Goal: Task Accomplishment & Management: Manage account settings

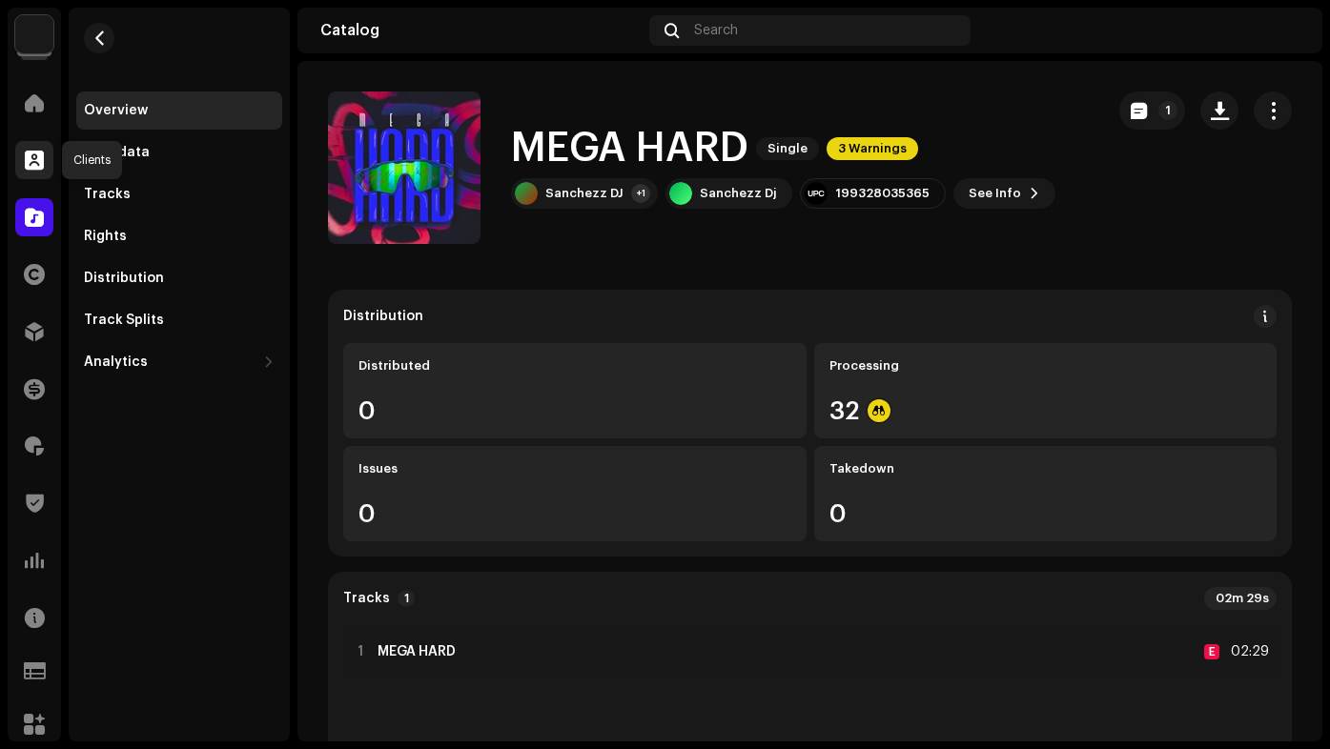
click at [33, 172] on div at bounding box center [34, 160] width 38 height 38
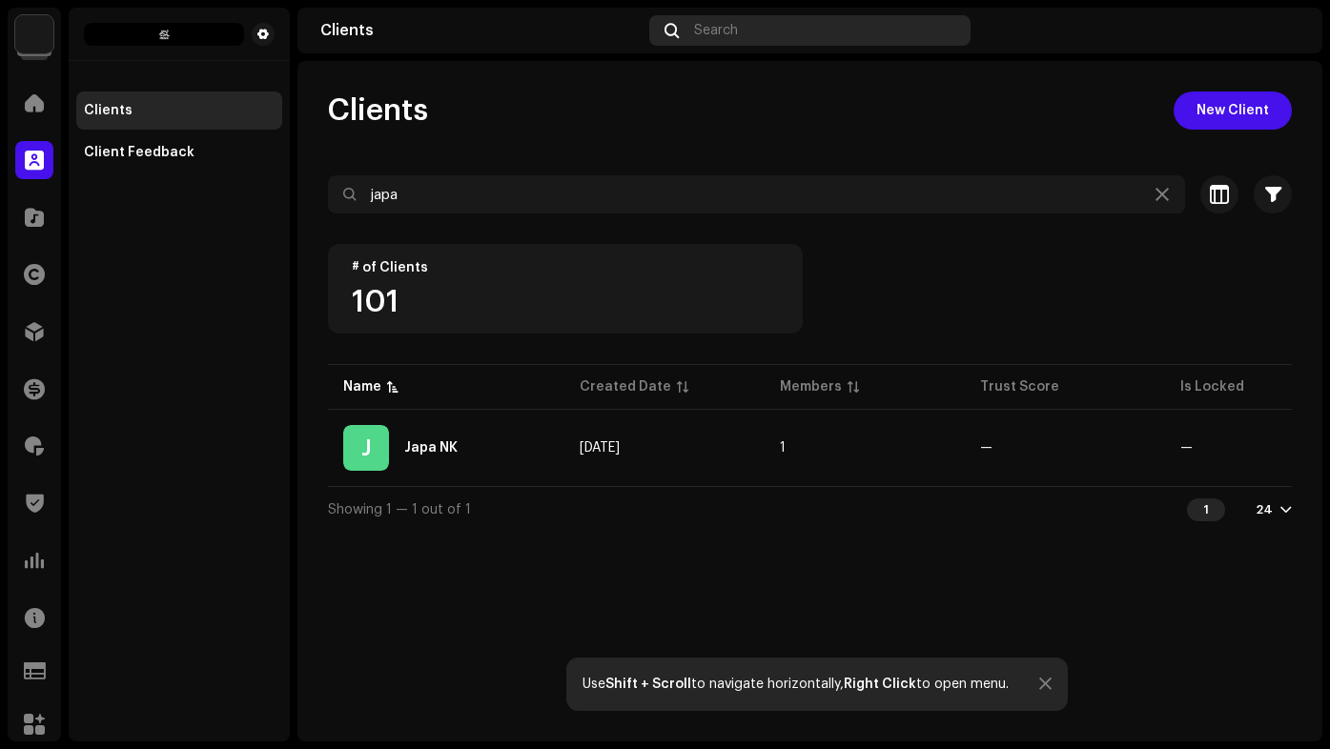
click at [724, 21] on div "Search" at bounding box center [809, 30] width 321 height 30
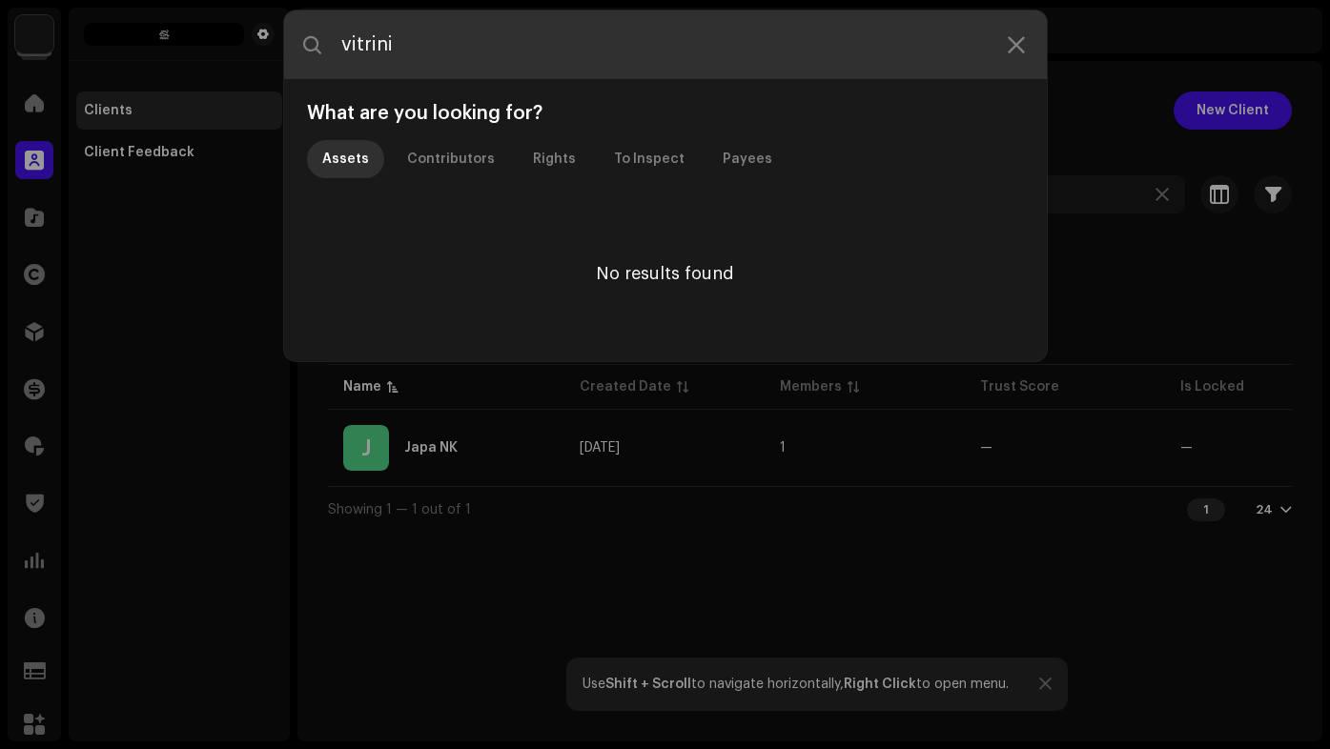
click at [457, 51] on input "vitrini" at bounding box center [665, 44] width 762 height 69
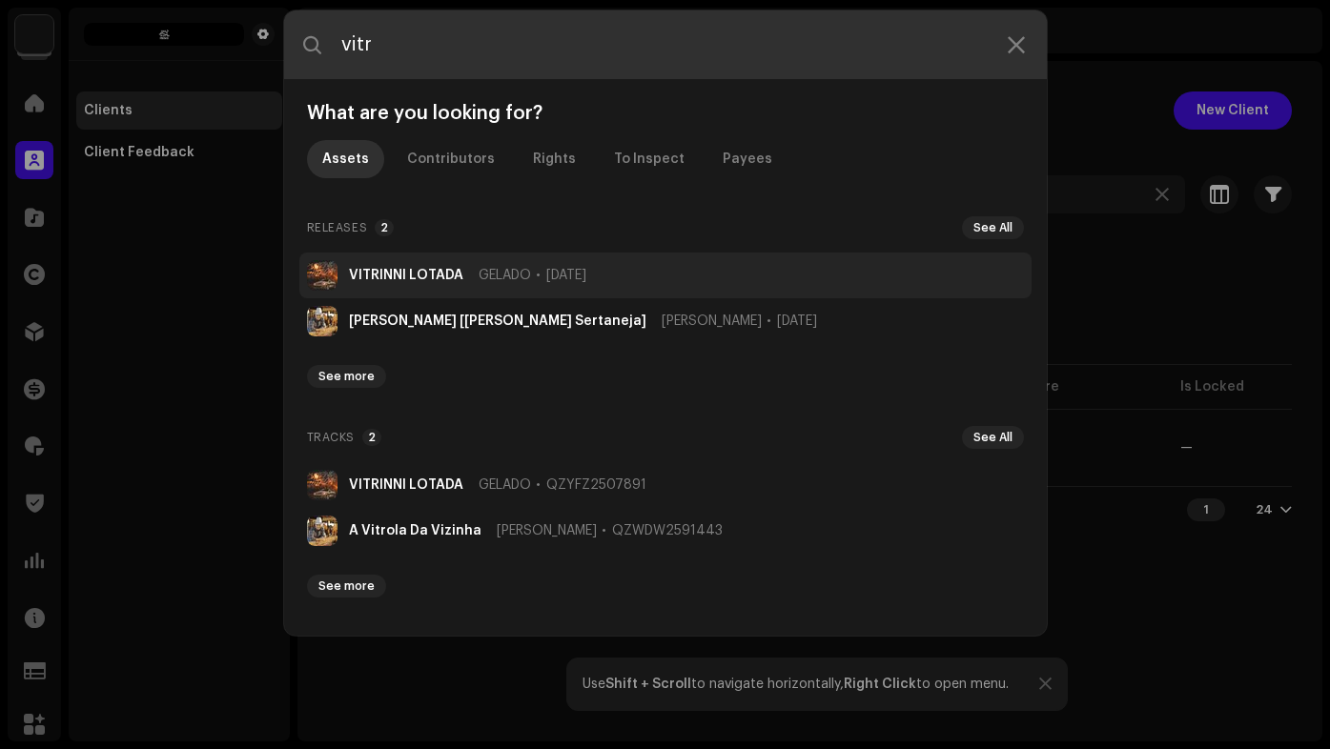
type input "vitr"
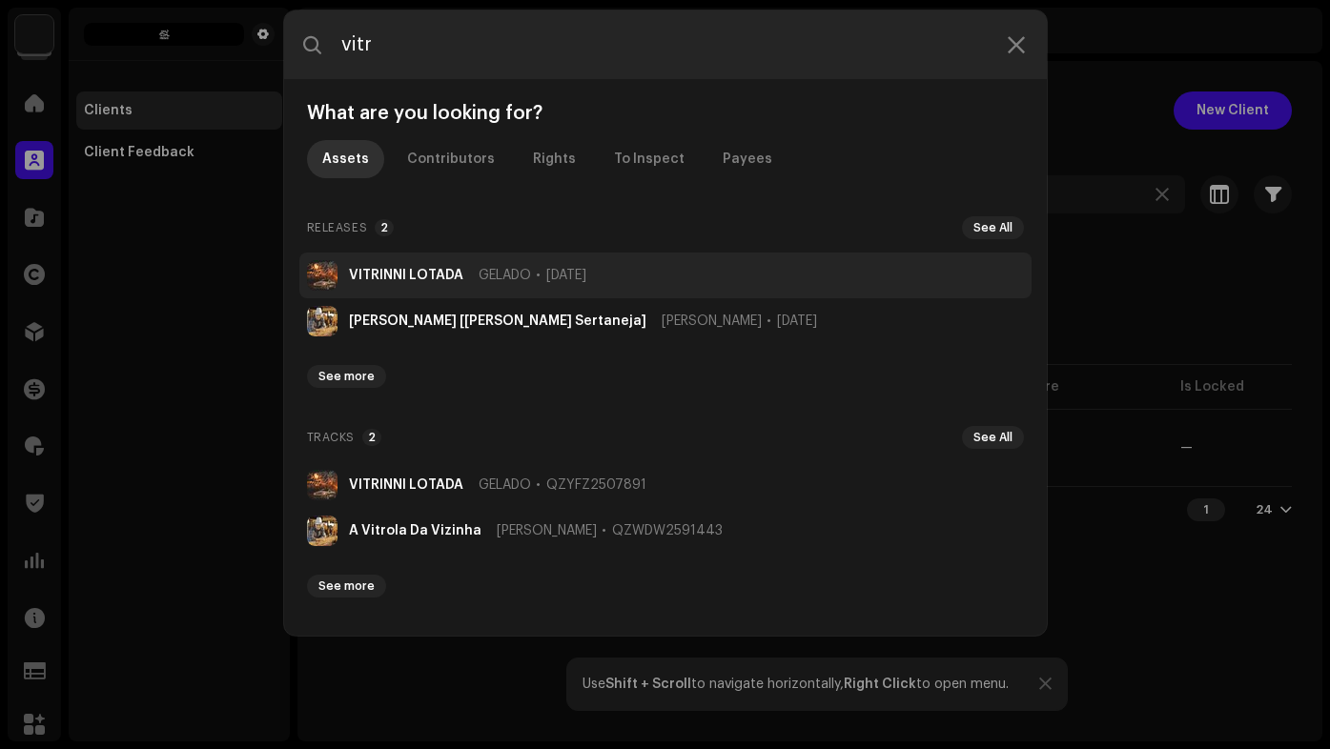
click at [427, 265] on li "VITRINNI LOTADA GELADO Oct 5, 2025" at bounding box center [665, 276] width 732 height 46
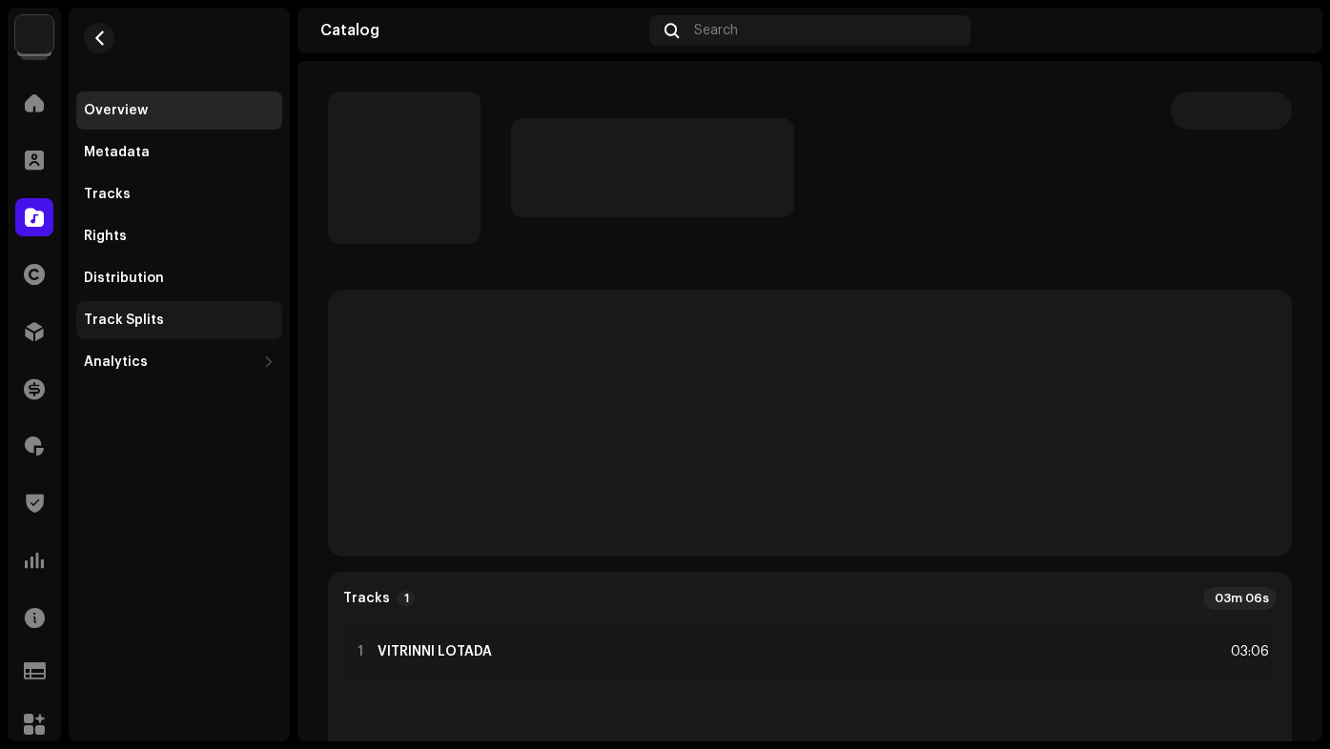
click at [177, 315] on div "Track Splits" at bounding box center [179, 320] width 191 height 15
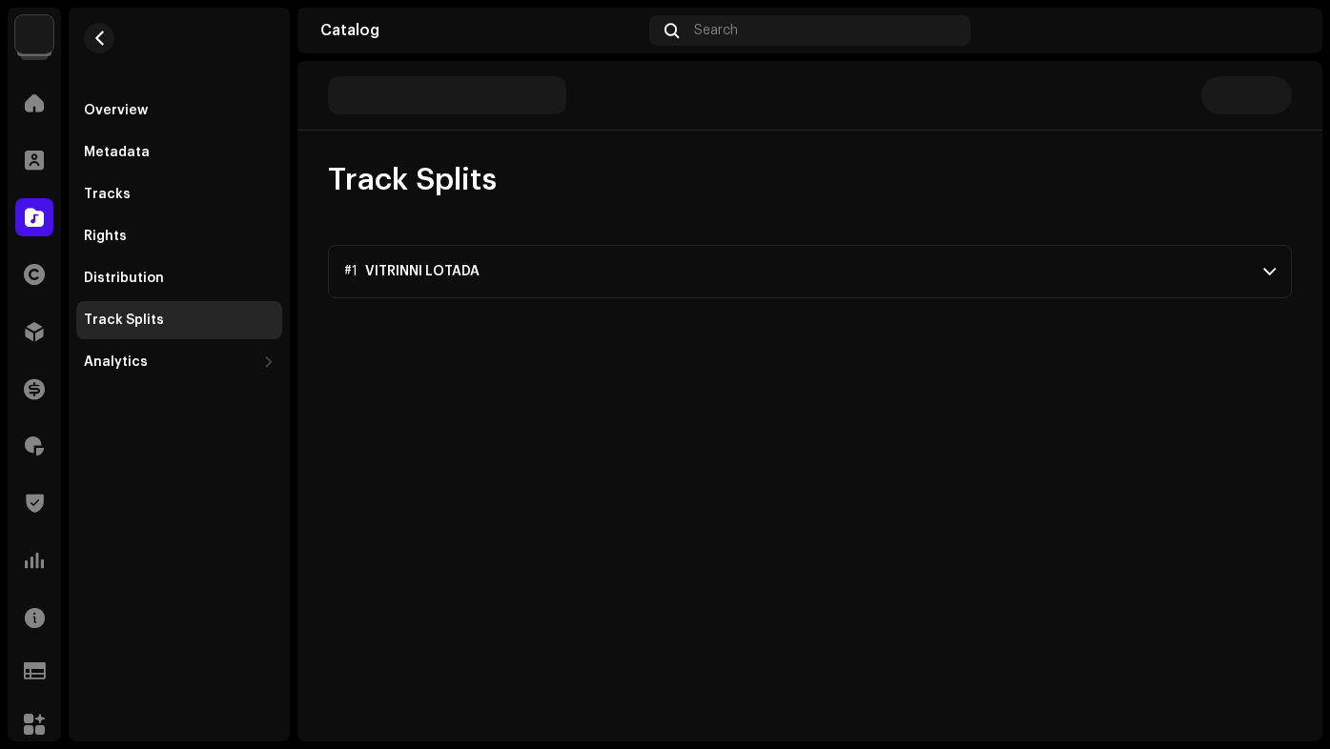
click at [1242, 249] on p-accordion-header "#1 VITRINNI LOTADA" at bounding box center [810, 271] width 964 height 53
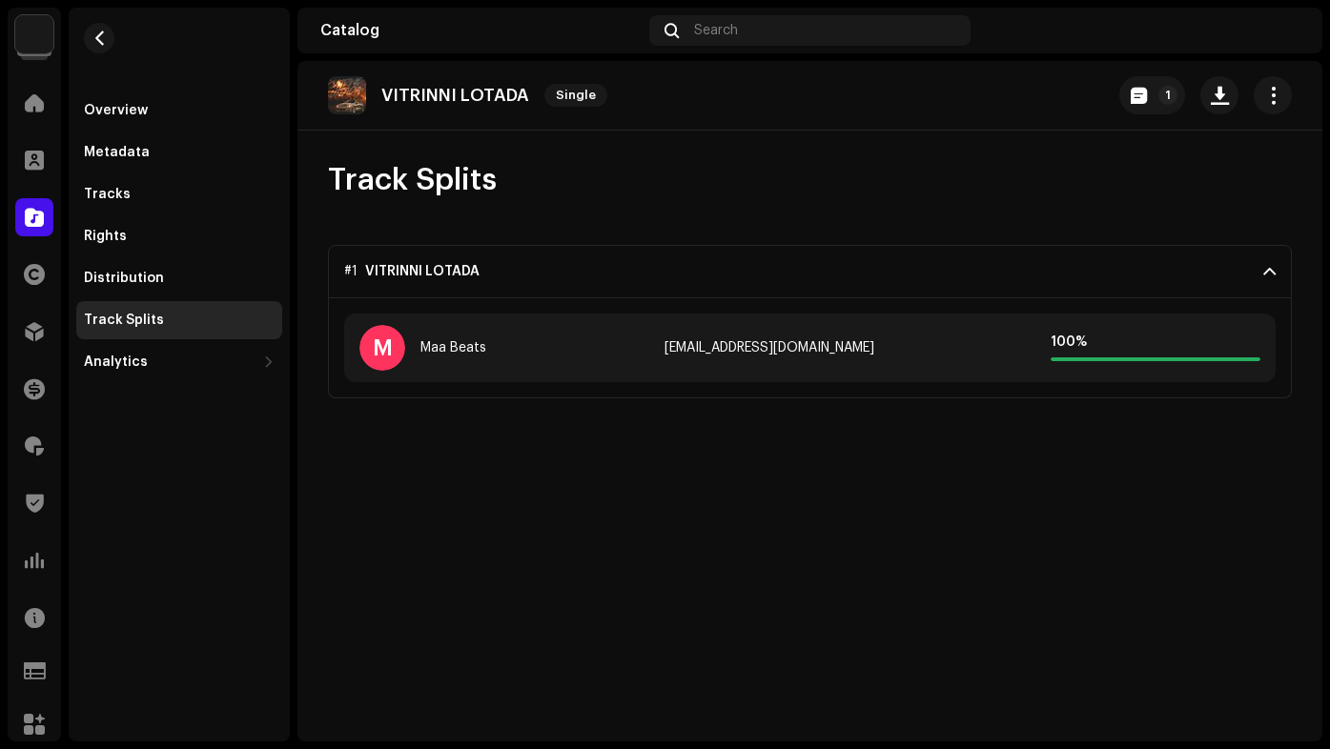
click at [1099, 353] on div "100 %" at bounding box center [1155, 348] width 210 height 27
click at [1269, 89] on span "button" at bounding box center [1273, 95] width 18 height 15
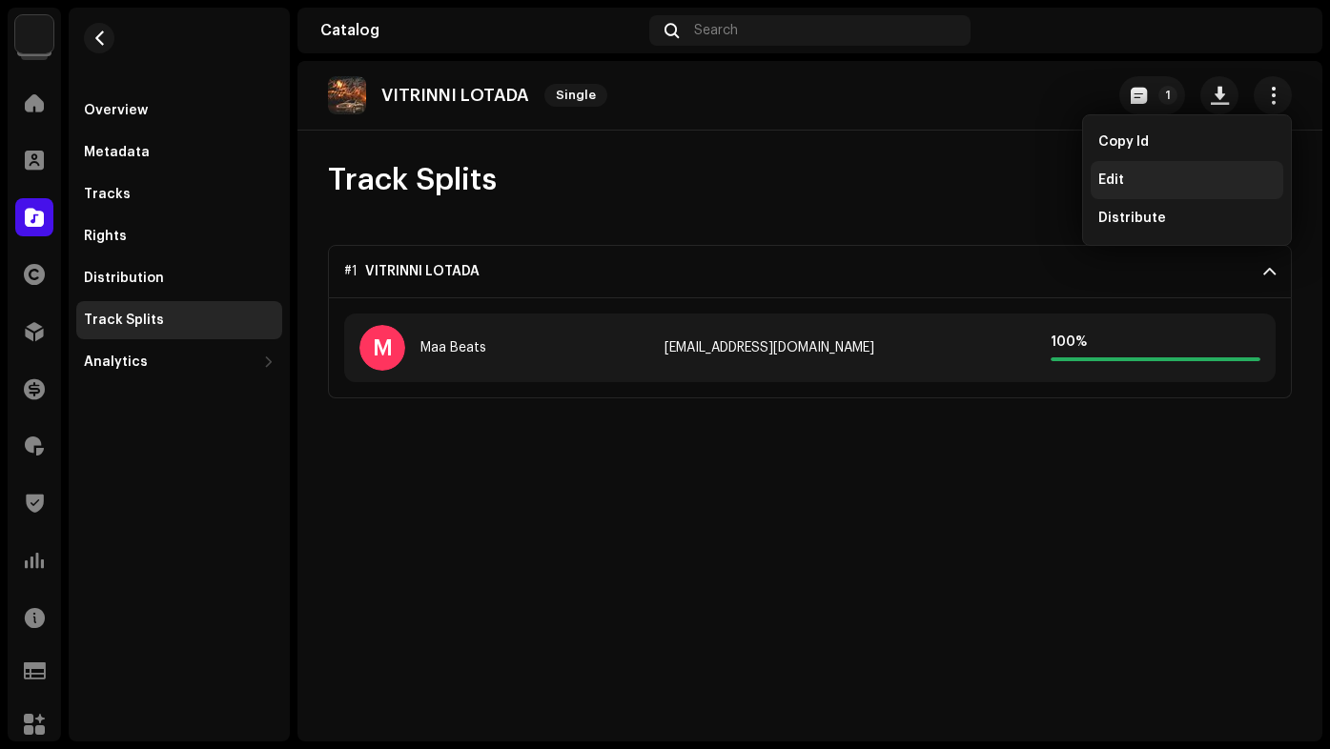
click at [1190, 174] on div "Edit" at bounding box center [1186, 180] width 177 height 15
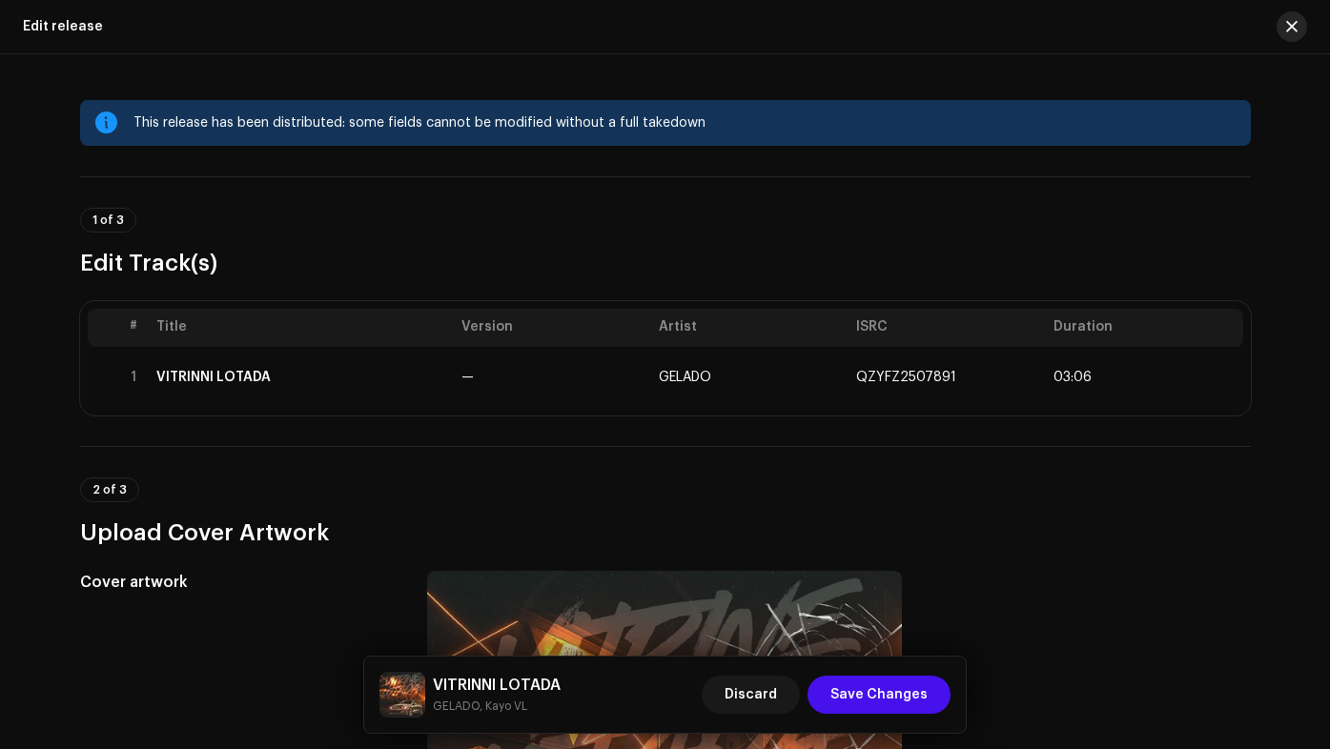
click at [1289, 31] on span "button" at bounding box center [1291, 26] width 11 height 15
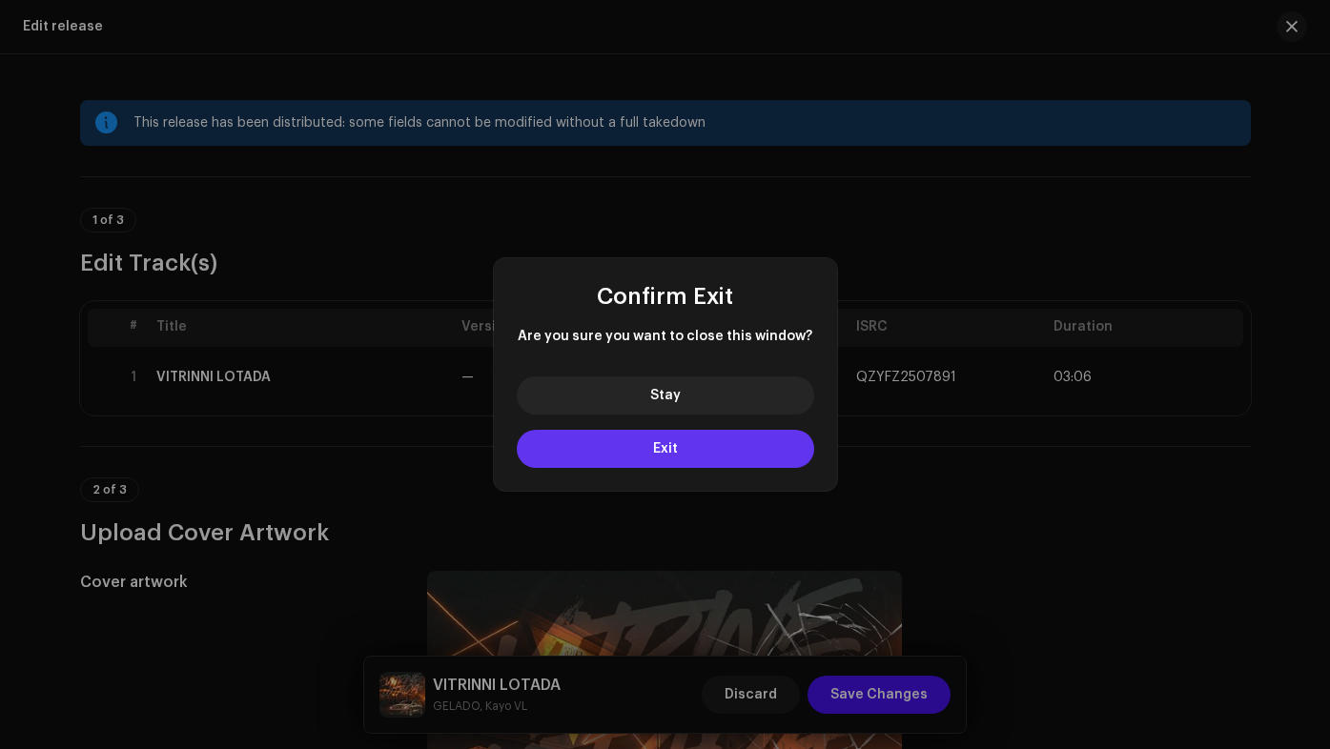
click at [700, 445] on button "Exit" at bounding box center [665, 449] width 297 height 38
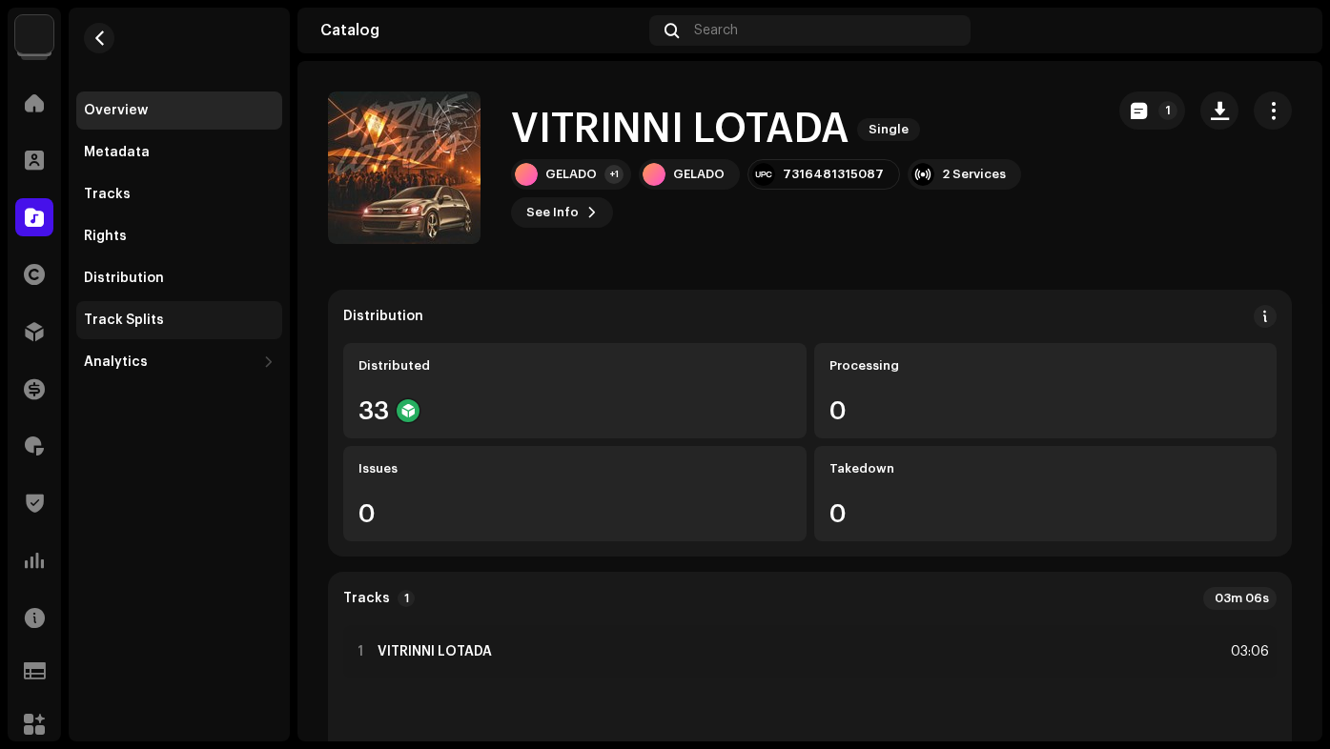
click at [146, 320] on div "Track Splits" at bounding box center [124, 320] width 80 height 15
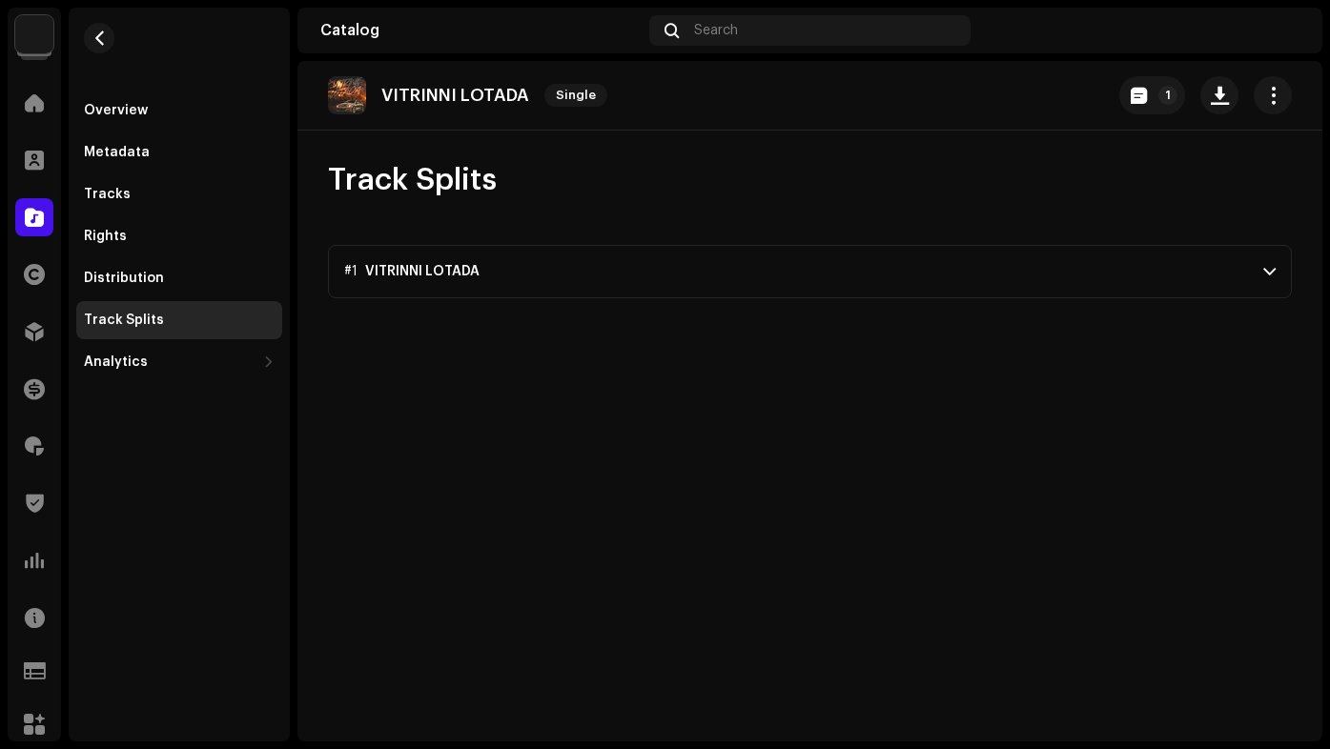
click at [568, 258] on p-accordion-header "#1 VITRINNI LOTADA" at bounding box center [810, 271] width 964 height 53
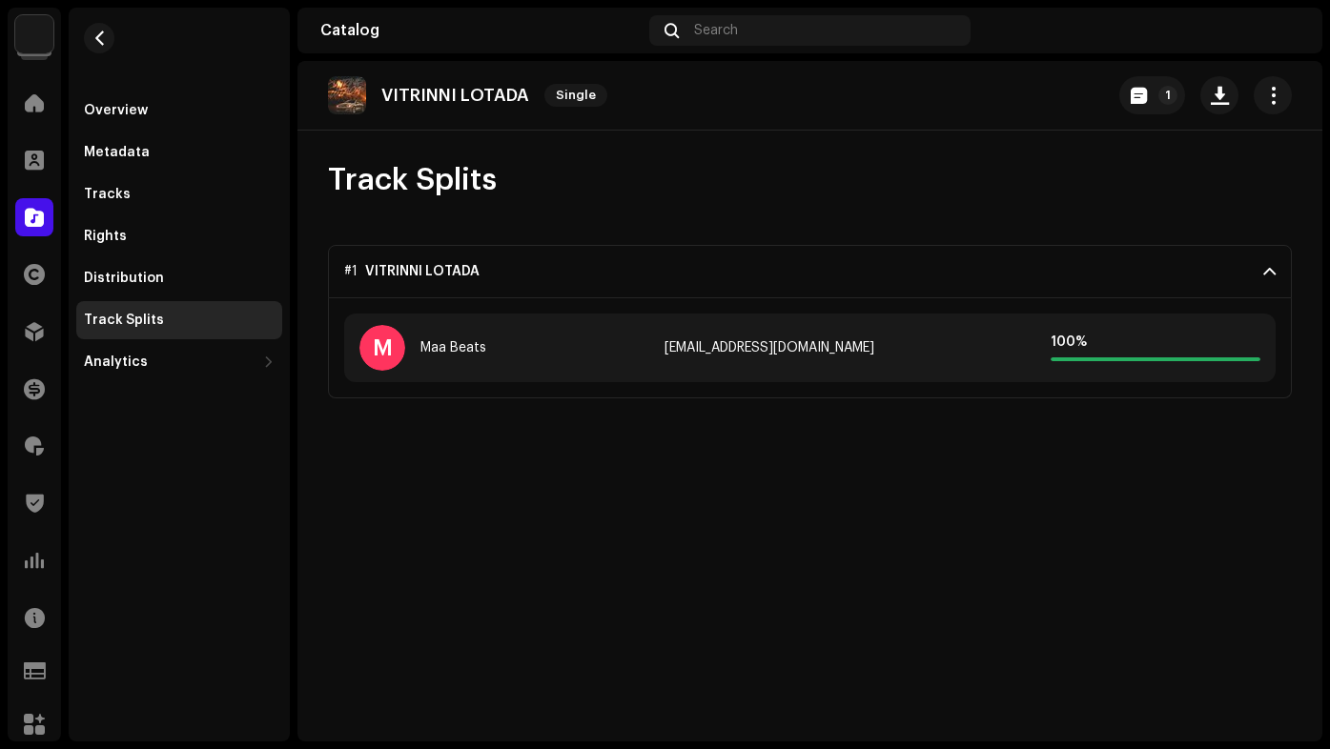
click at [1018, 347] on div "100 %" at bounding box center [1115, 348] width 290 height 27
click at [458, 357] on div "M Maa Beats" at bounding box center [504, 348] width 290 height 46
click at [1146, 352] on div "100 %" at bounding box center [1155, 348] width 210 height 27
click at [453, 345] on div "Maa Beats" at bounding box center [453, 347] width 66 height 15
click at [1273, 254] on p-accordion-header "#1 VITRINNI LOTADA" at bounding box center [810, 271] width 964 height 53
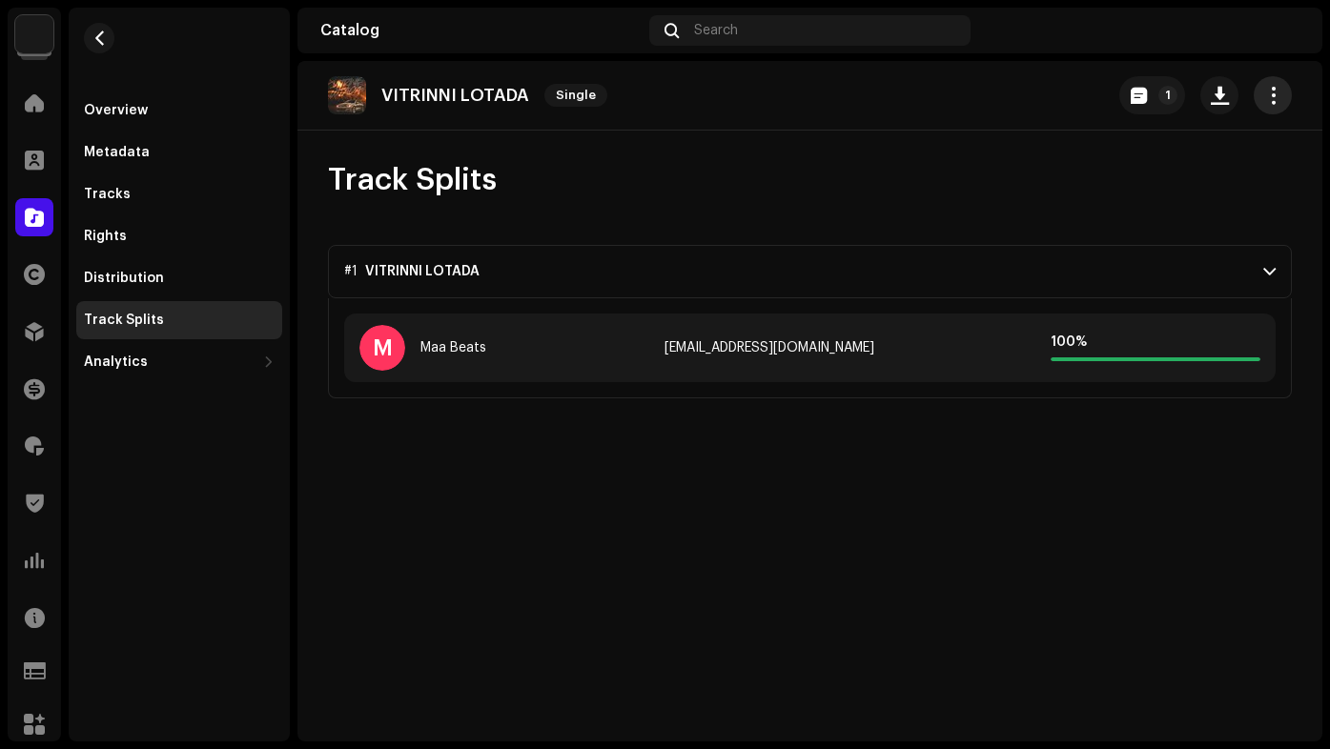
click at [1269, 111] on button "button" at bounding box center [1272, 95] width 38 height 38
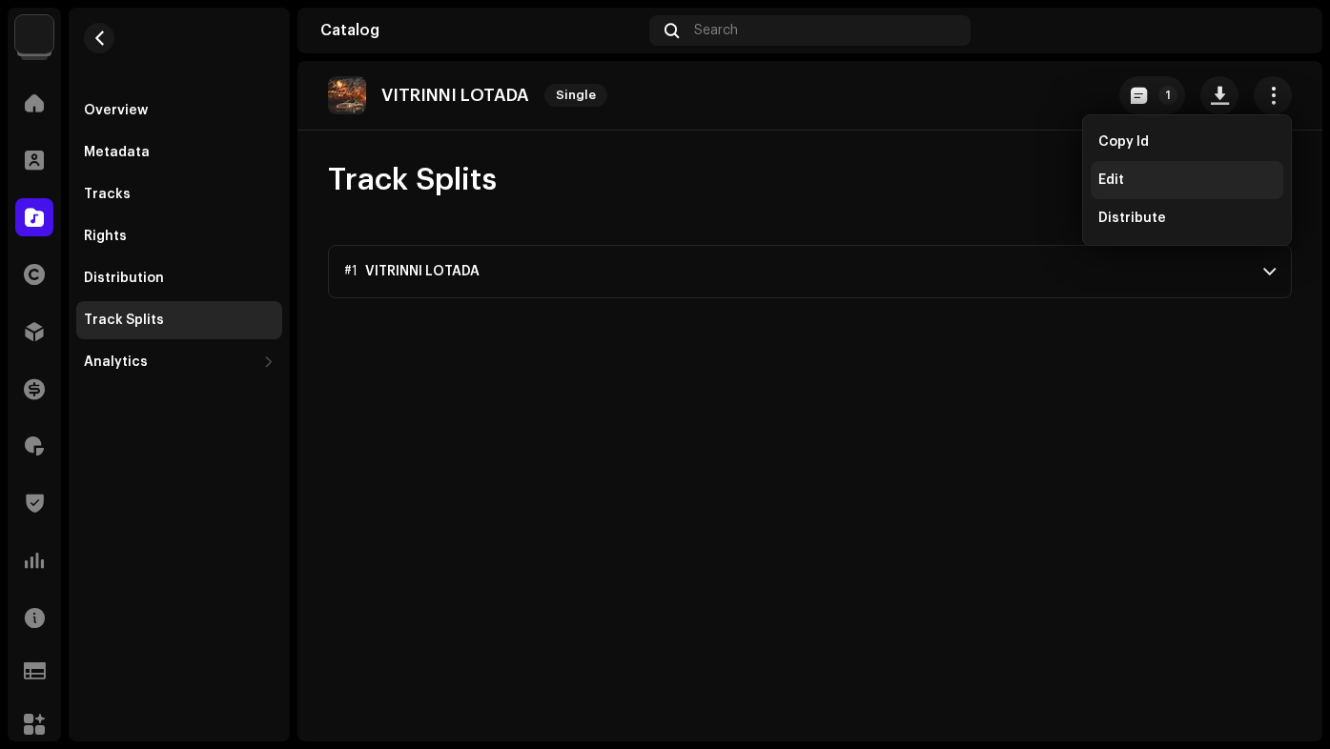
click at [1147, 173] on div "Edit" at bounding box center [1186, 180] width 177 height 15
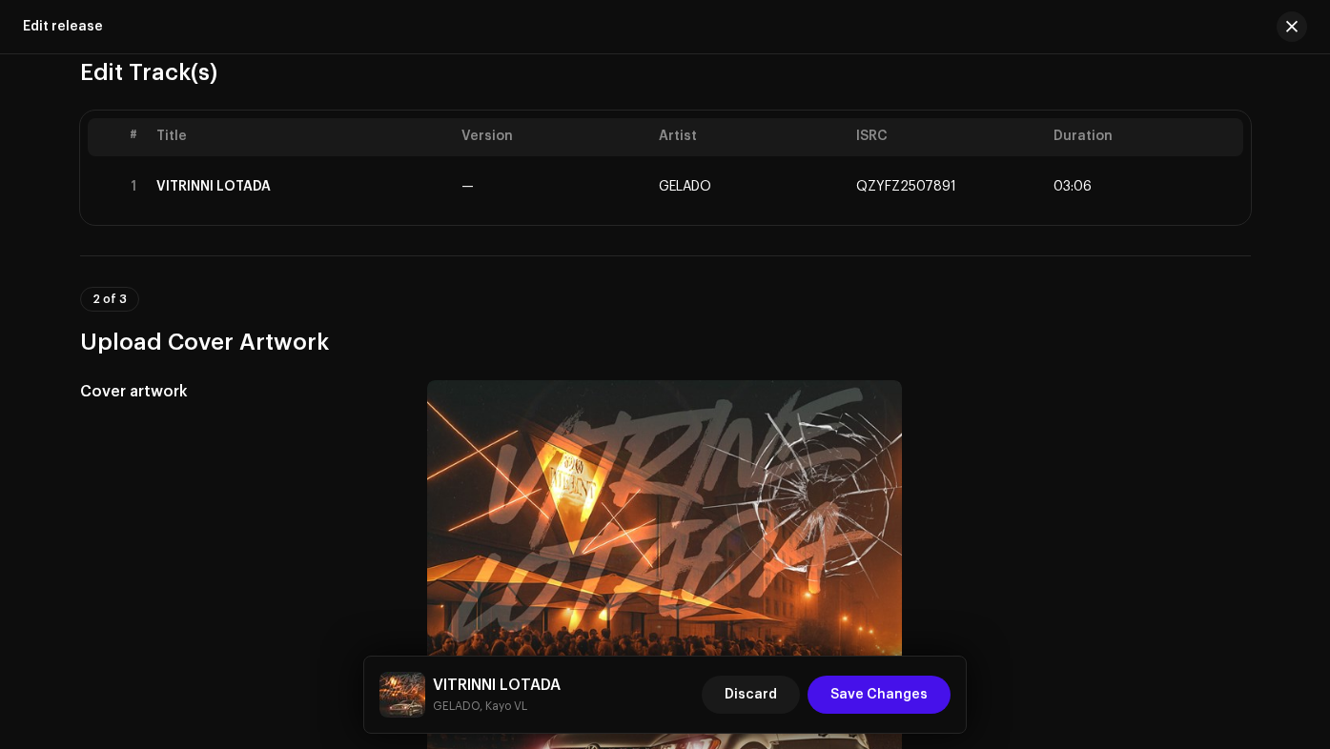
scroll to position [953, 0]
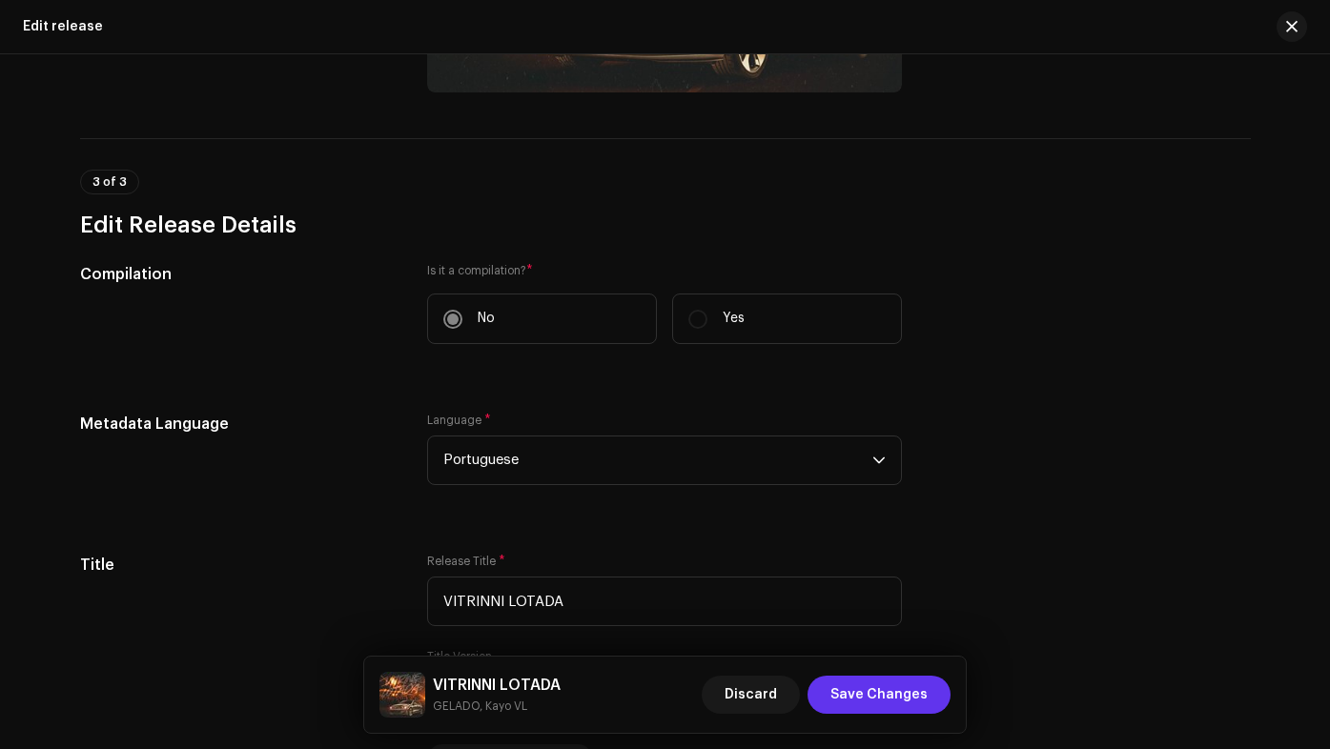
click at [897, 701] on span "Save Changes" at bounding box center [878, 695] width 97 height 38
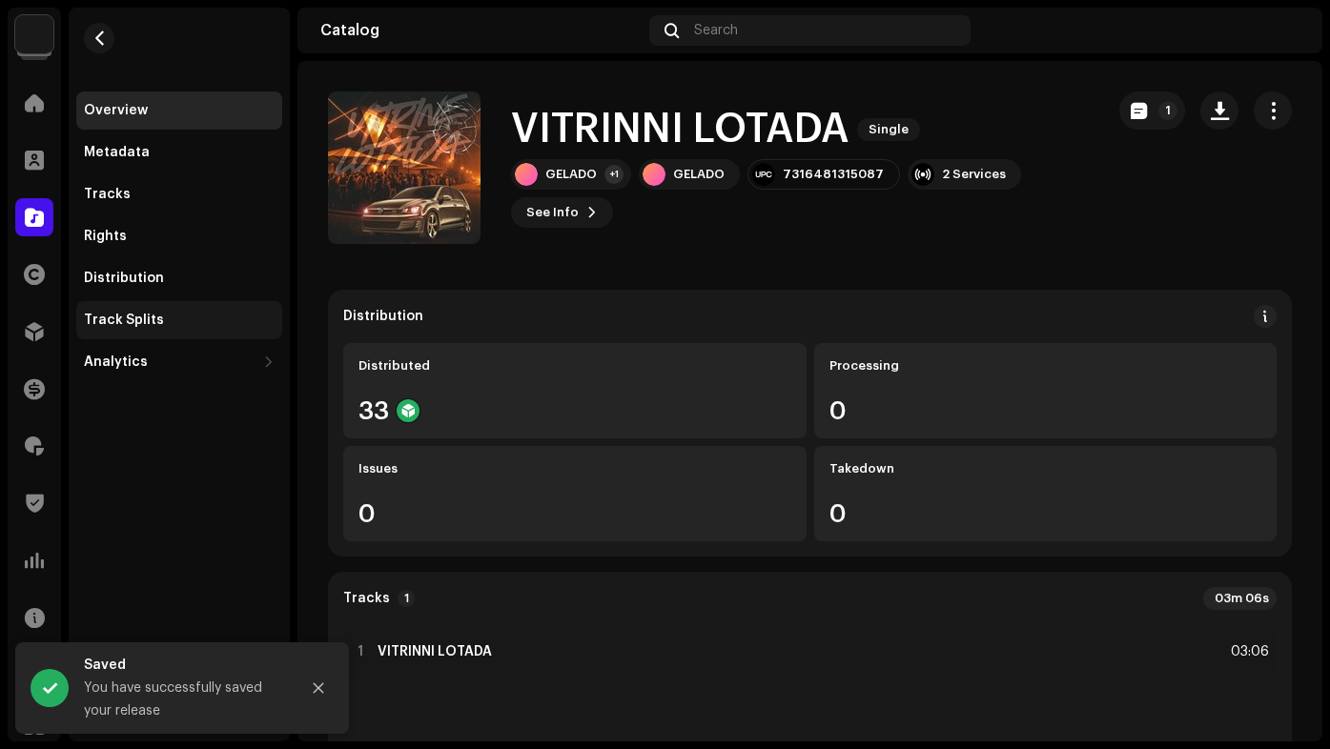
click at [143, 309] on div "Track Splits" at bounding box center [179, 320] width 206 height 38
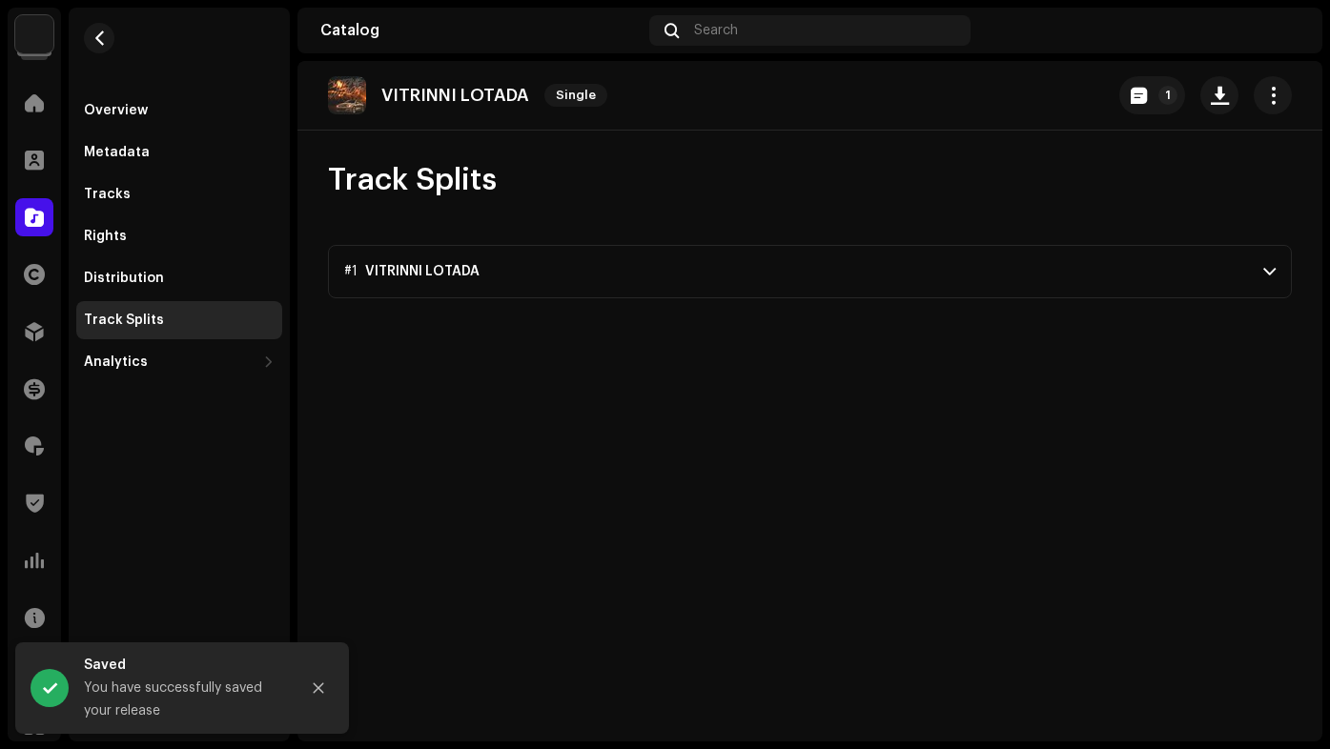
click at [632, 235] on div "Track Splits #1 VITRINNI LOTADA M Maa Beats Maabeatscontato@gmail.com 100 %" at bounding box center [809, 229] width 1025 height 137
click at [737, 277] on p-accordion-header "#1 VITRINNI LOTADA" at bounding box center [810, 271] width 964 height 53
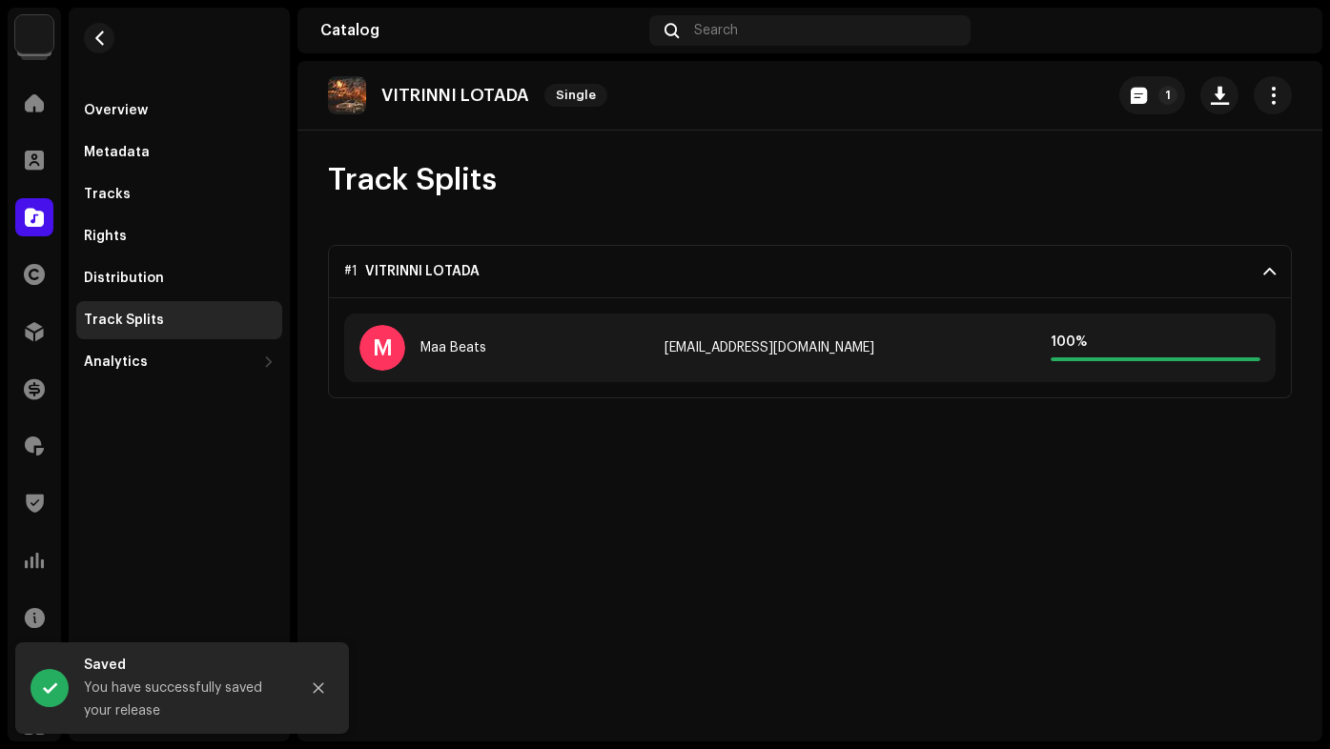
click at [1121, 356] on div "100 %" at bounding box center [1155, 348] width 210 height 27
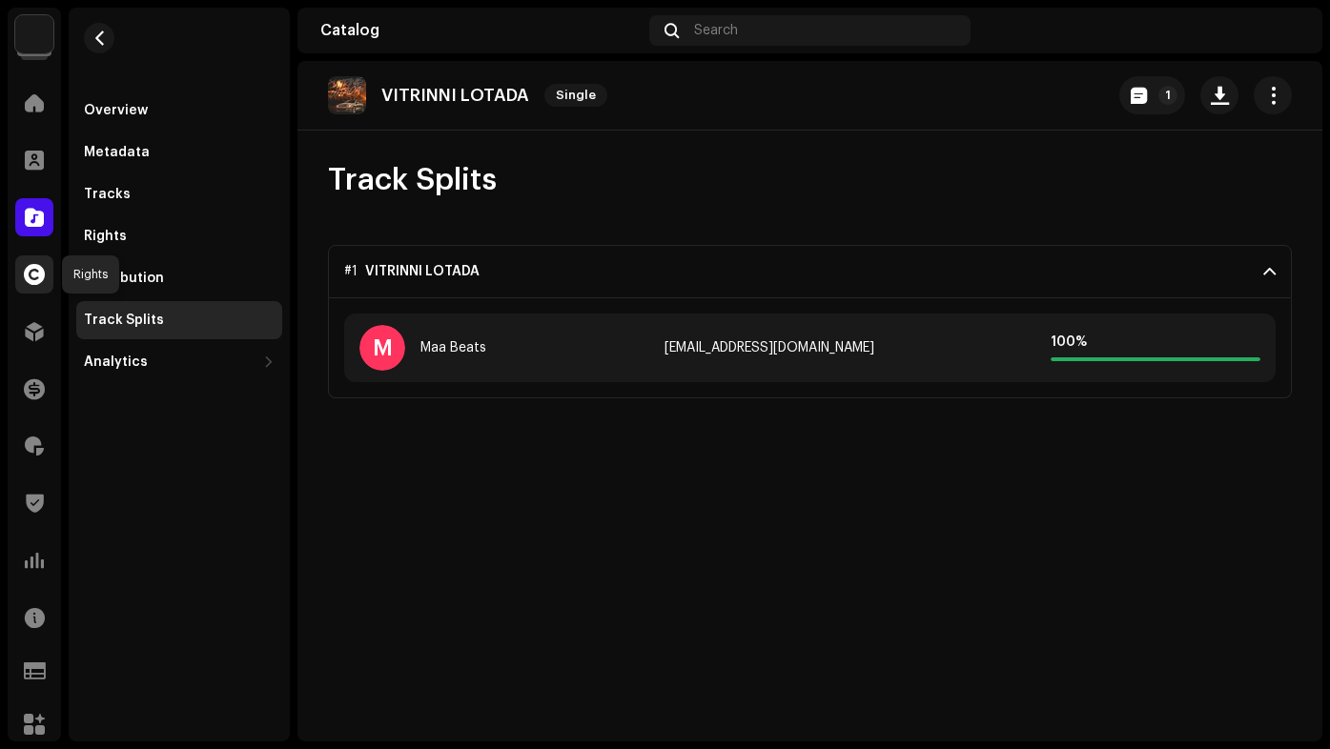
click at [21, 277] on div at bounding box center [34, 274] width 38 height 38
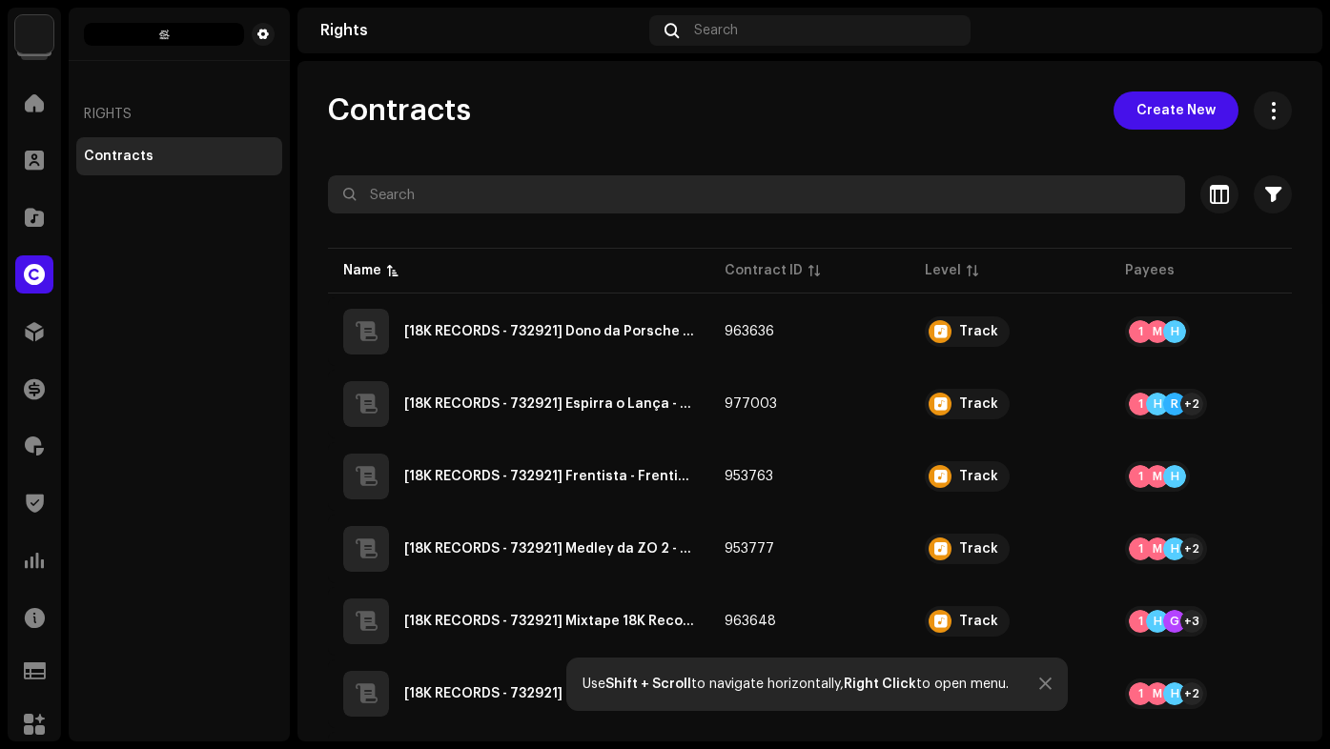
click at [600, 184] on input "text" at bounding box center [756, 194] width 857 height 38
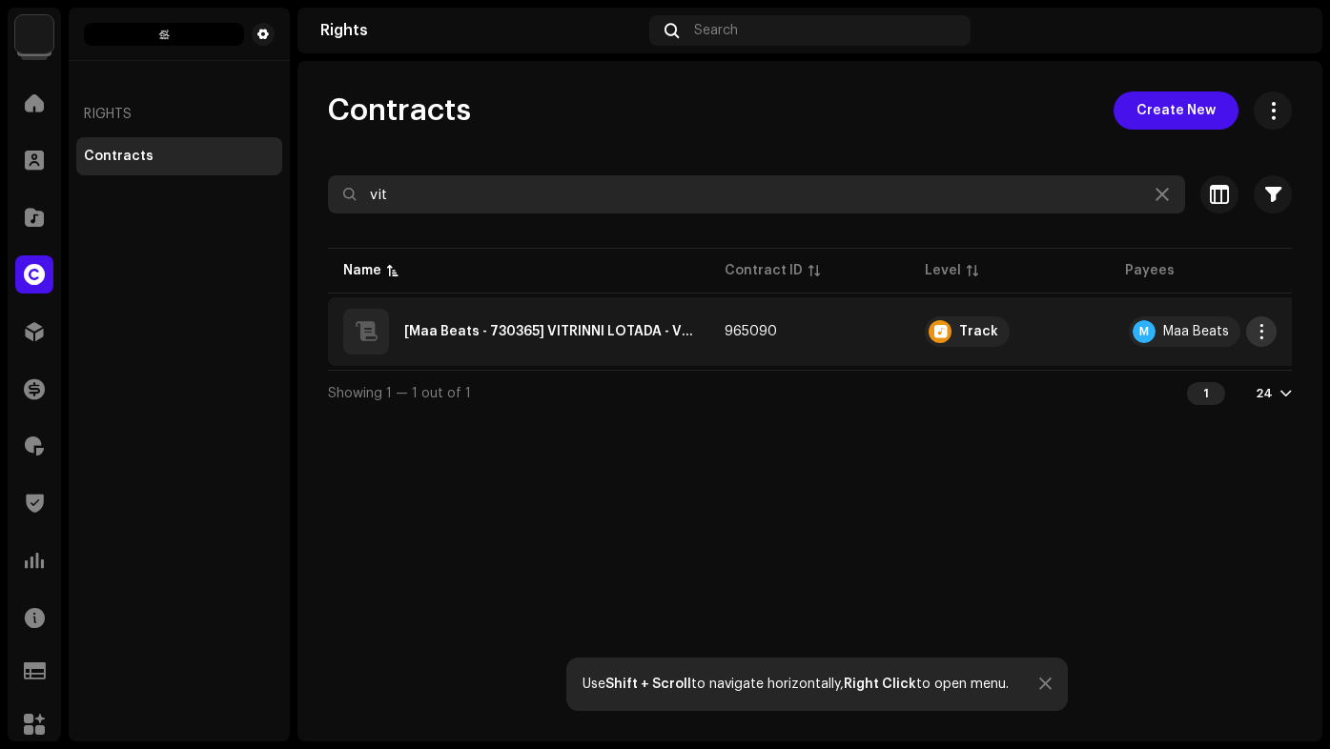
type input "vit"
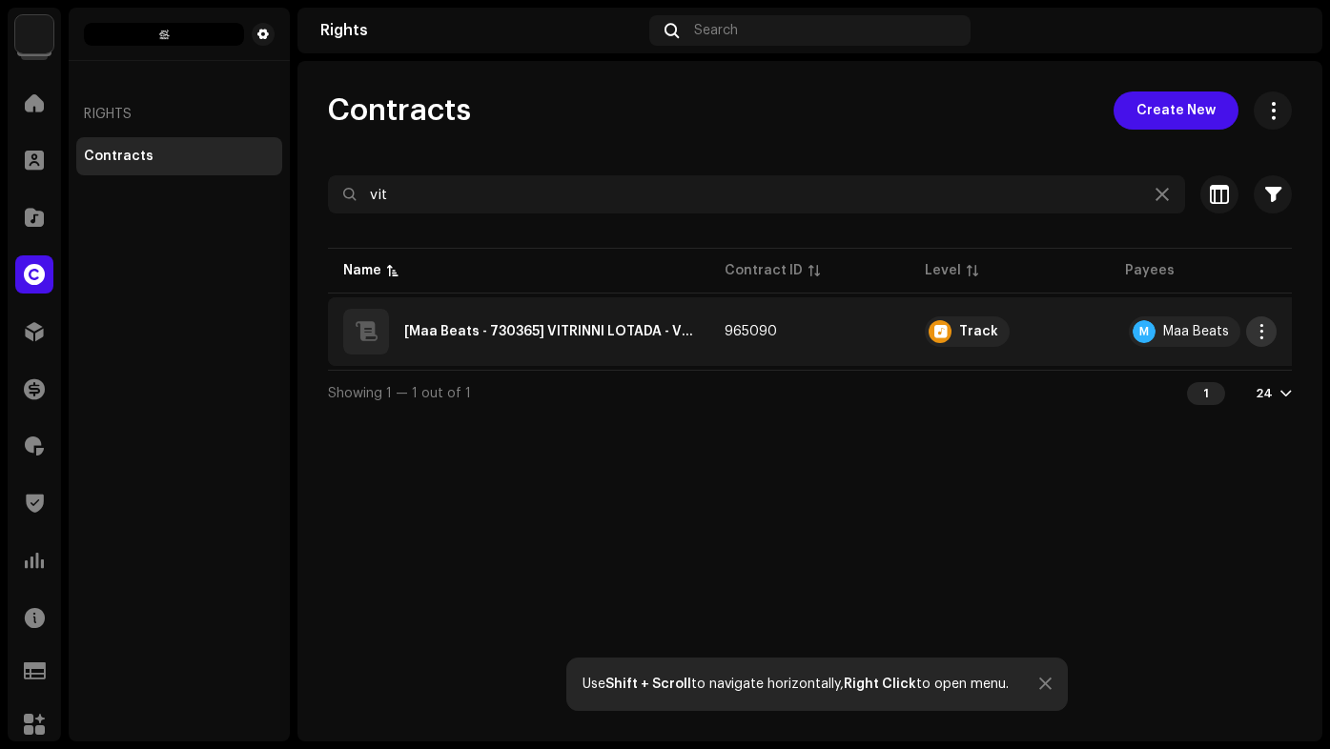
click at [1266, 333] on span "button" at bounding box center [1261, 331] width 14 height 15
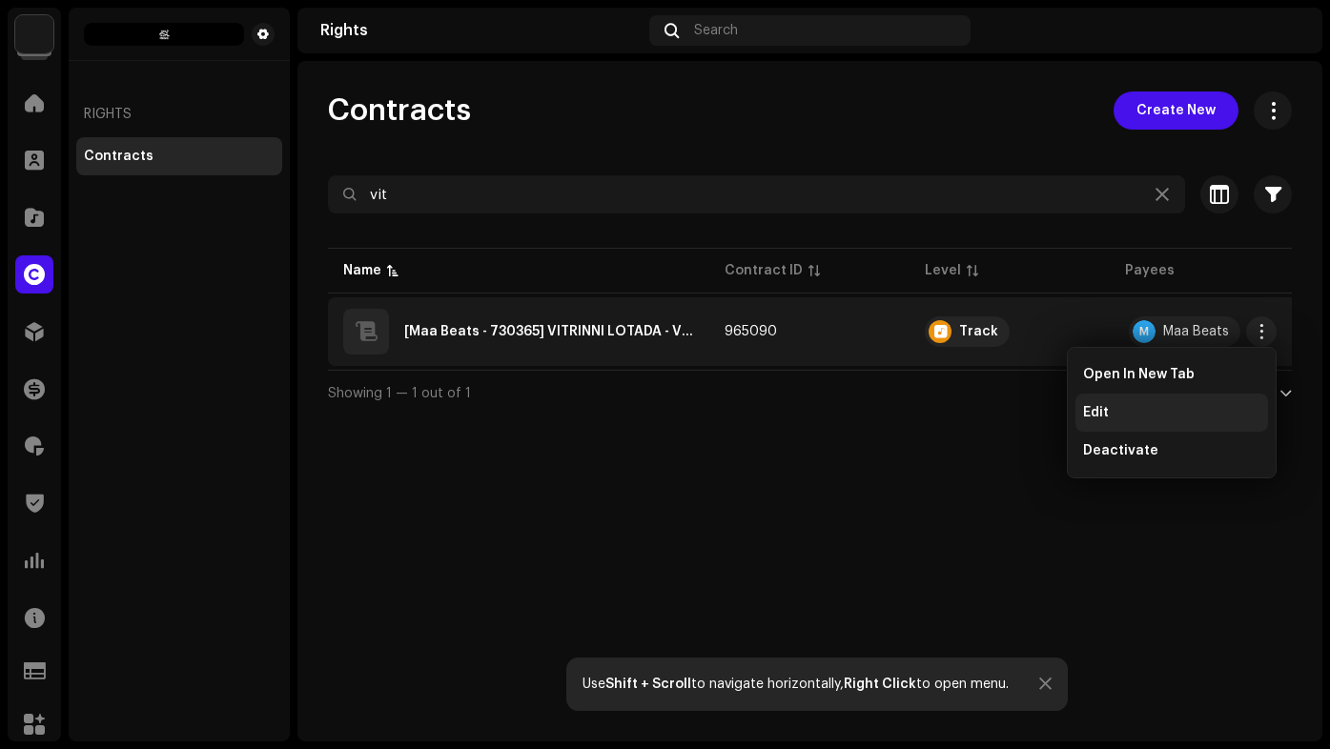
click at [1163, 408] on div "Edit" at bounding box center [1171, 412] width 177 height 15
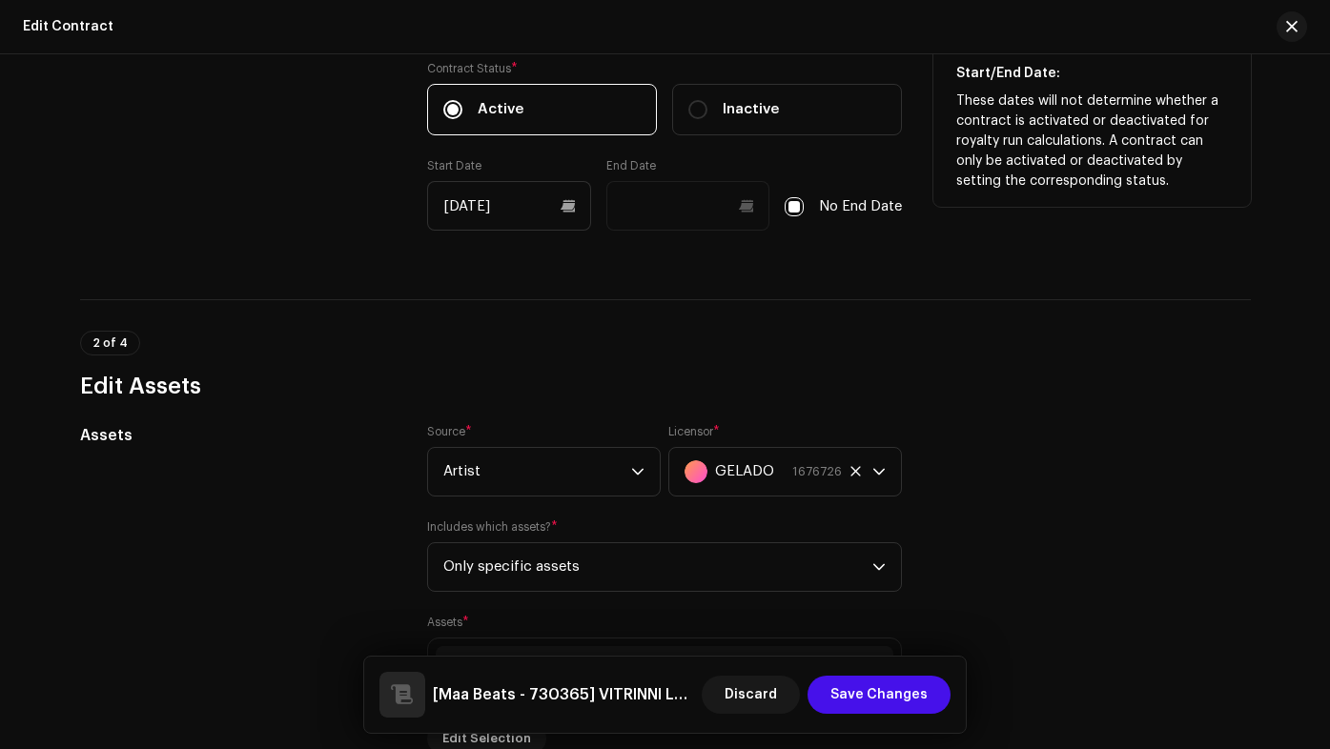
scroll to position [762, 0]
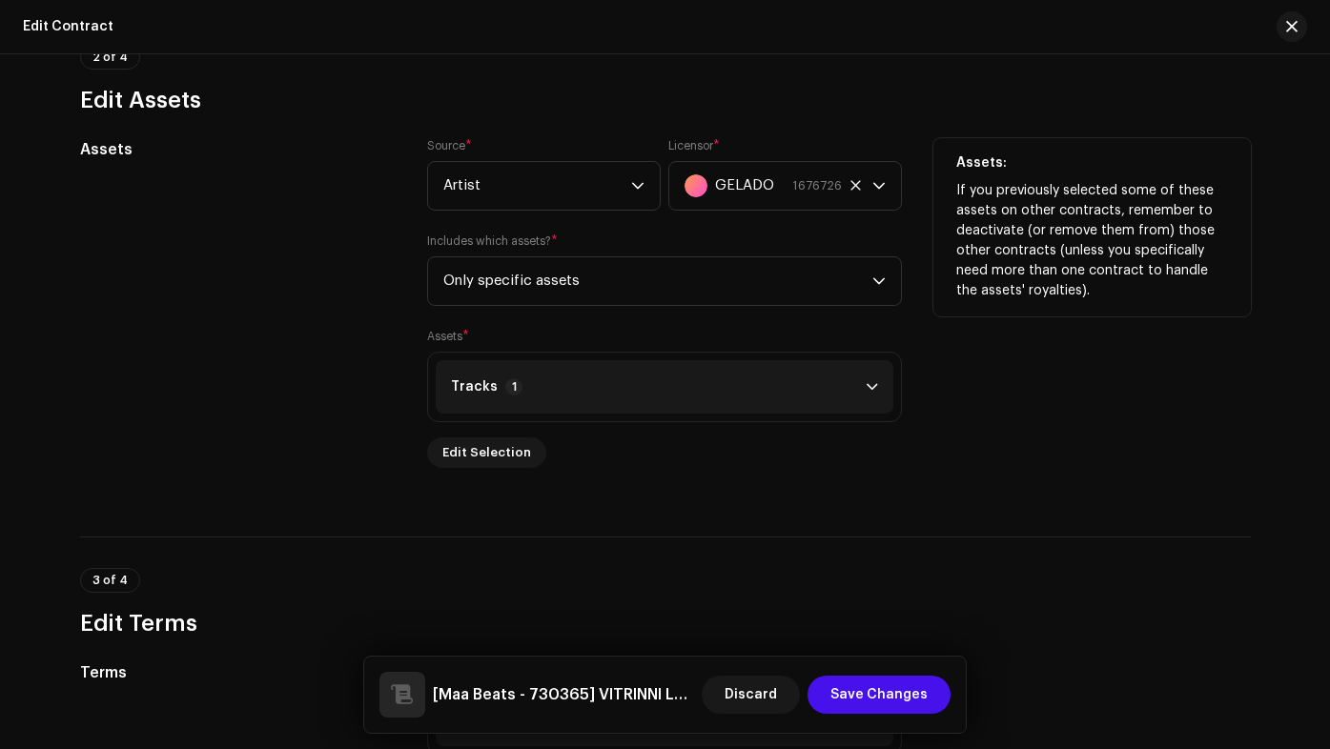
click at [743, 393] on p-accordion-header "Tracks 1" at bounding box center [664, 386] width 457 height 53
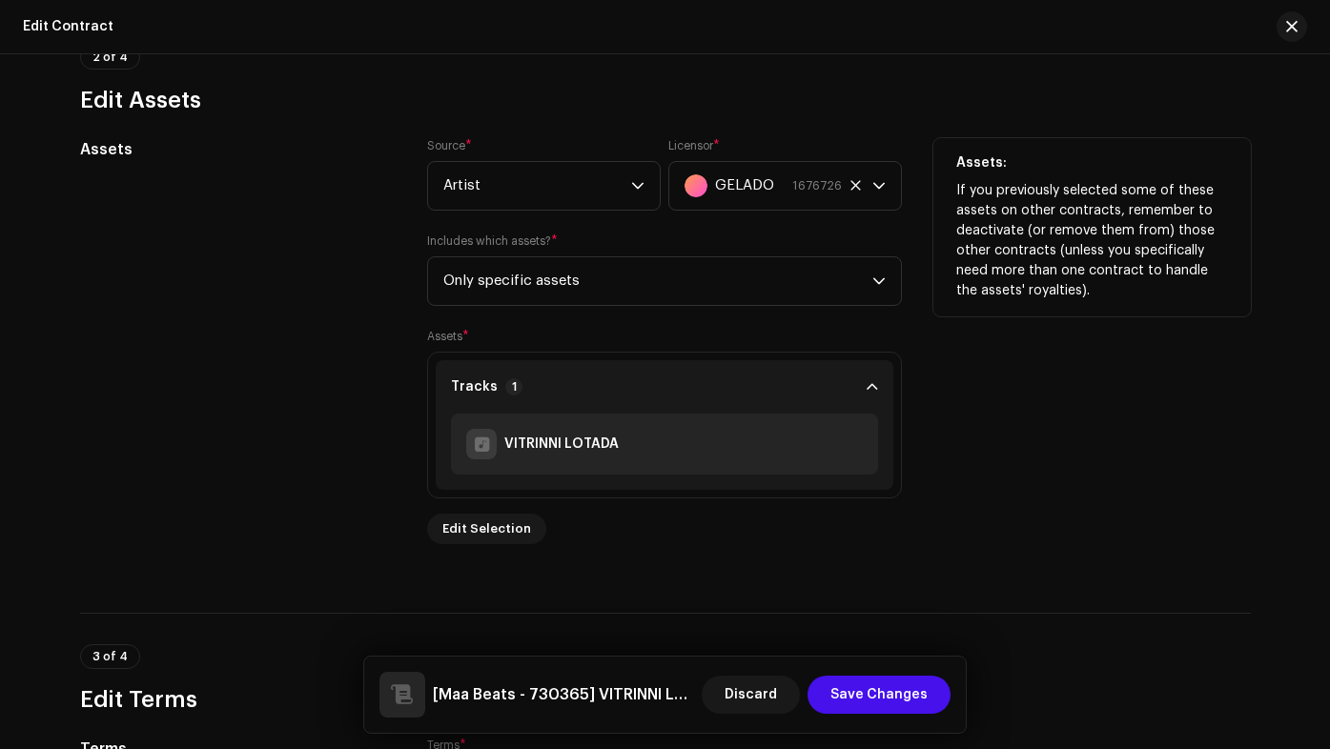
scroll to position [858, 0]
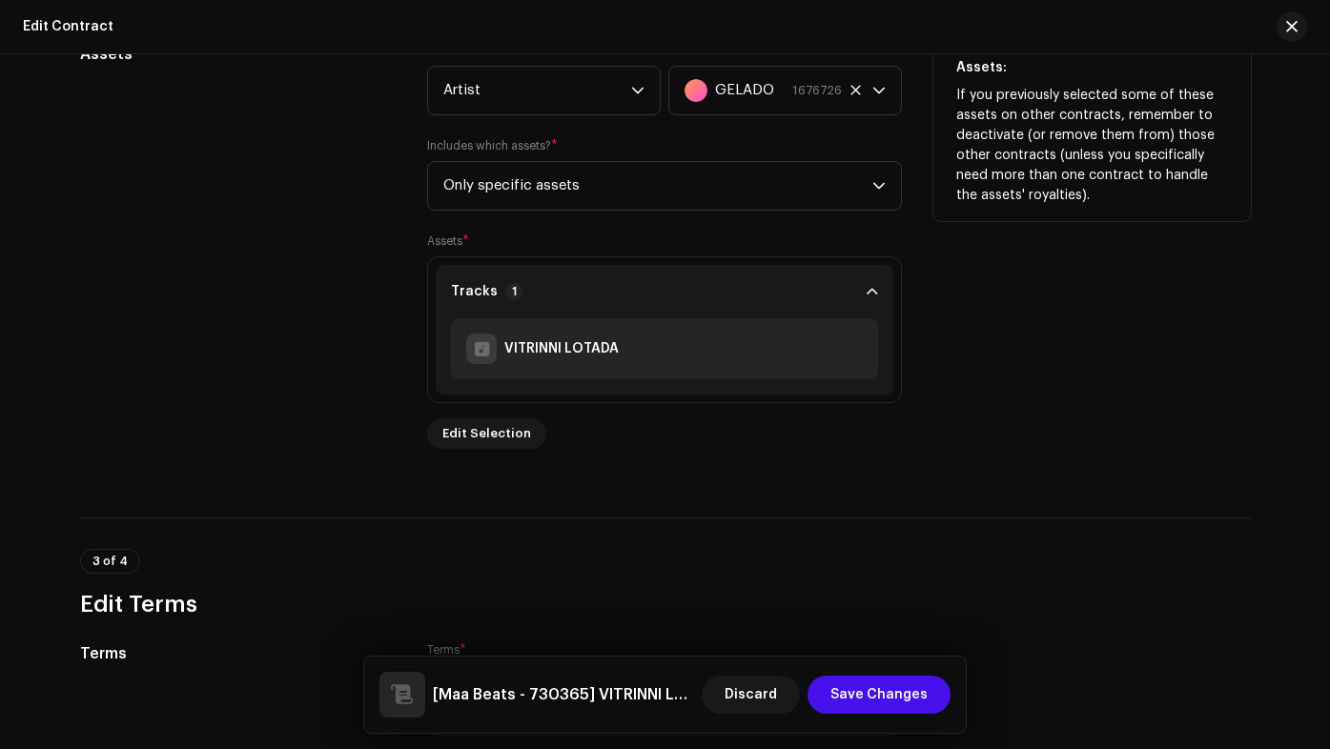
click at [589, 361] on div "VITRINNI LOTADA" at bounding box center [542, 349] width 152 height 30
click at [630, 193] on span "Only specific assets" at bounding box center [657, 186] width 429 height 48
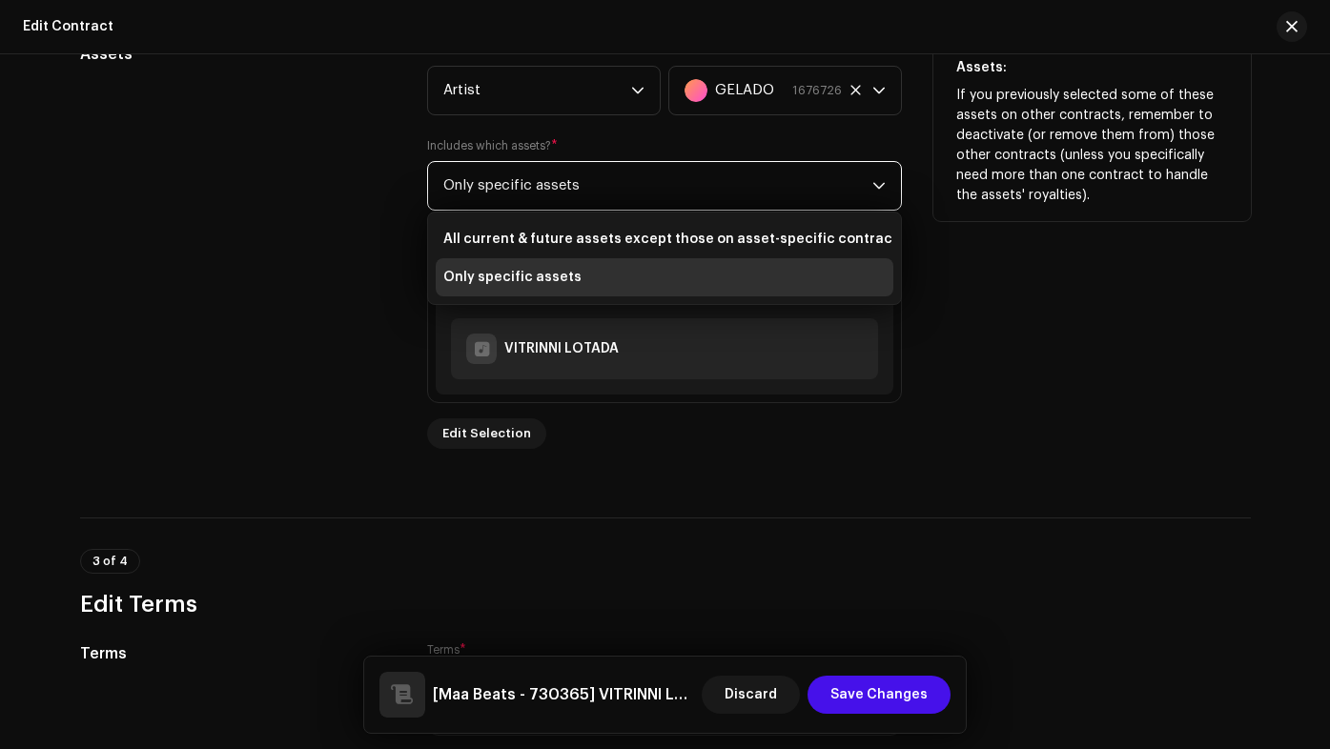
click at [630, 193] on span "Only specific assets" at bounding box center [657, 186] width 429 height 48
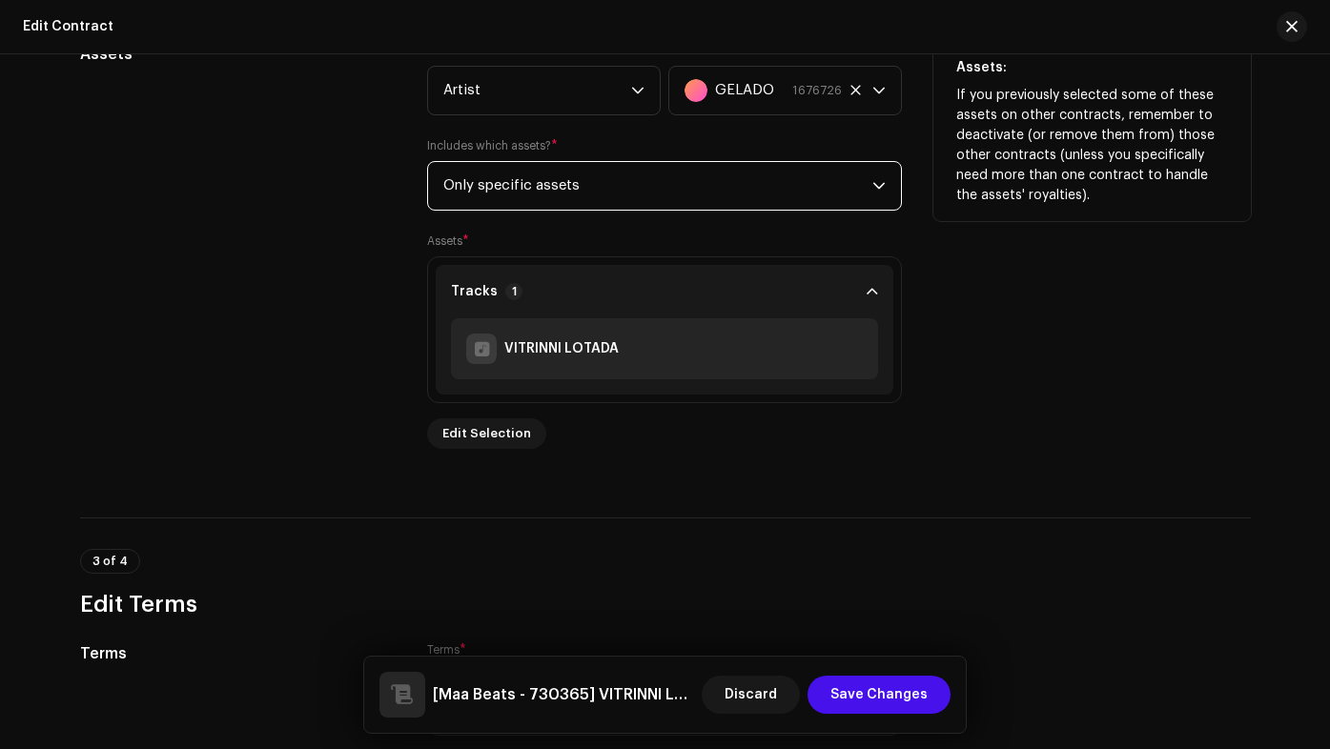
click at [630, 193] on span "Only specific assets" at bounding box center [657, 186] width 429 height 48
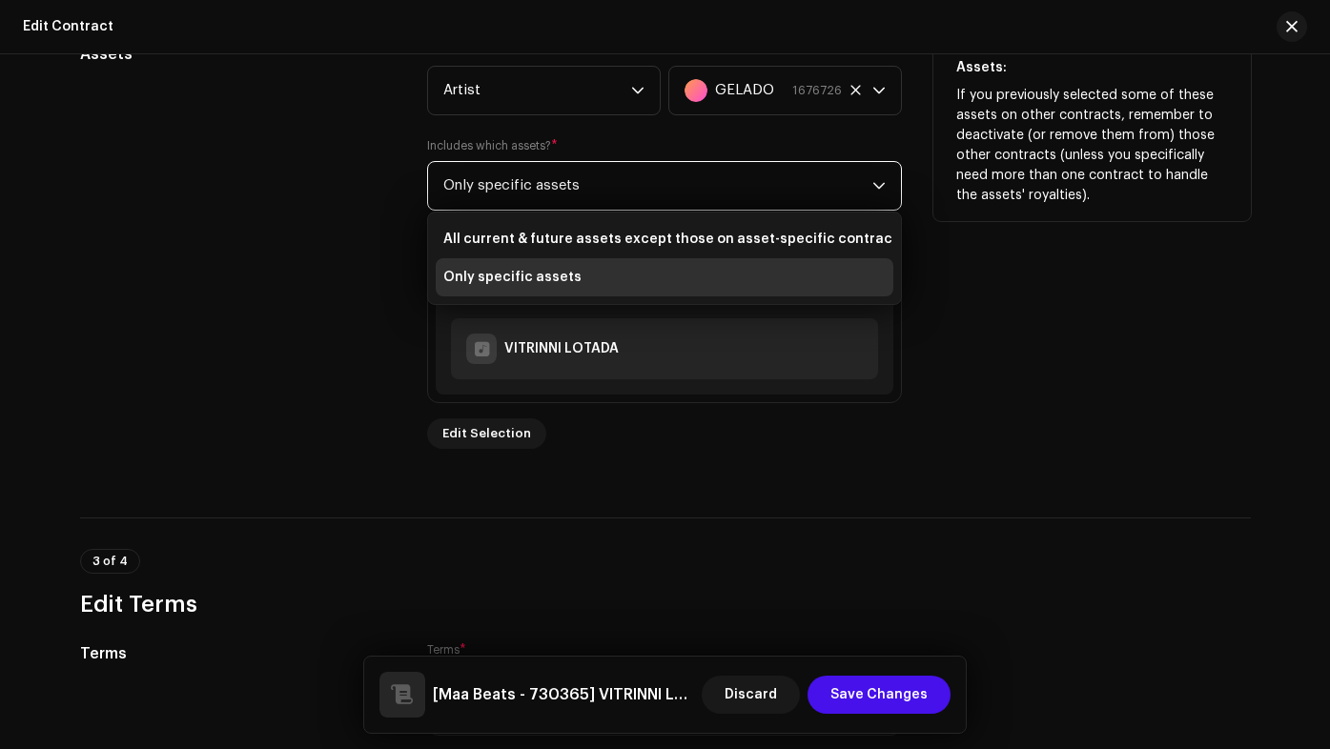
click at [630, 193] on span "Only specific assets" at bounding box center [657, 186] width 429 height 48
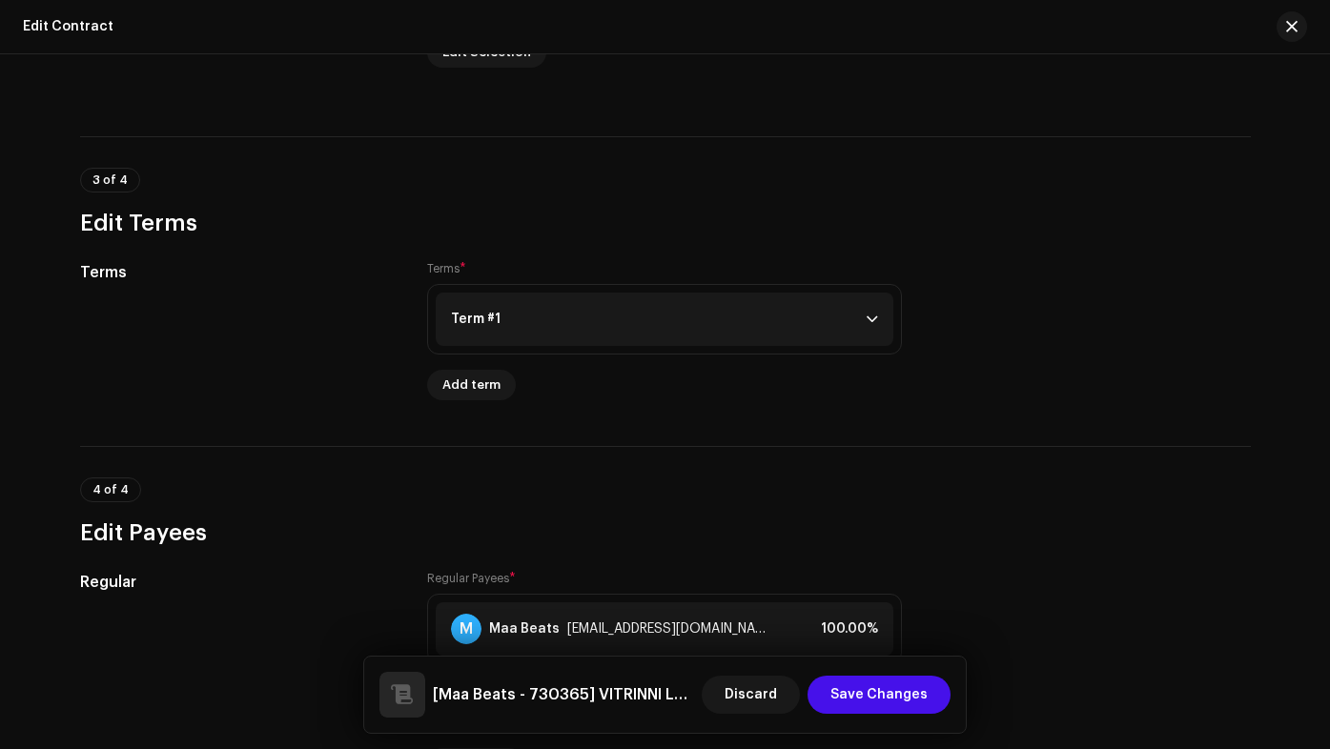
scroll to position [1589, 0]
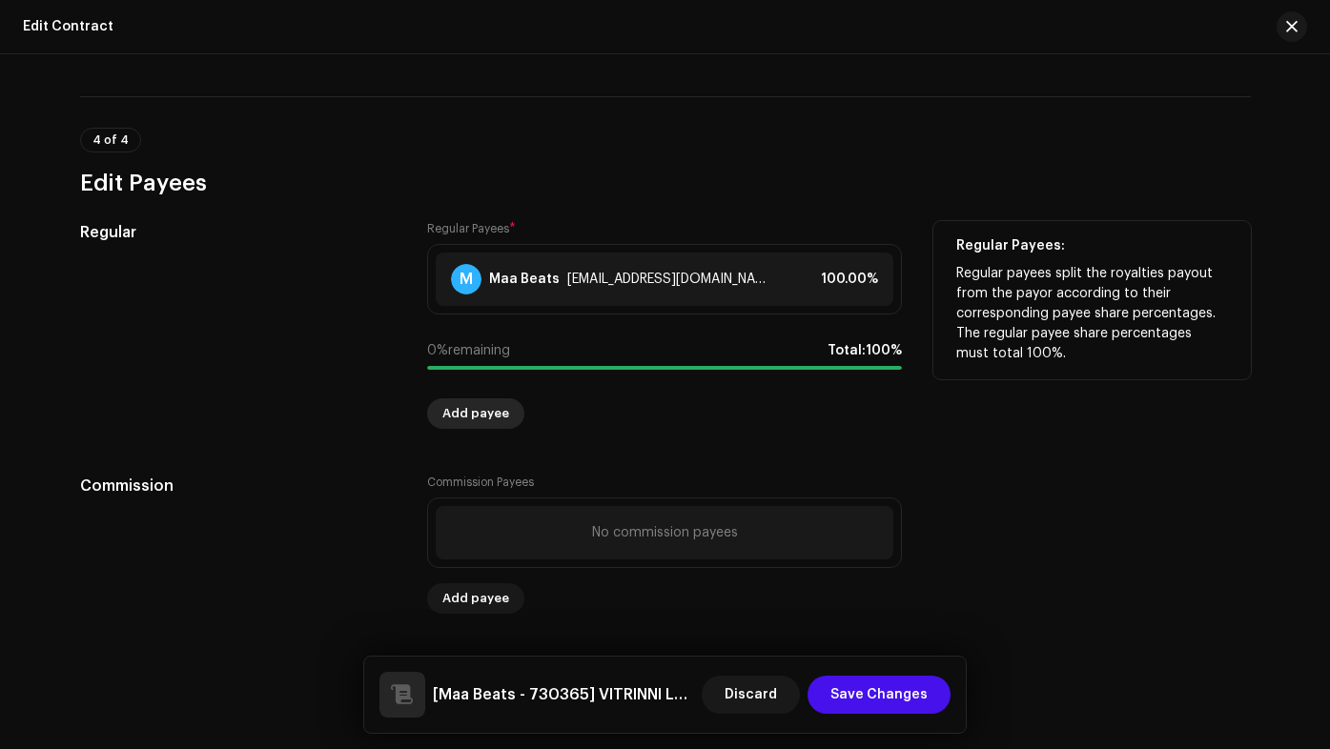
click at [484, 422] on span "Add payee" at bounding box center [475, 414] width 67 height 38
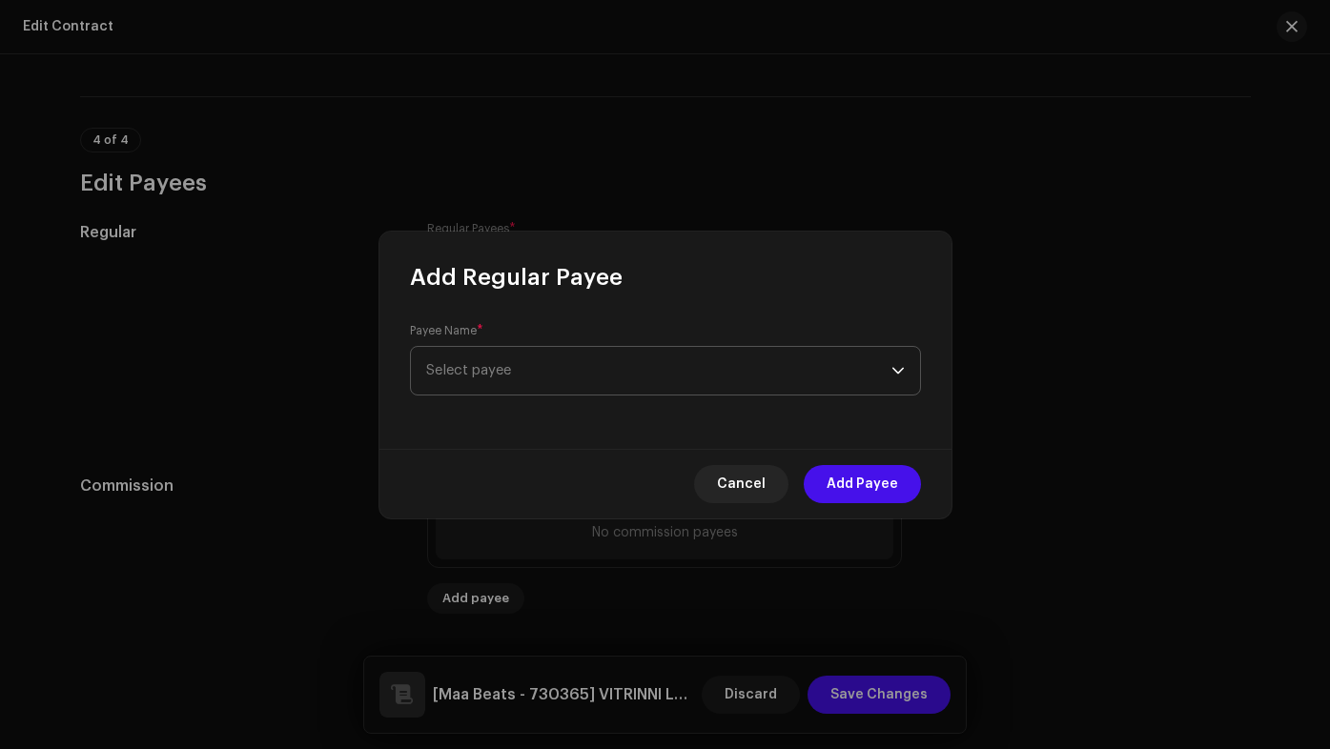
click at [703, 372] on span "Select payee" at bounding box center [658, 371] width 465 height 48
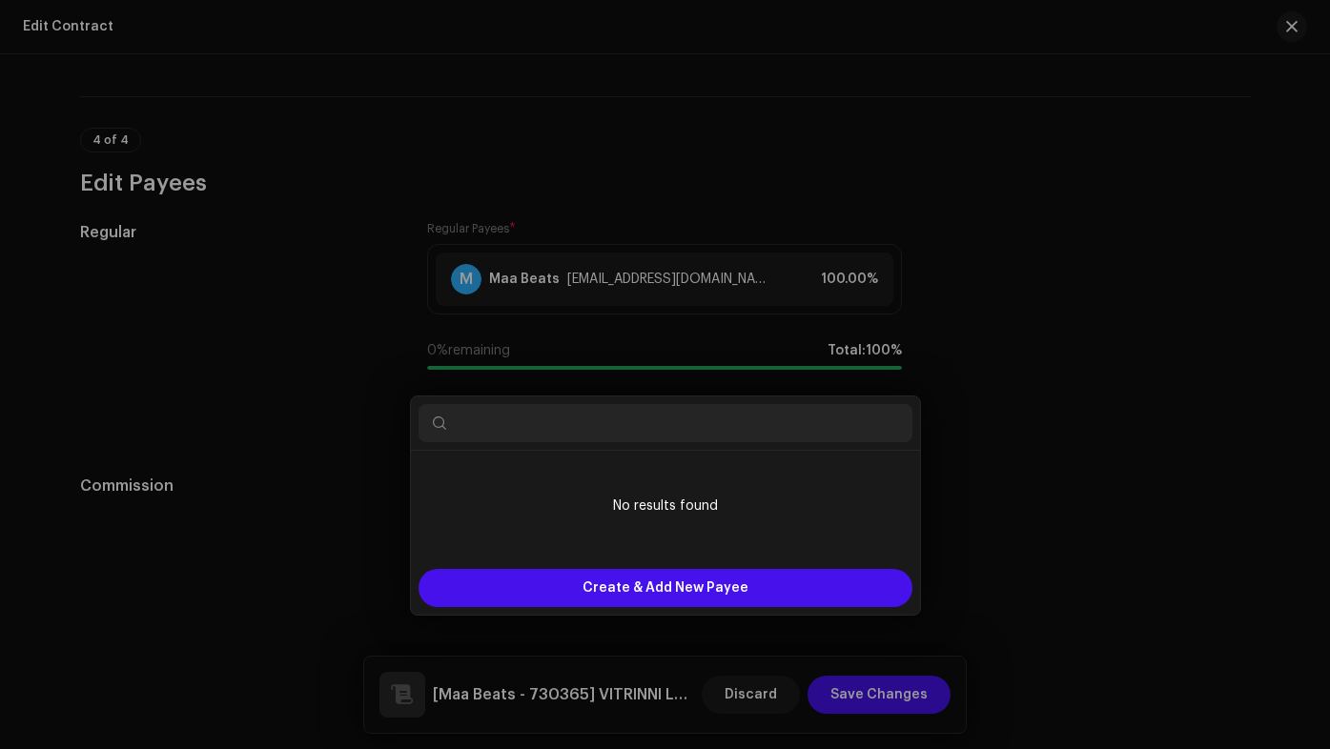
click at [1071, 275] on div "Add Regular Payee Payee Name * Select payee Cancel Add Payee" at bounding box center [665, 374] width 1330 height 749
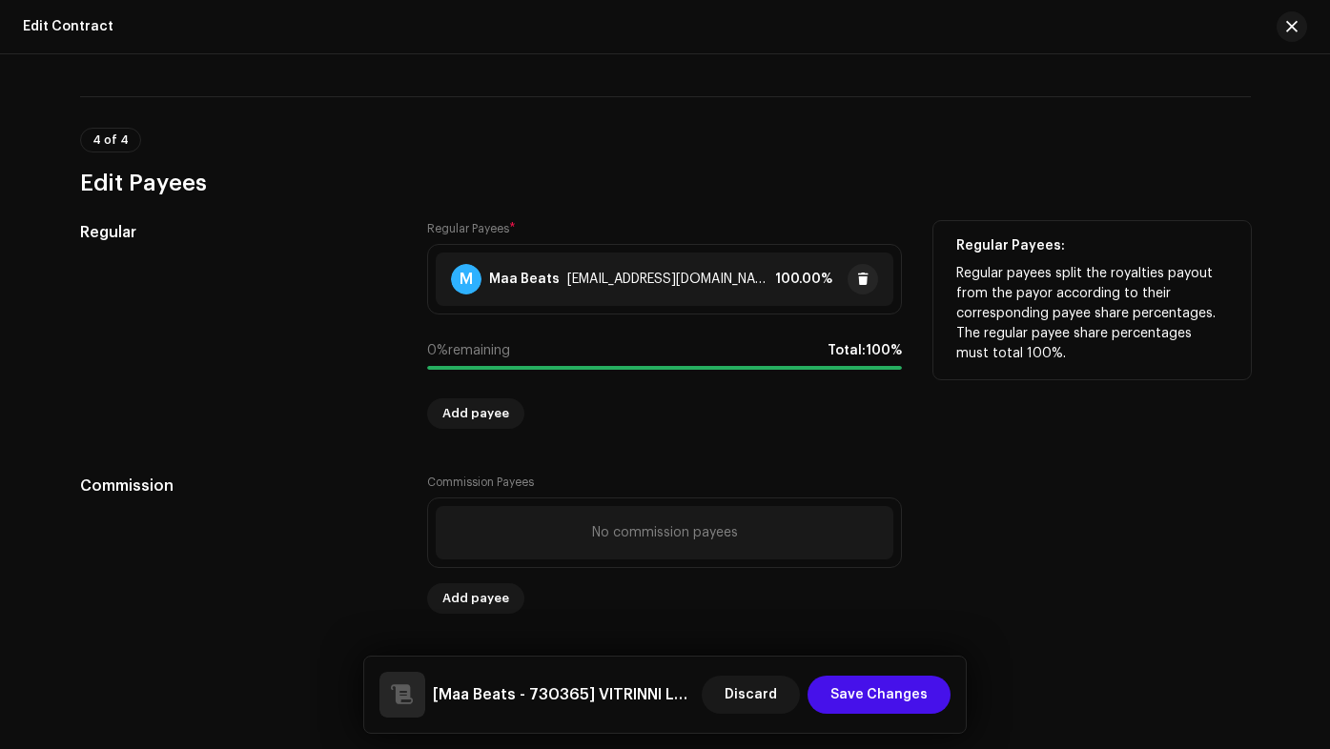
click at [768, 266] on div "M Maa Beats Maabeatscontato@gmail.com 100.00%" at bounding box center [664, 279] width 457 height 53
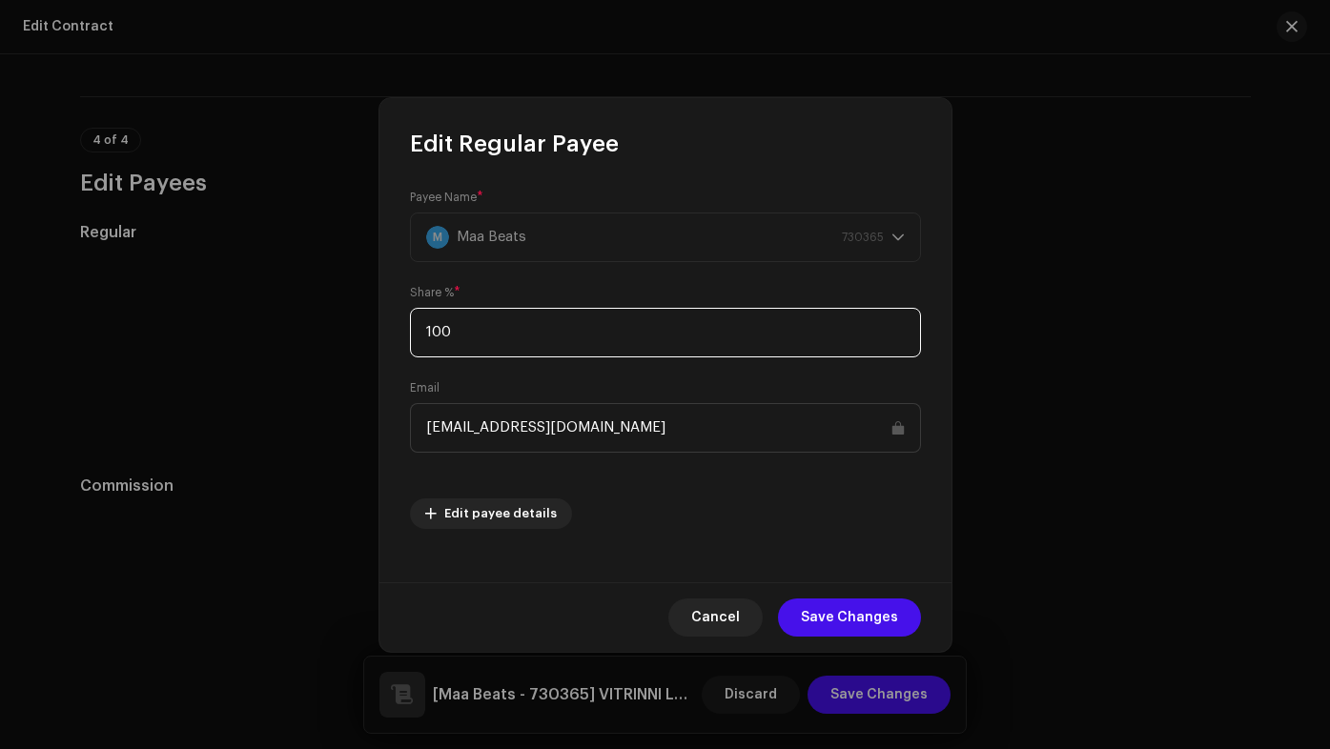
click at [890, 319] on input "100" at bounding box center [665, 333] width 511 height 50
drag, startPoint x: 510, startPoint y: 342, endPoint x: 374, endPoint y: 345, distance: 136.3
click at [388, 346] on div "Payee Name * M Maa Beats 730365 Share % * 100 Email Maabeatscontato@gmail.com E…" at bounding box center [665, 370] width 572 height 423
type input "10"
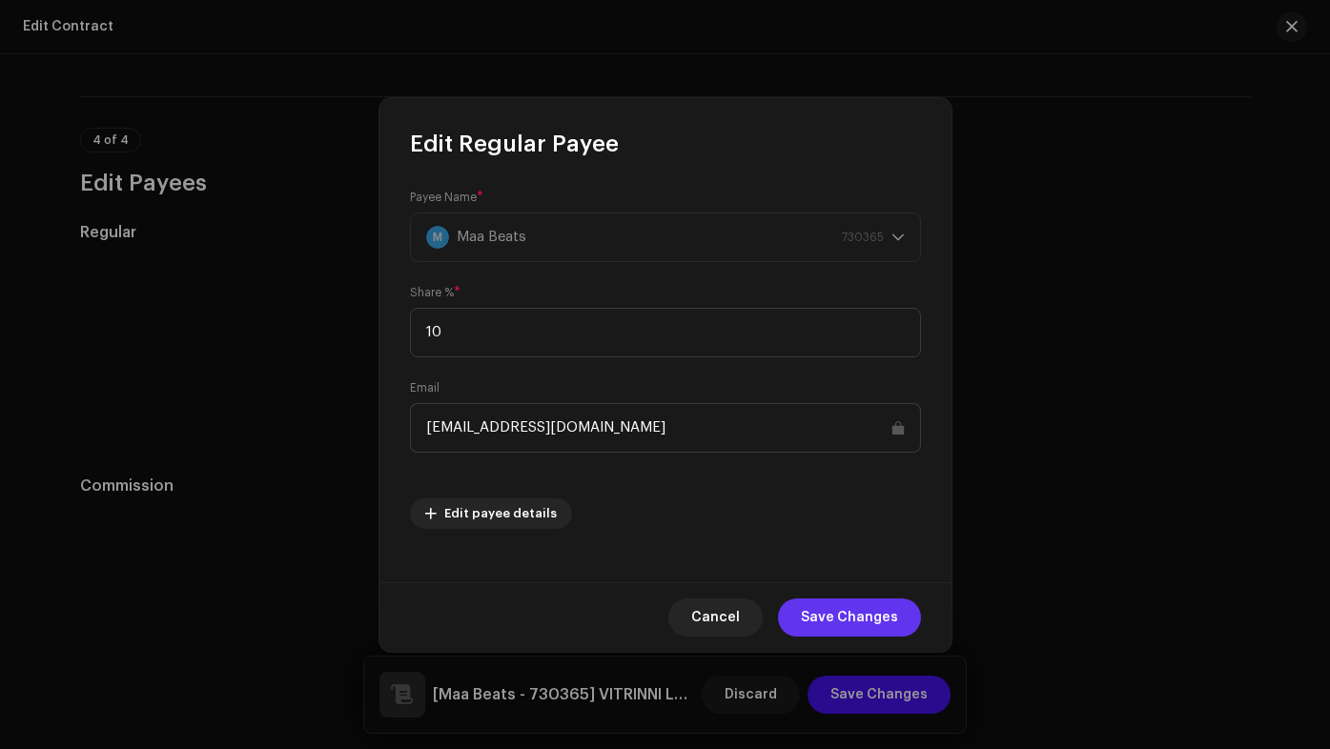
click at [875, 621] on span "Save Changes" at bounding box center [849, 618] width 97 height 38
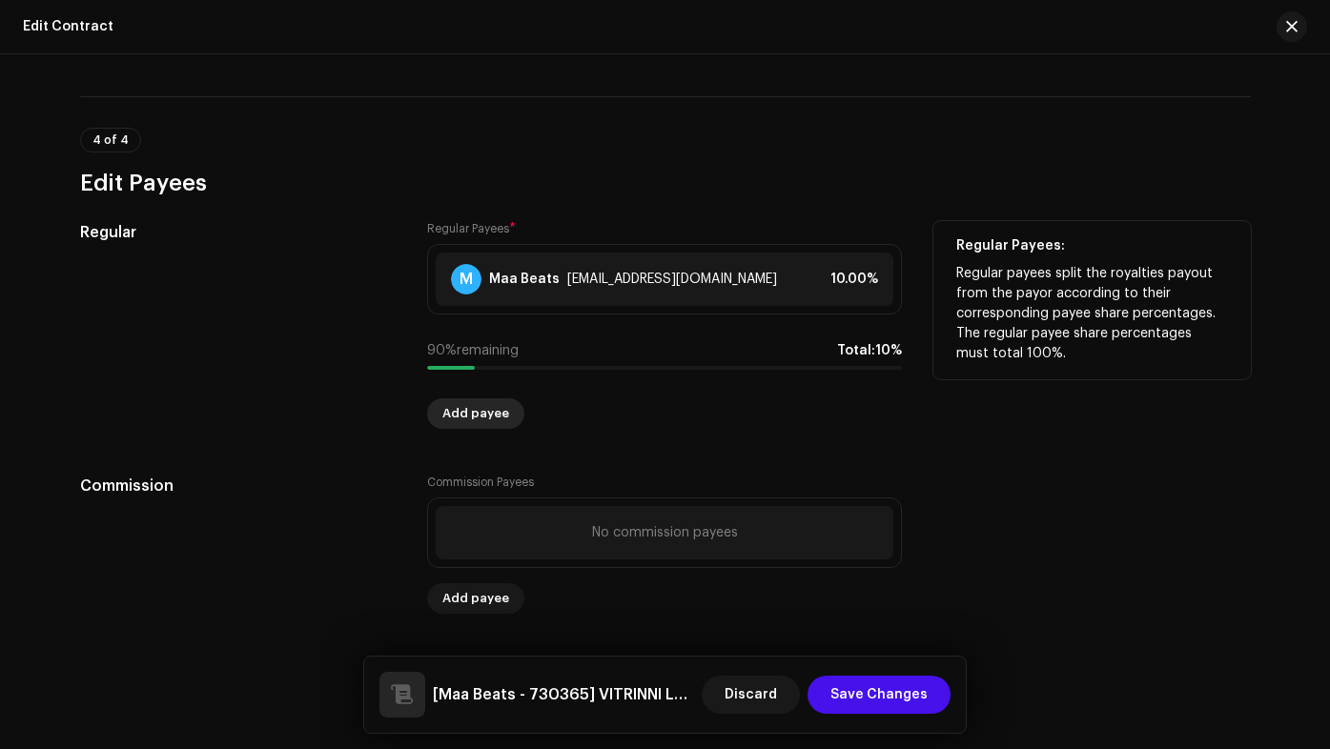
click at [473, 425] on span "Add payee" at bounding box center [475, 414] width 67 height 38
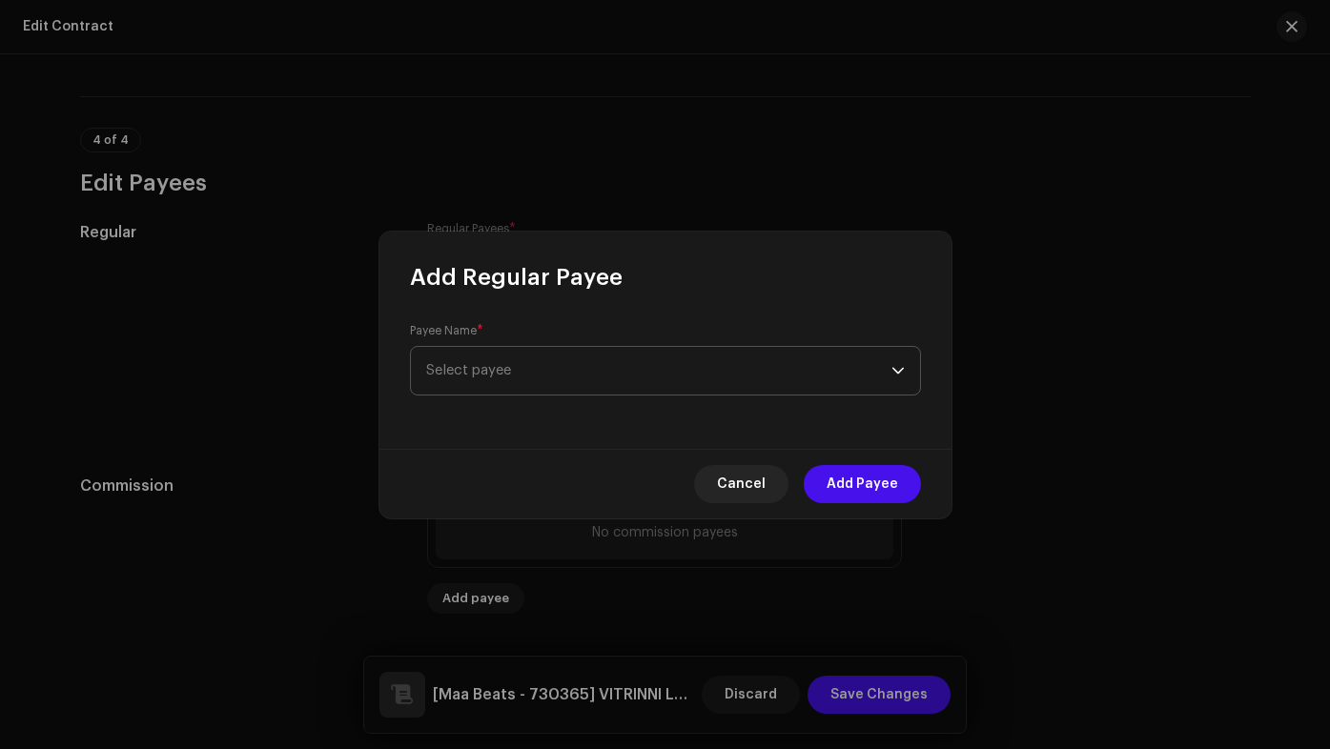
click at [542, 379] on span "Select payee" at bounding box center [658, 371] width 465 height 48
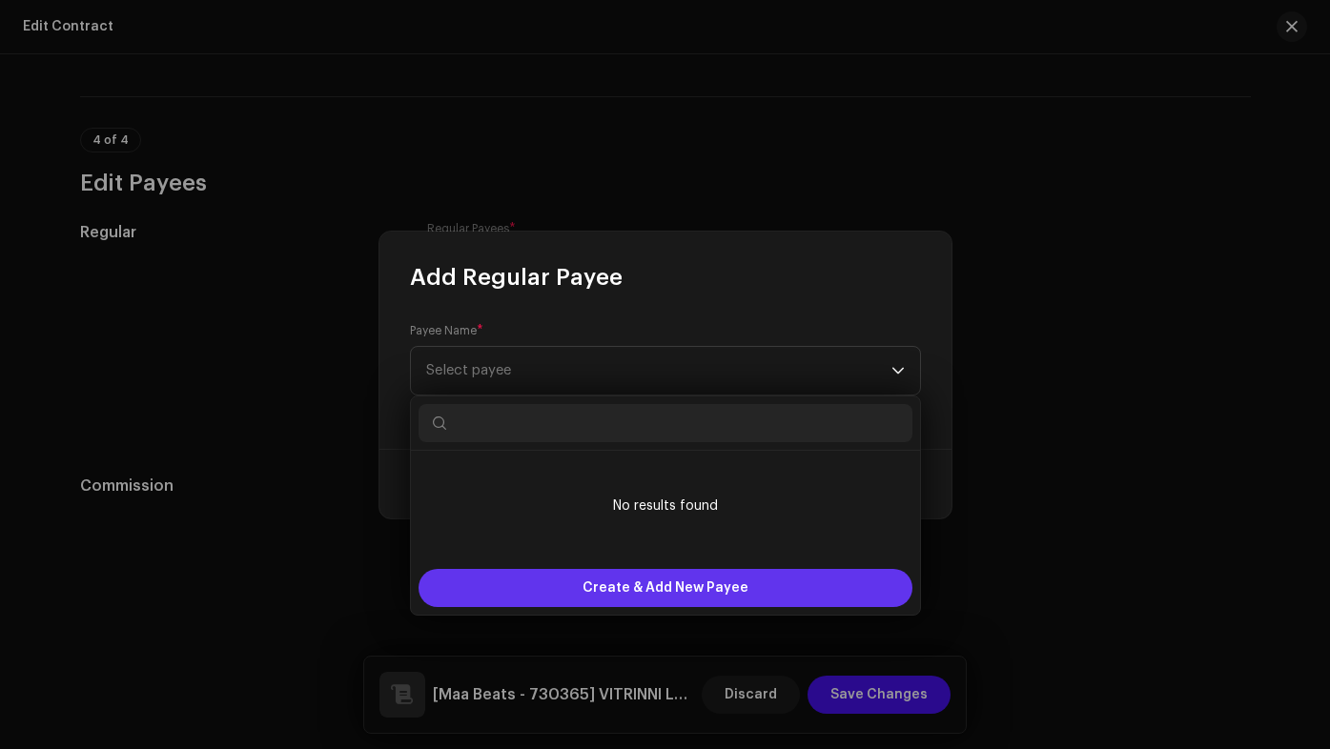
click at [636, 587] on span "Create & Add New Payee" at bounding box center [665, 588] width 166 height 38
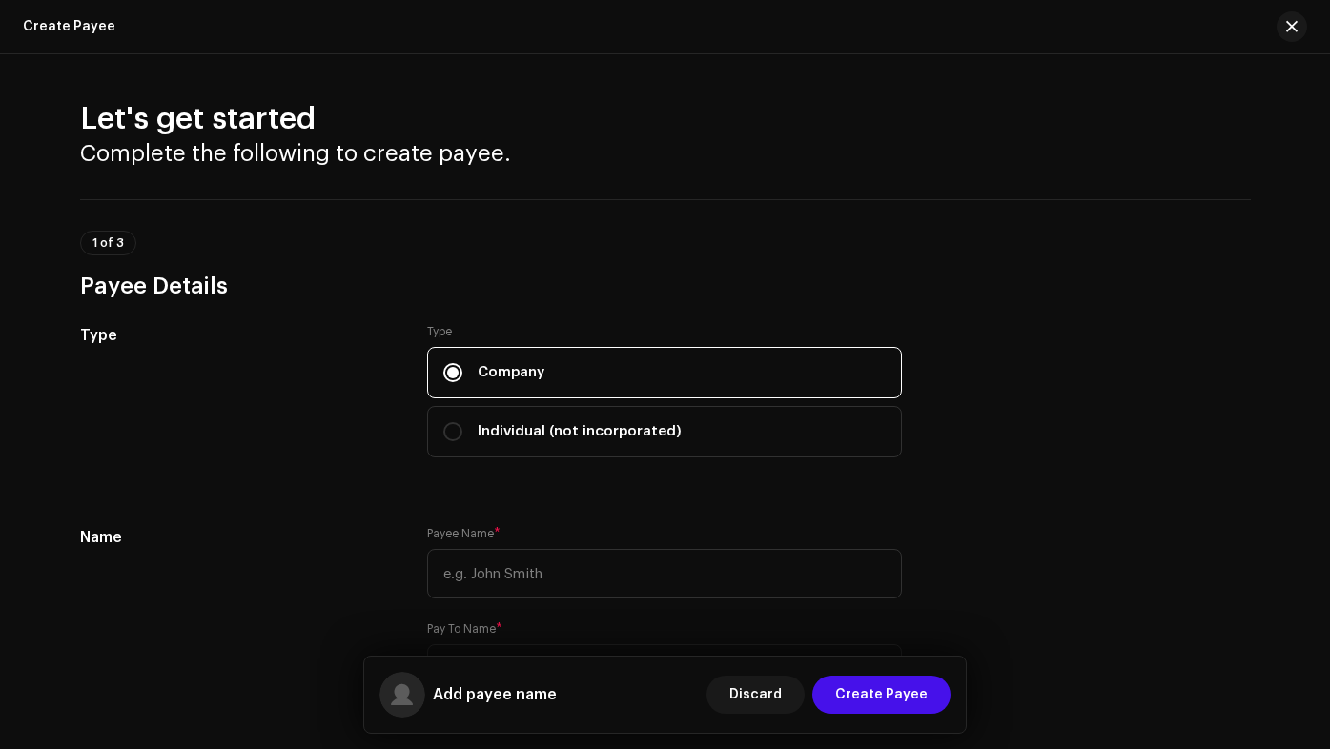
drag, startPoint x: 590, startPoint y: 495, endPoint x: 533, endPoint y: 490, distance: 57.4
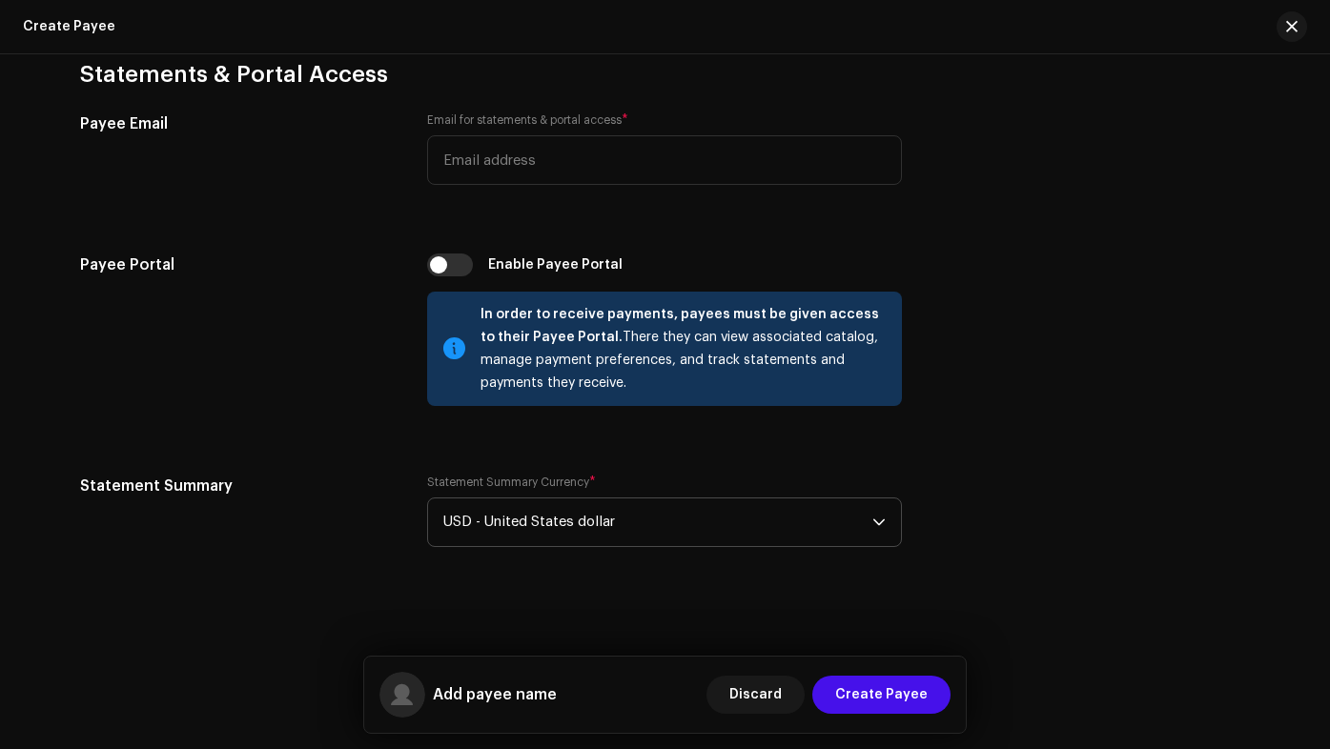
scroll to position [1576, 0]
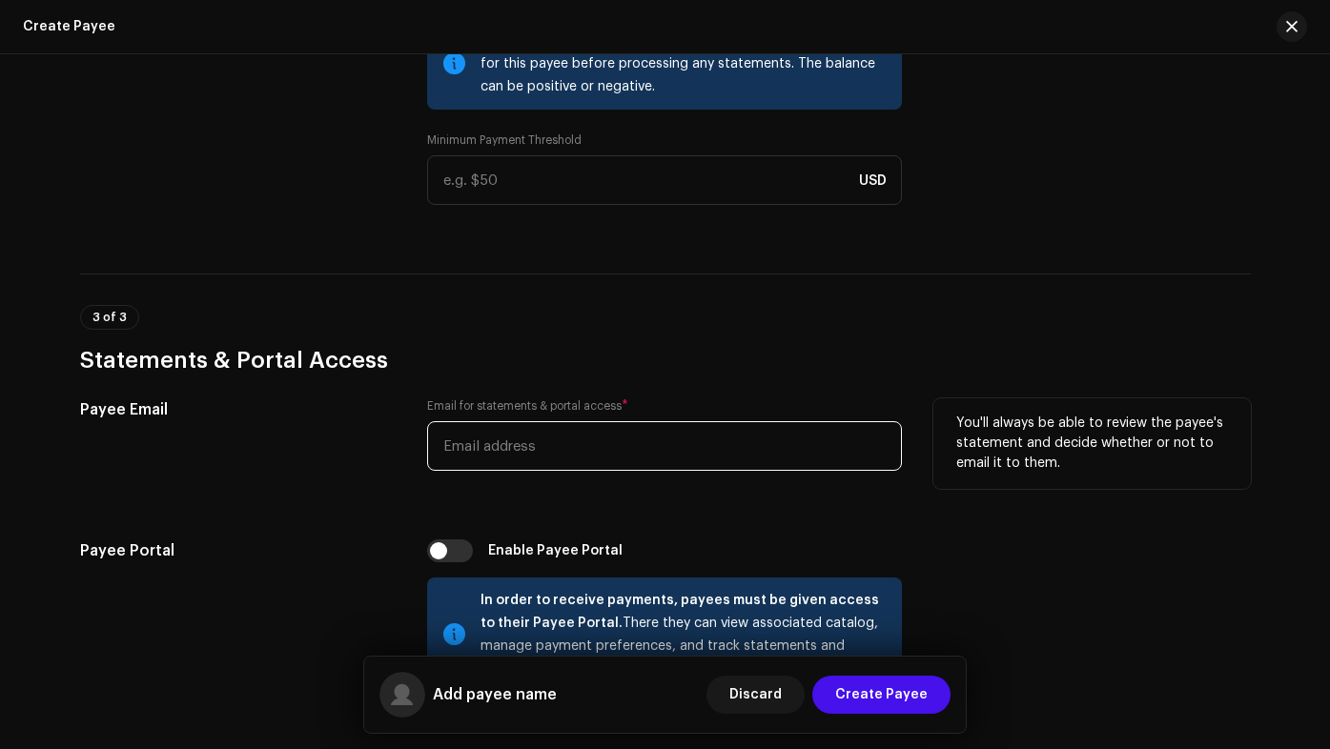
click at [604, 427] on input "email" at bounding box center [664, 446] width 475 height 50
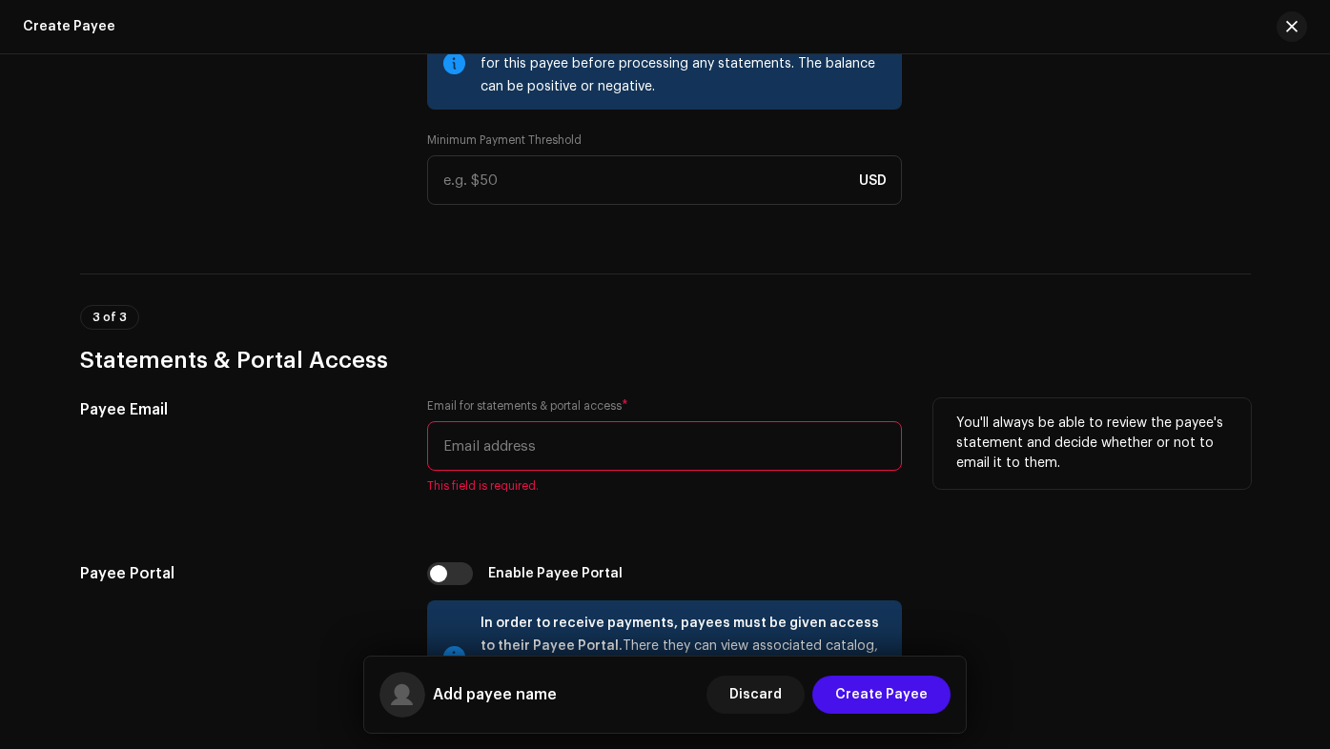
click at [515, 476] on div "Email for statements & portal access * This field is required." at bounding box center [664, 445] width 475 height 95
click at [514, 457] on input "email" at bounding box center [664, 446] width 475 height 50
paste input "[EMAIL_ADDRESS][DOMAIN_NAME]"
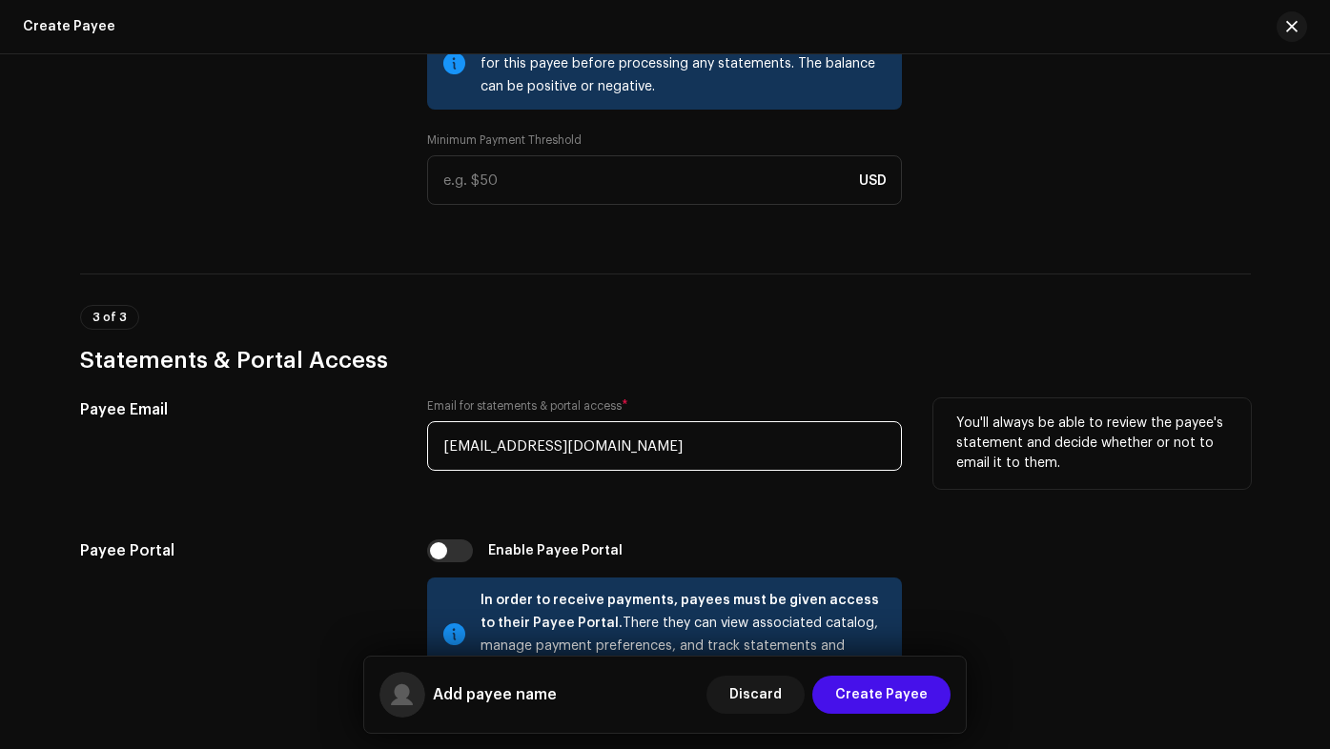
type input "[EMAIL_ADDRESS][DOMAIN_NAME]"
click at [608, 488] on div "Email for statements & portal access * ogeladomc@gmail.com" at bounding box center [664, 445] width 475 height 95
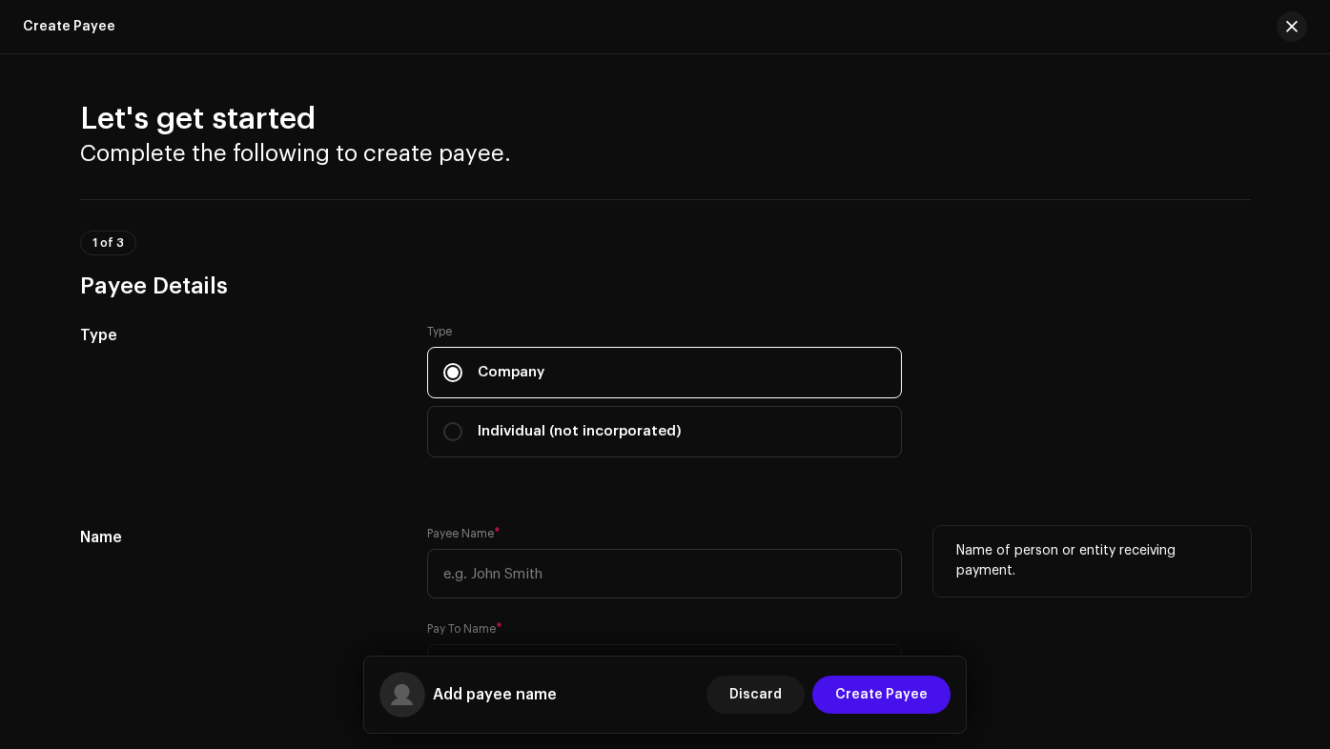
scroll to position [286, 0]
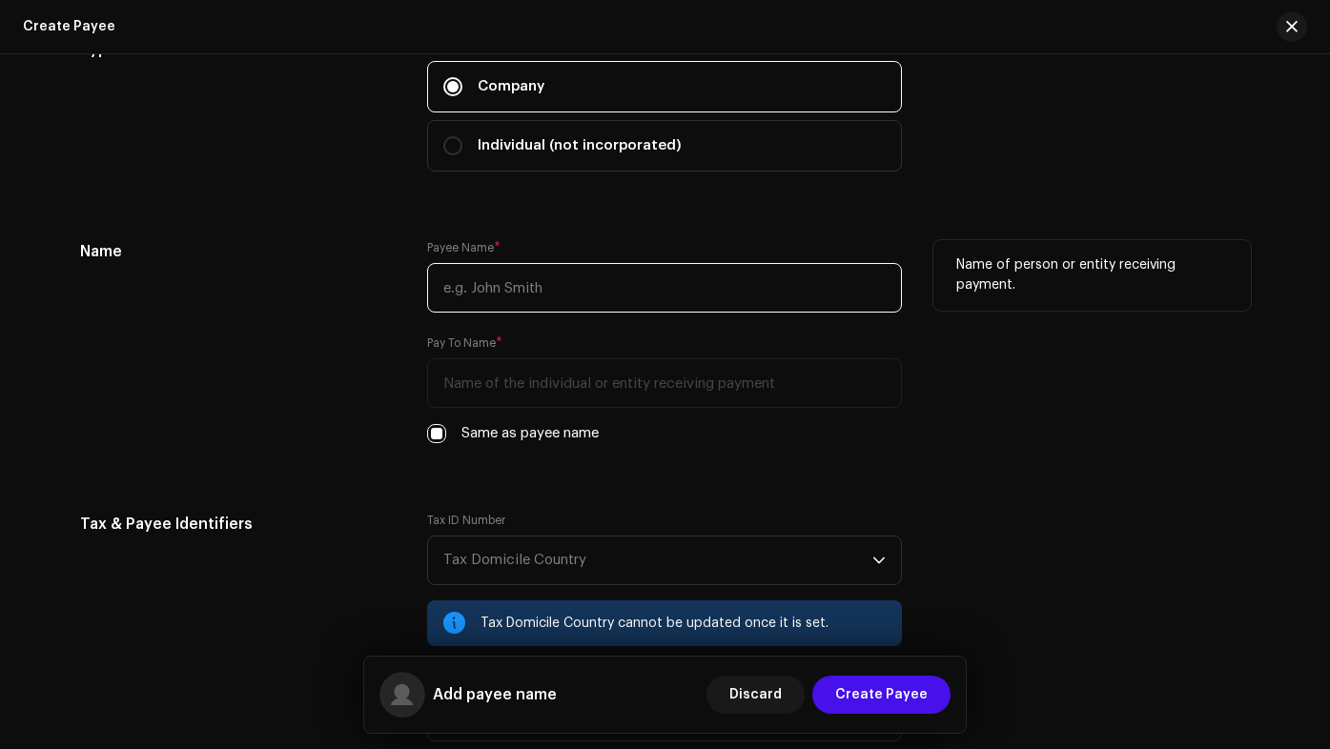
click at [535, 288] on input "text" at bounding box center [664, 288] width 475 height 50
type input "Gelado"
click at [584, 329] on div "Payee Name * Gelado Pay To Name * Same as payee name" at bounding box center [664, 353] width 475 height 227
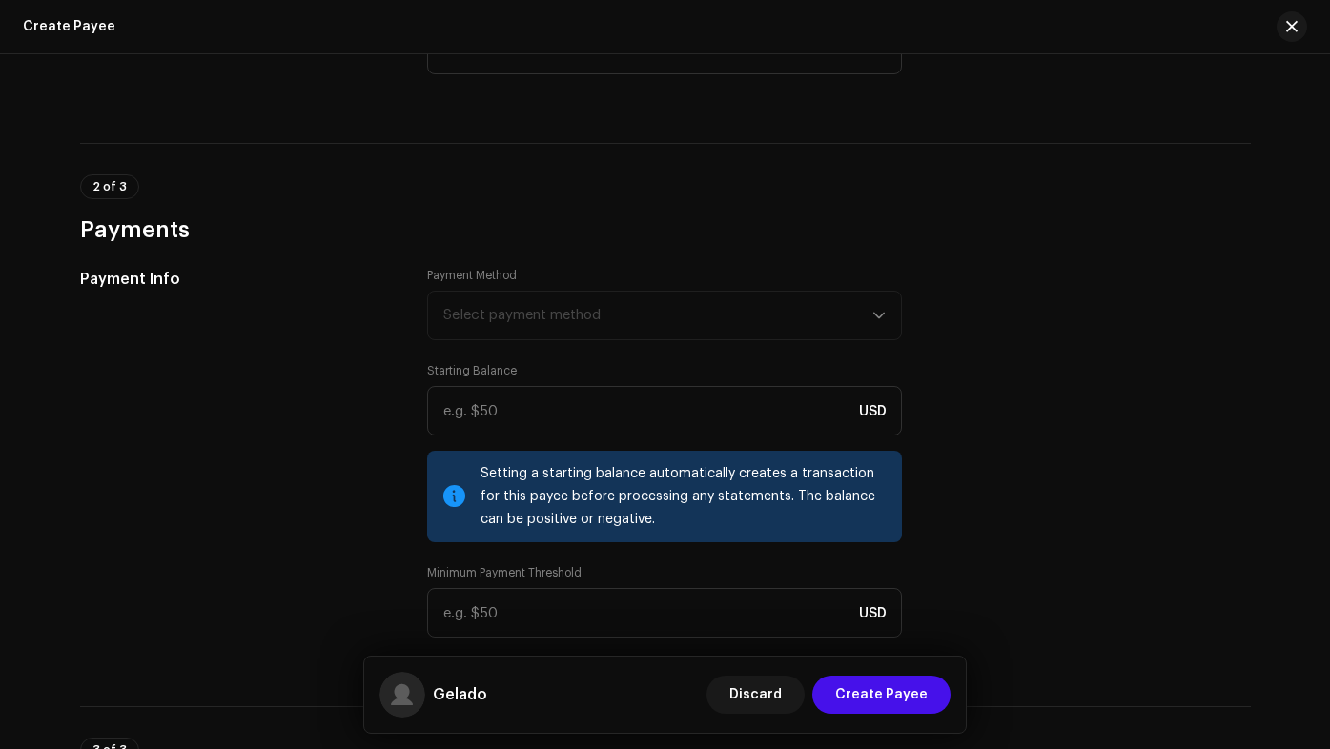
scroll to position [1334, 0]
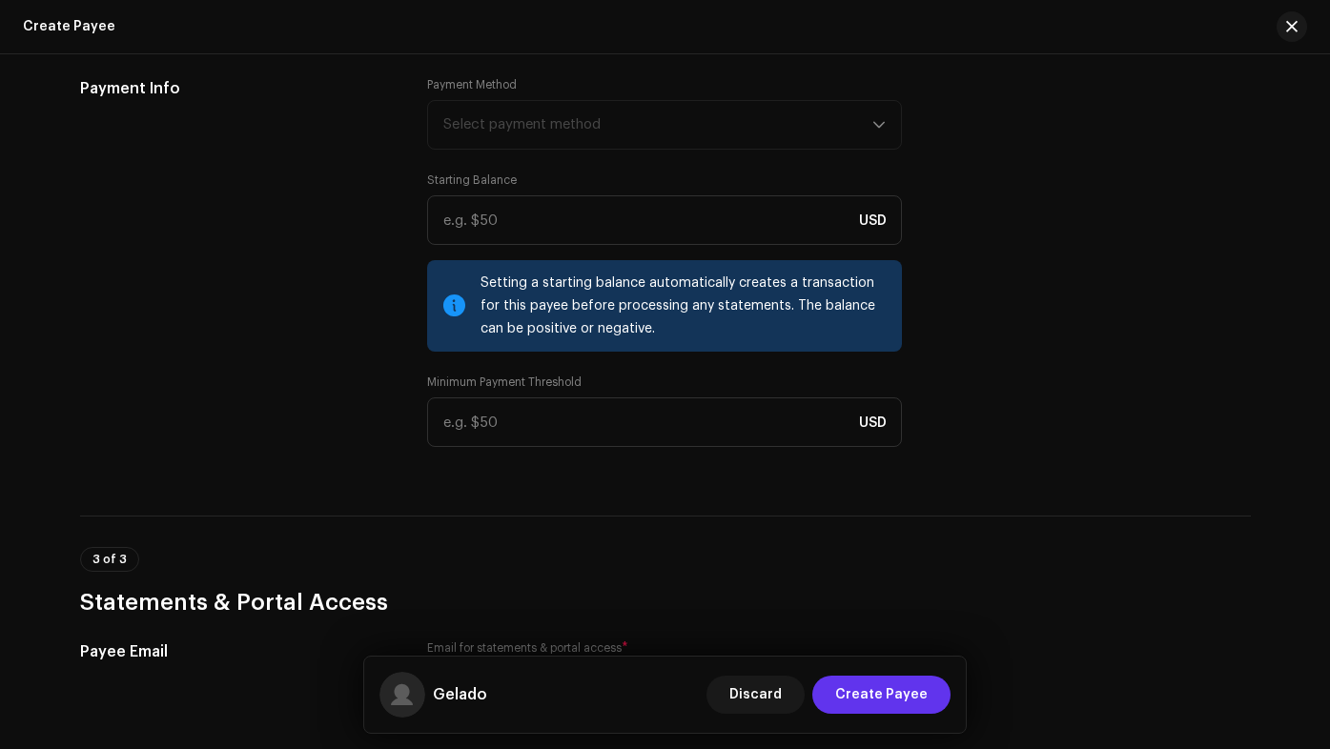
click at [890, 692] on span "Create Payee" at bounding box center [881, 695] width 92 height 38
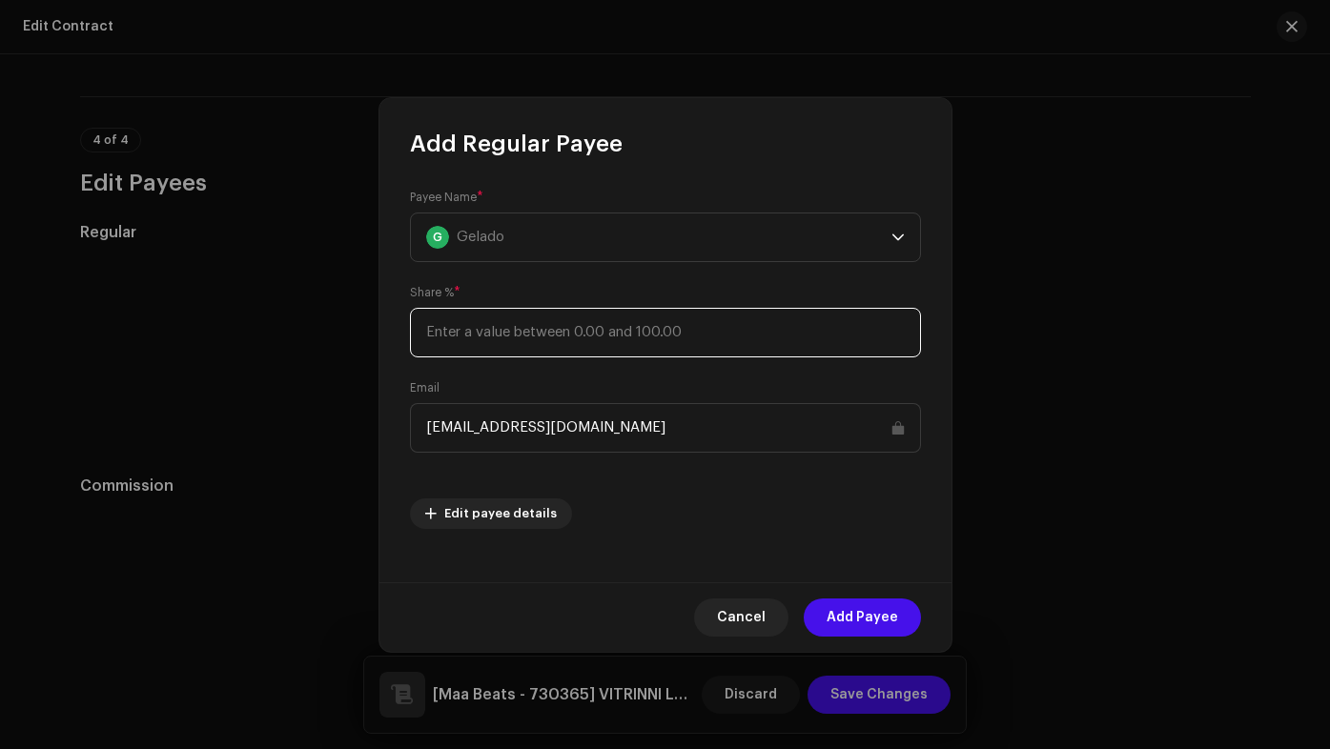
click at [621, 334] on input at bounding box center [665, 333] width 511 height 50
type input "45"
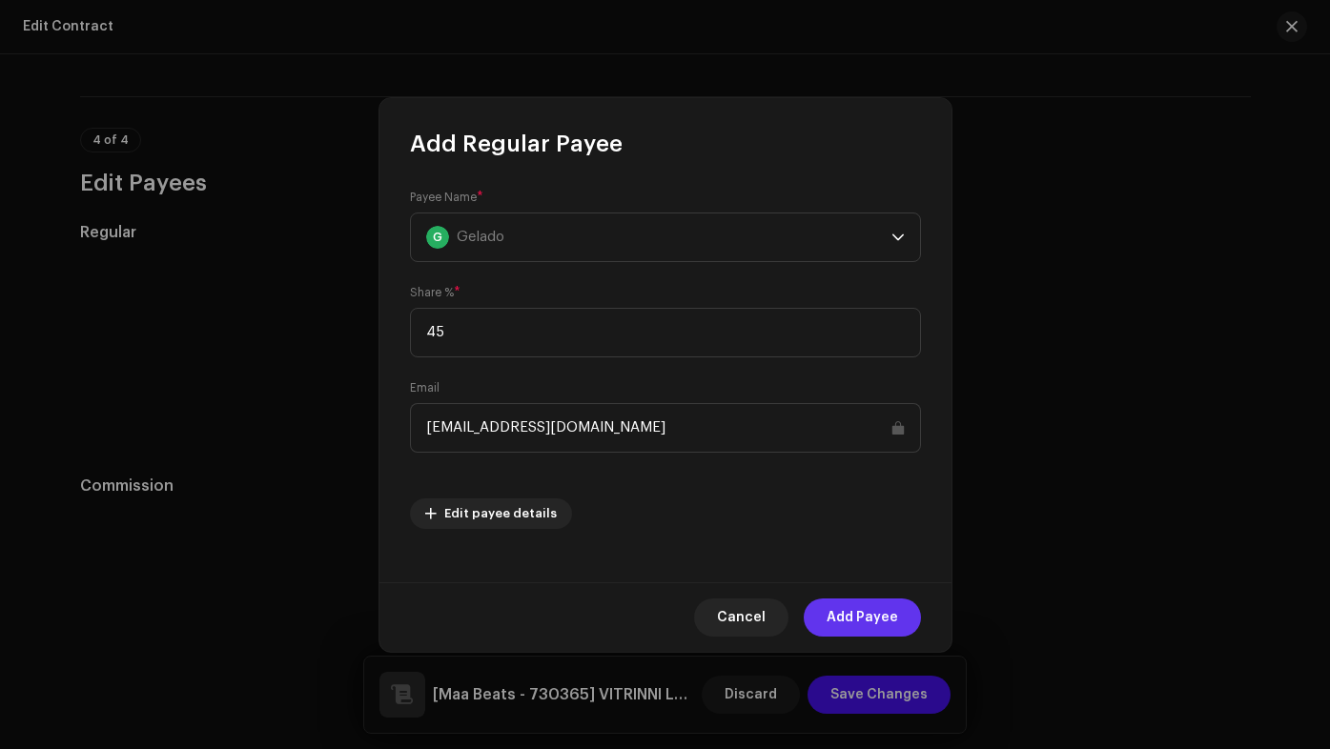
click at [858, 616] on span "Add Payee" at bounding box center [861, 618] width 71 height 38
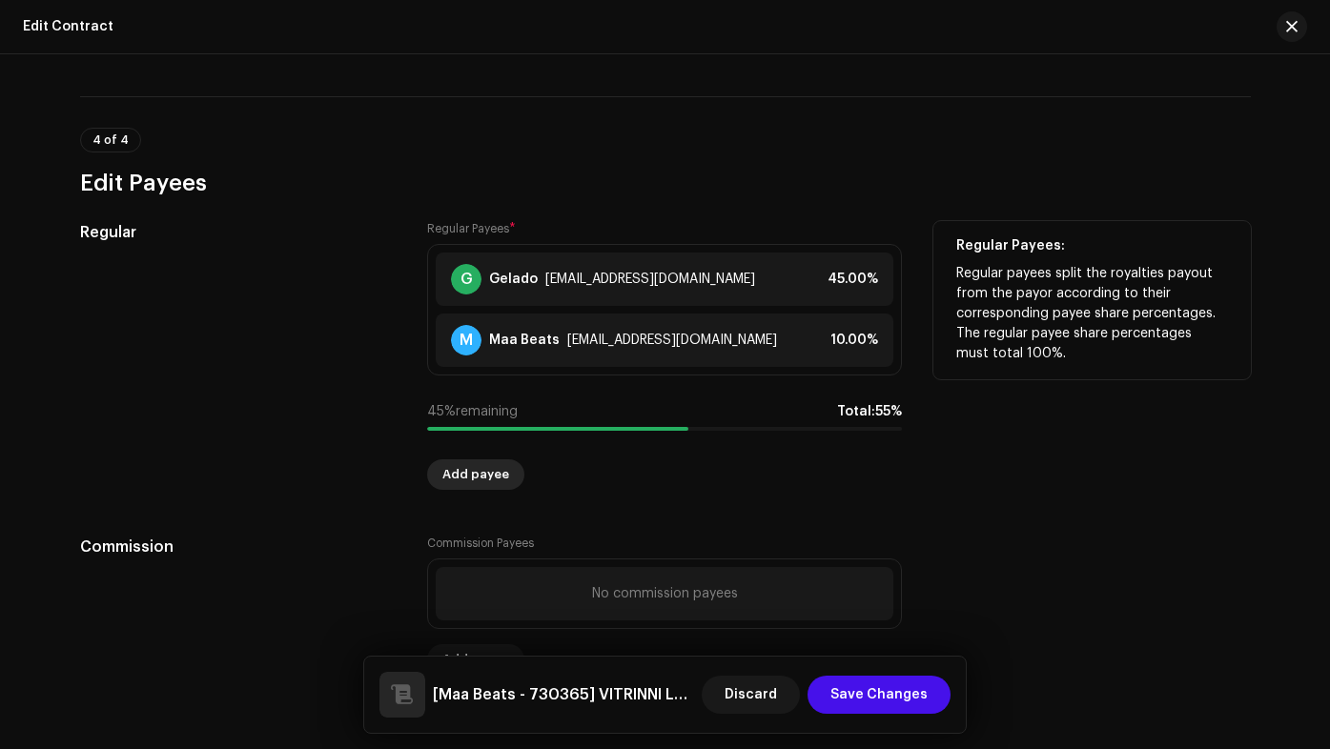
click at [500, 467] on span "Add payee" at bounding box center [475, 475] width 67 height 38
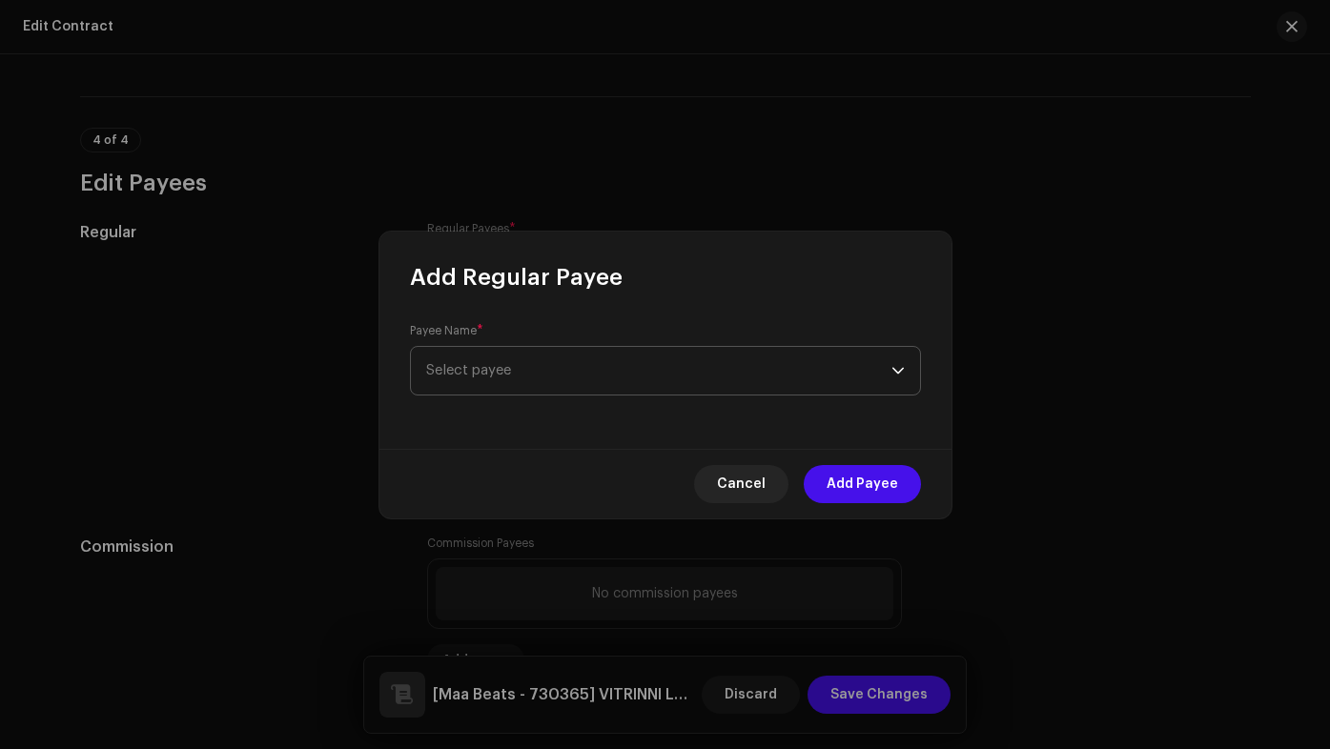
click at [583, 376] on span "Select payee" at bounding box center [658, 371] width 465 height 48
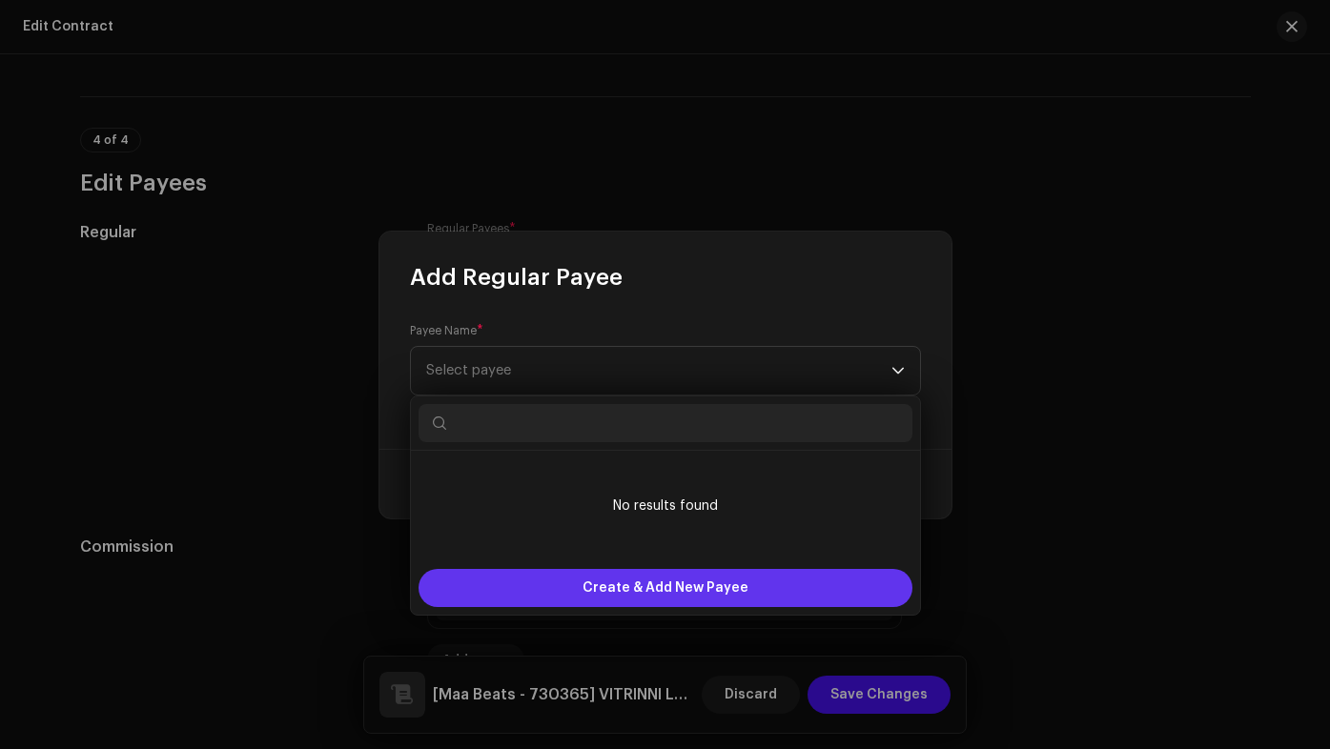
click at [670, 582] on span "Create & Add New Payee" at bounding box center [665, 588] width 166 height 38
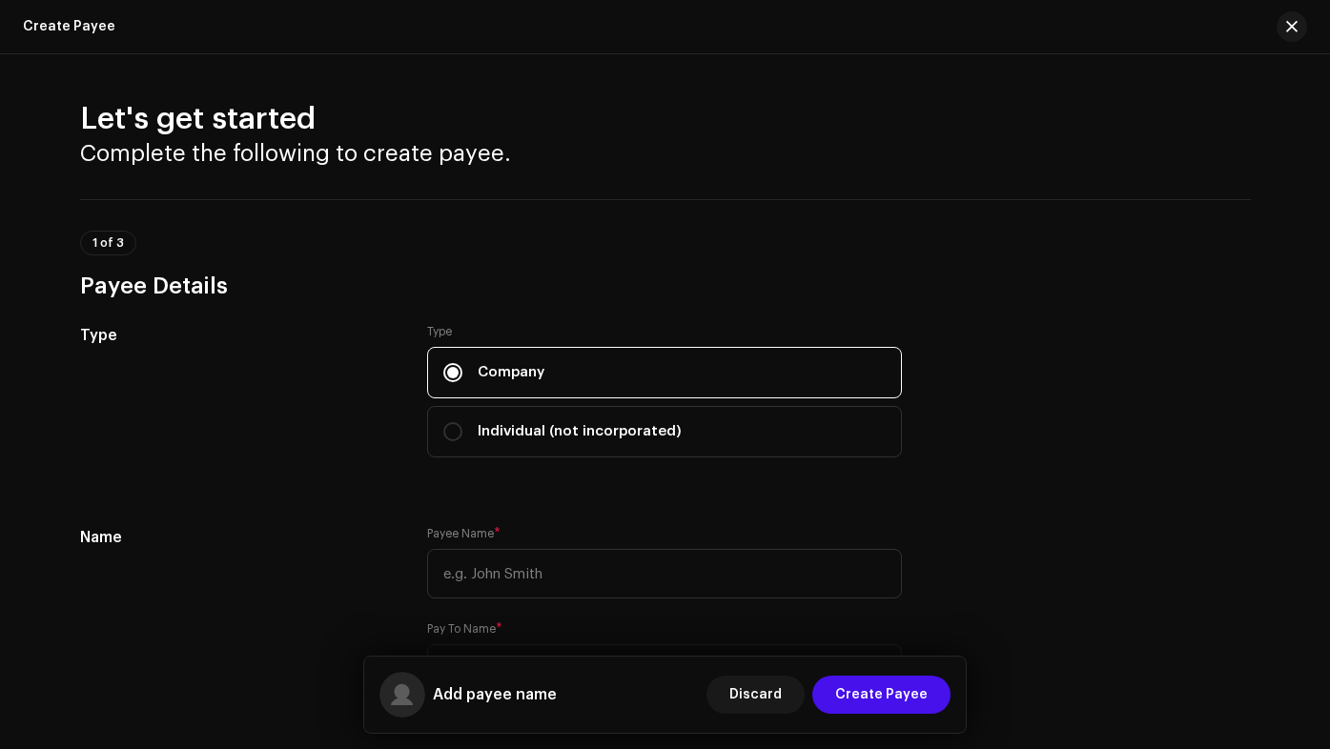
click at [554, 562] on input "text" at bounding box center [664, 574] width 475 height 50
type input "Kayo VL"
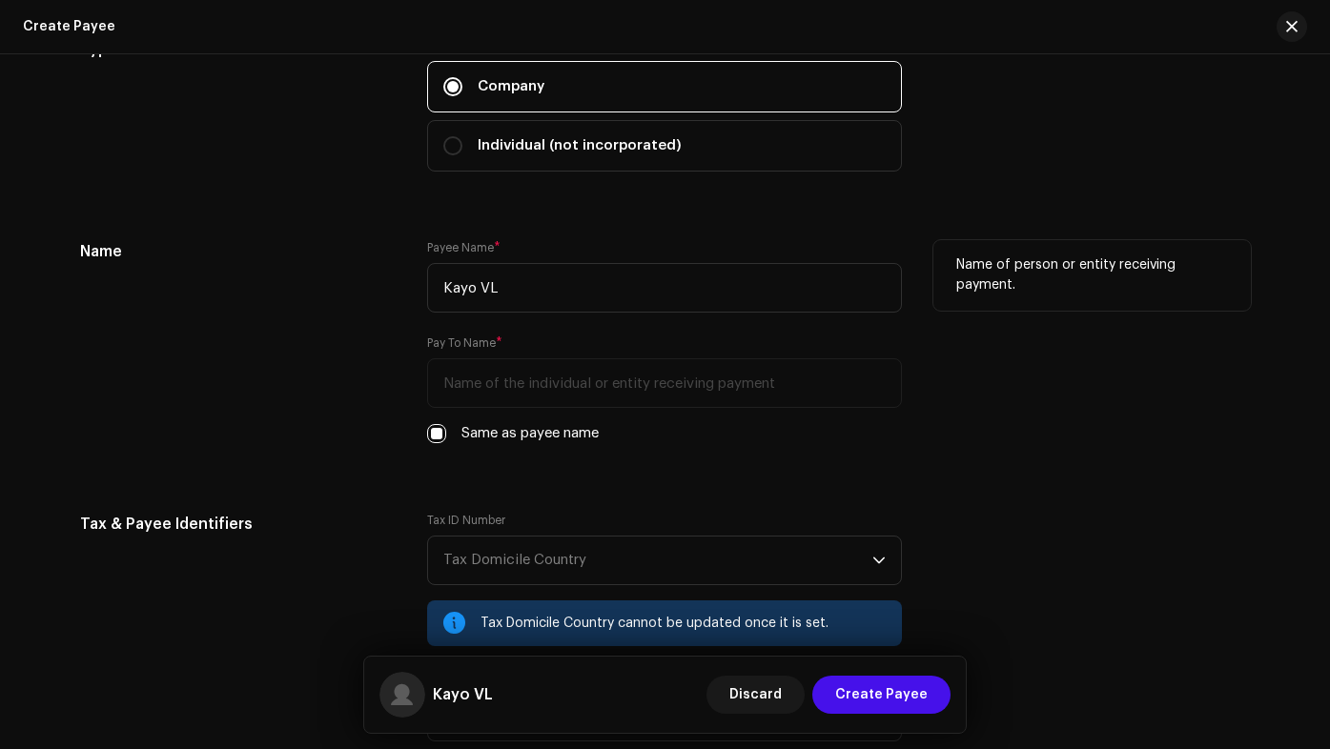
click at [570, 377] on div "Pay To Name *" at bounding box center [664, 371] width 475 height 72
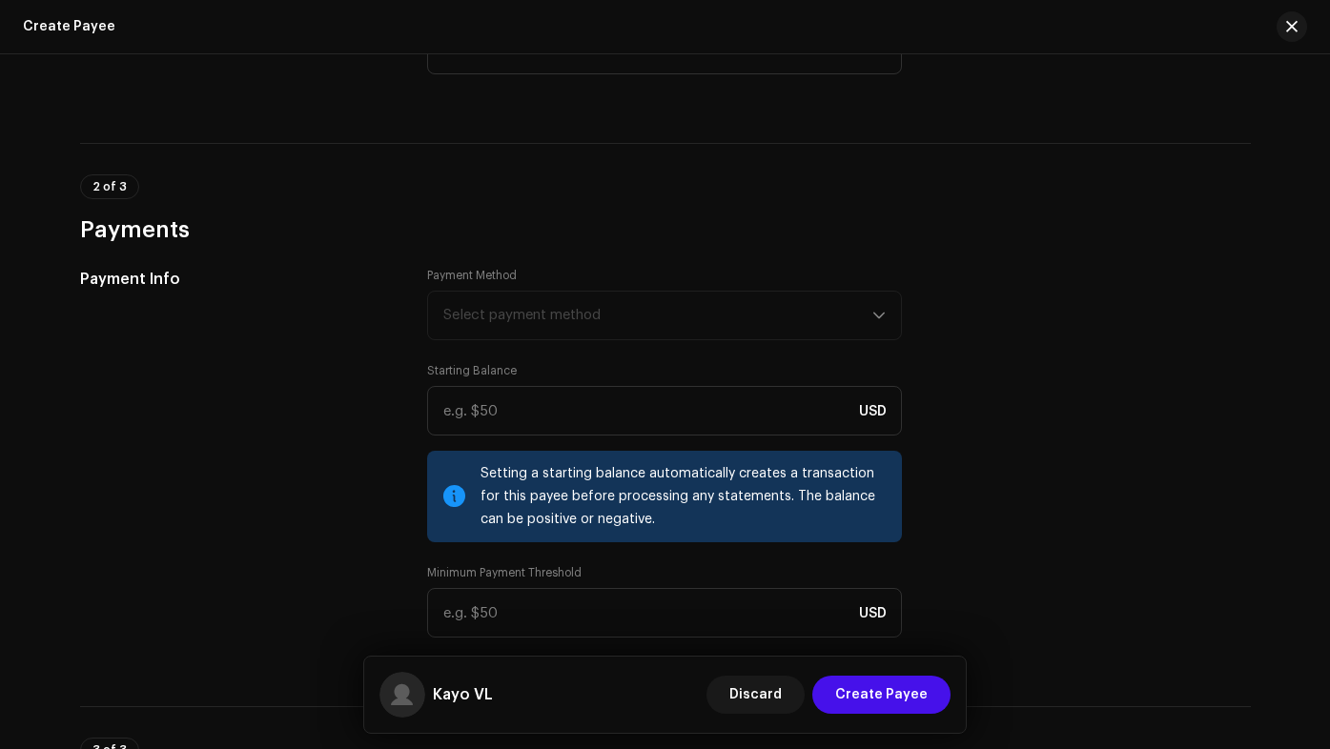
scroll to position [1525, 0]
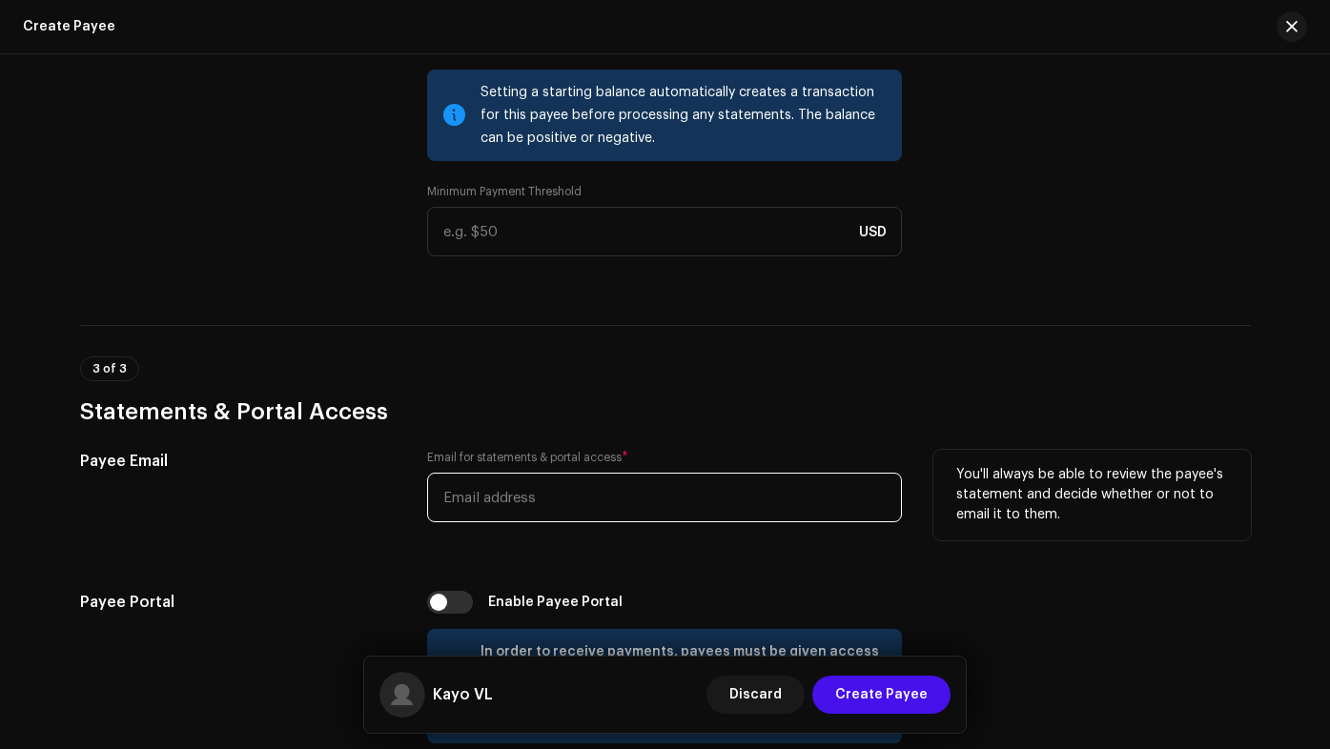
click at [612, 495] on input "email" at bounding box center [664, 498] width 475 height 50
paste input "[DOMAIN_NAME][EMAIL_ADDRESS][DOMAIN_NAME]"
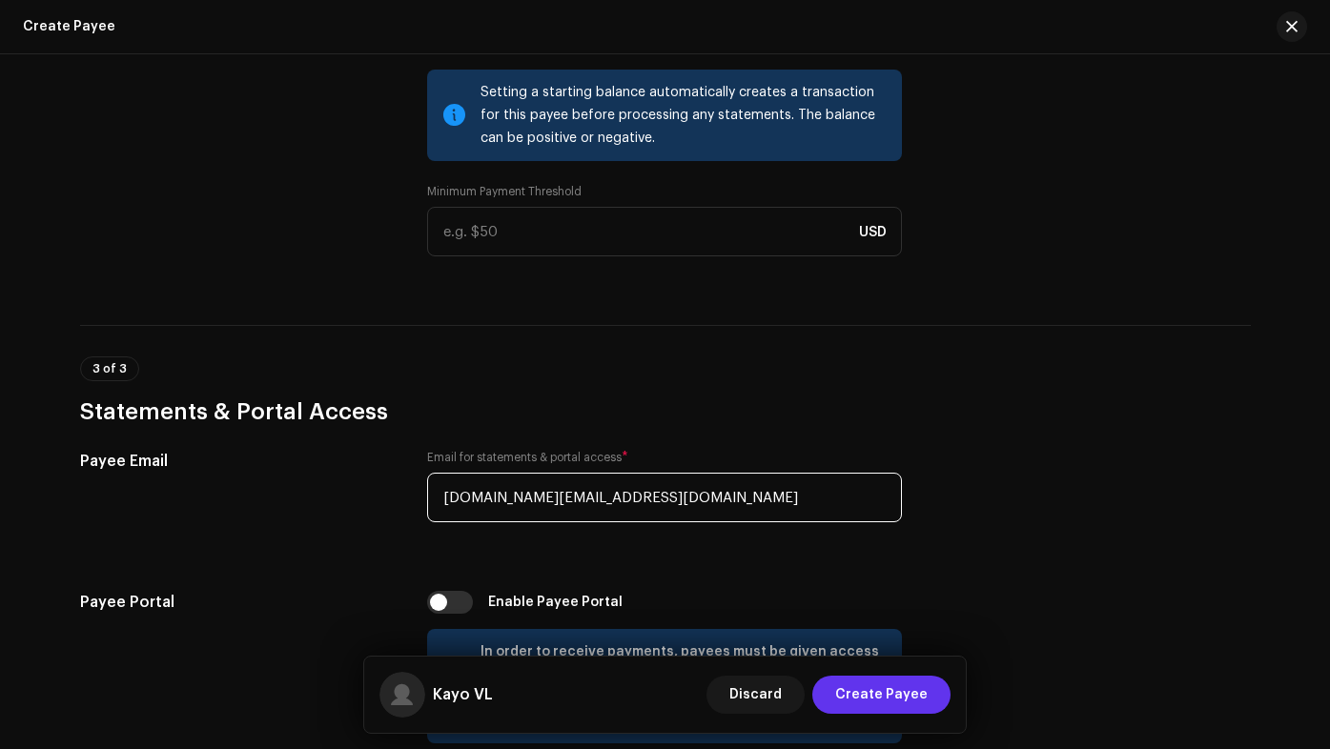
type input "[DOMAIN_NAME][EMAIL_ADDRESS][DOMAIN_NAME]"
click at [914, 685] on span "Create Payee" at bounding box center [881, 695] width 92 height 38
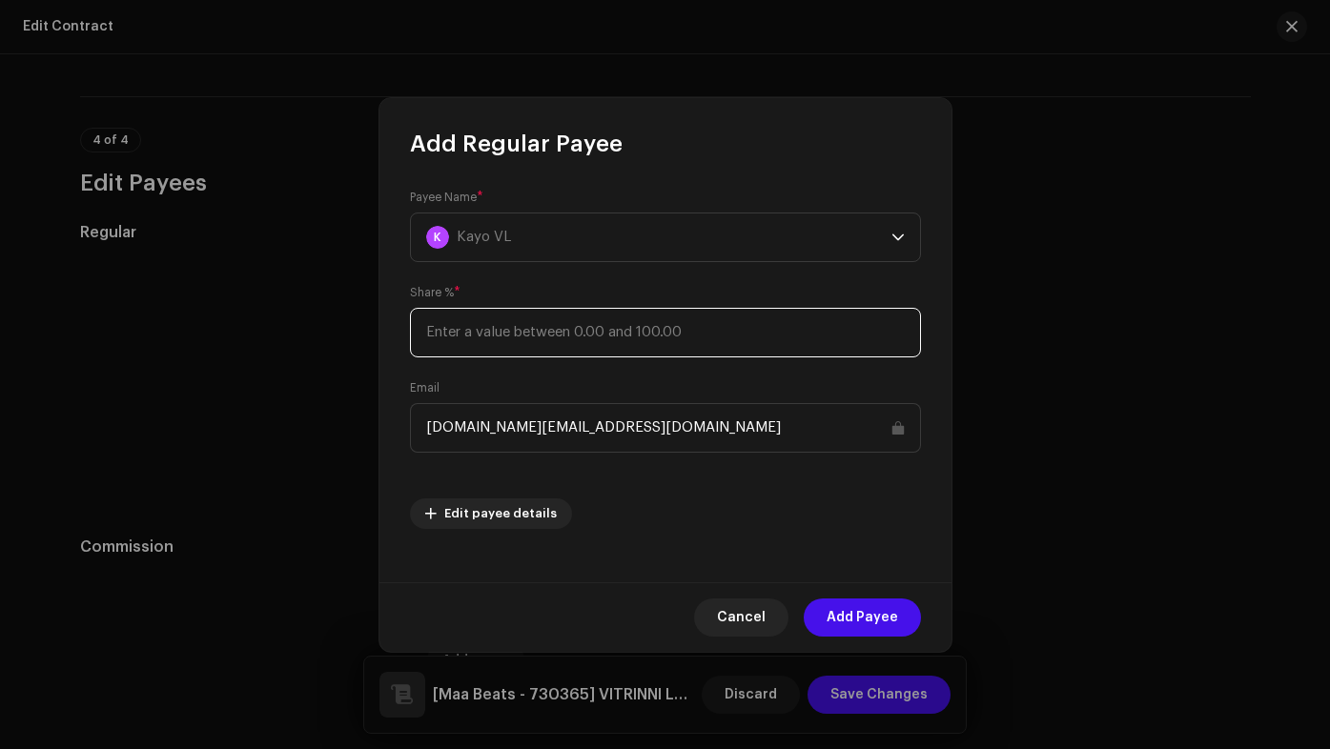
click at [572, 323] on input at bounding box center [665, 333] width 511 height 50
type input "45"
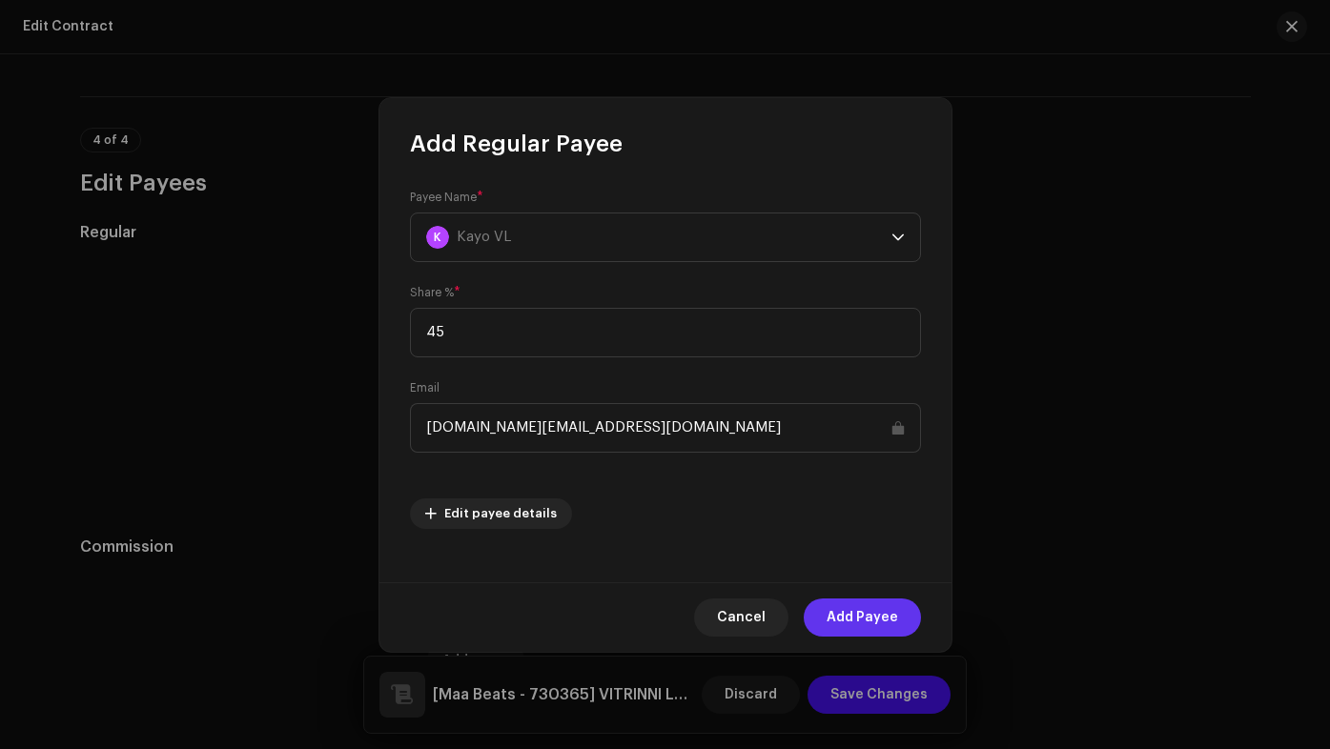
click at [873, 628] on span "Add Payee" at bounding box center [861, 618] width 71 height 38
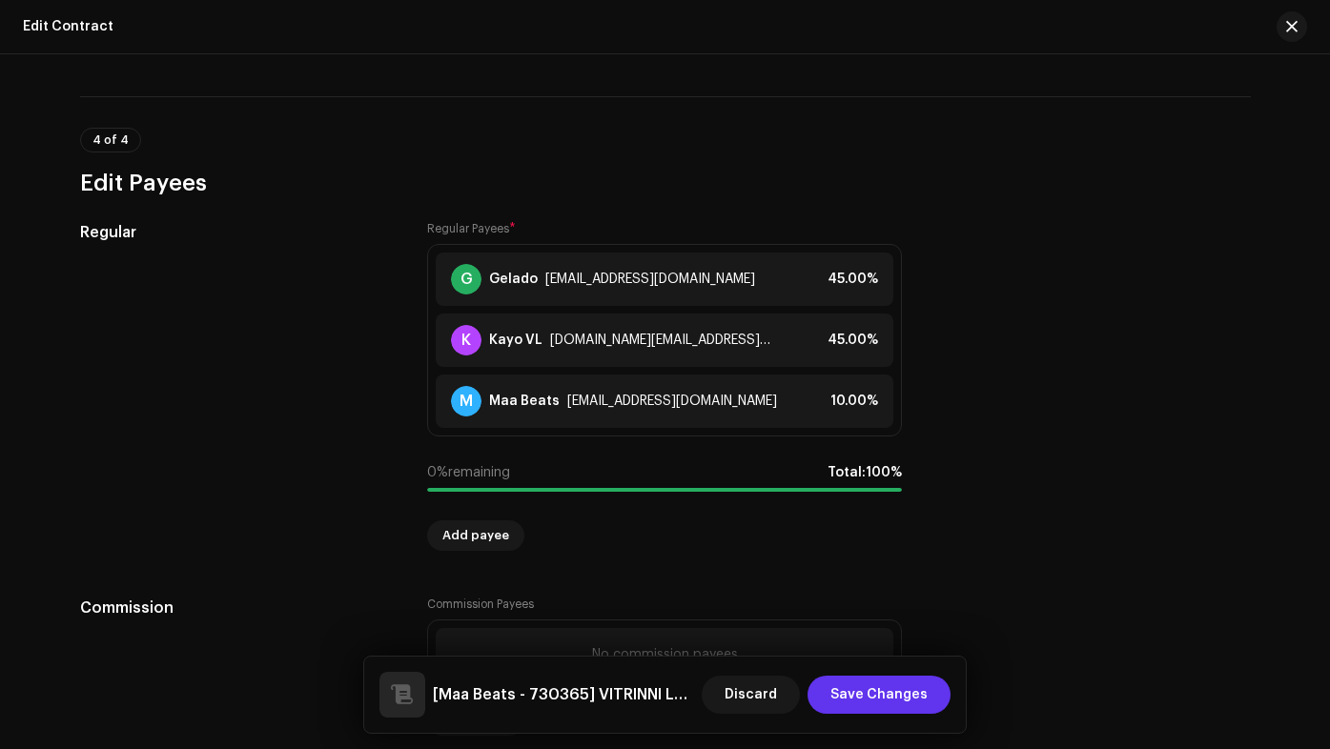
click at [878, 692] on span "Save Changes" at bounding box center [878, 695] width 97 height 38
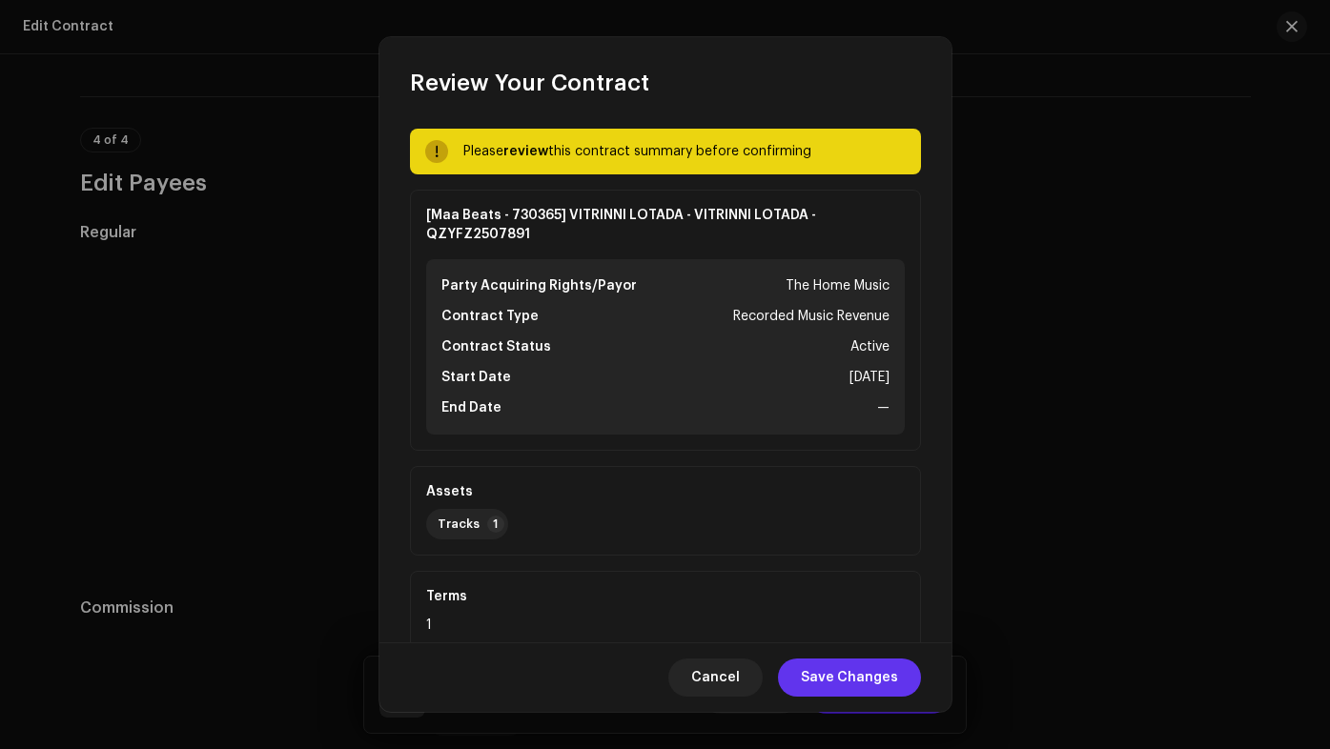
click at [873, 680] on span "Save Changes" at bounding box center [849, 678] width 97 height 38
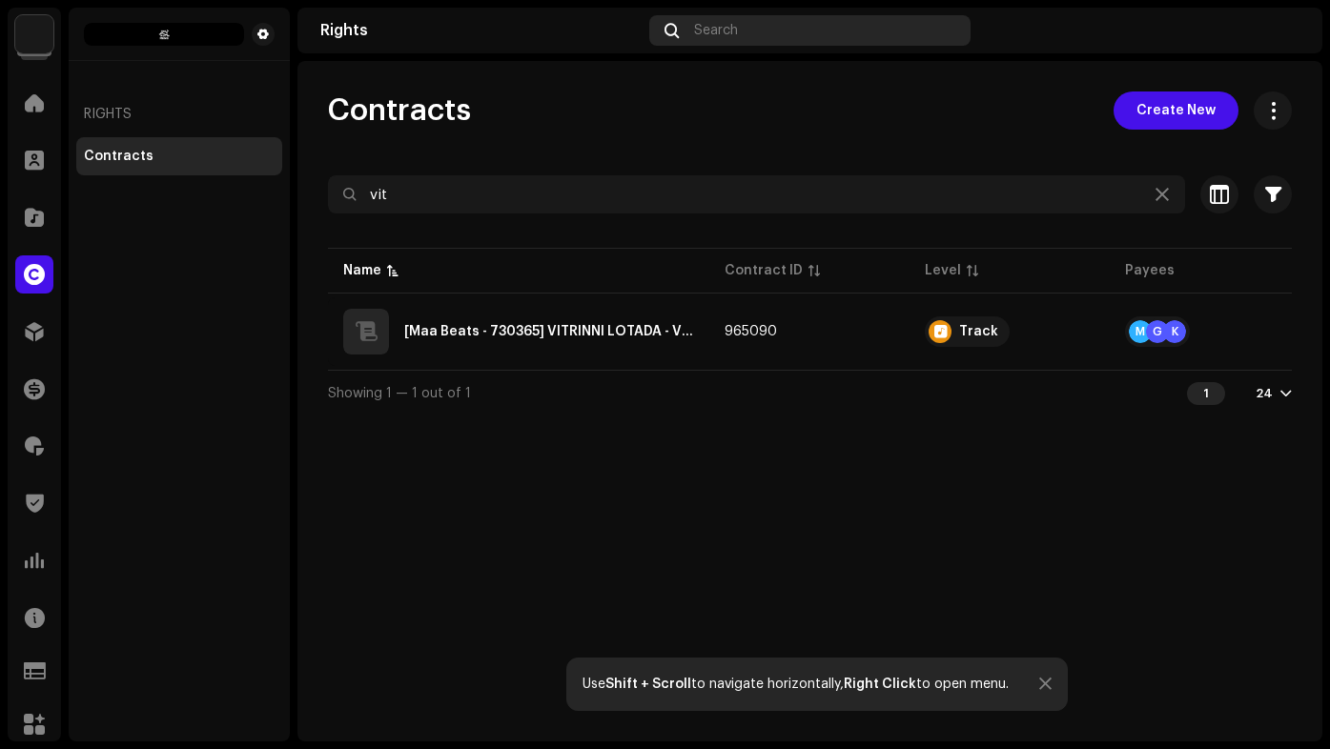
click at [761, 30] on div "Search" at bounding box center [809, 30] width 321 height 30
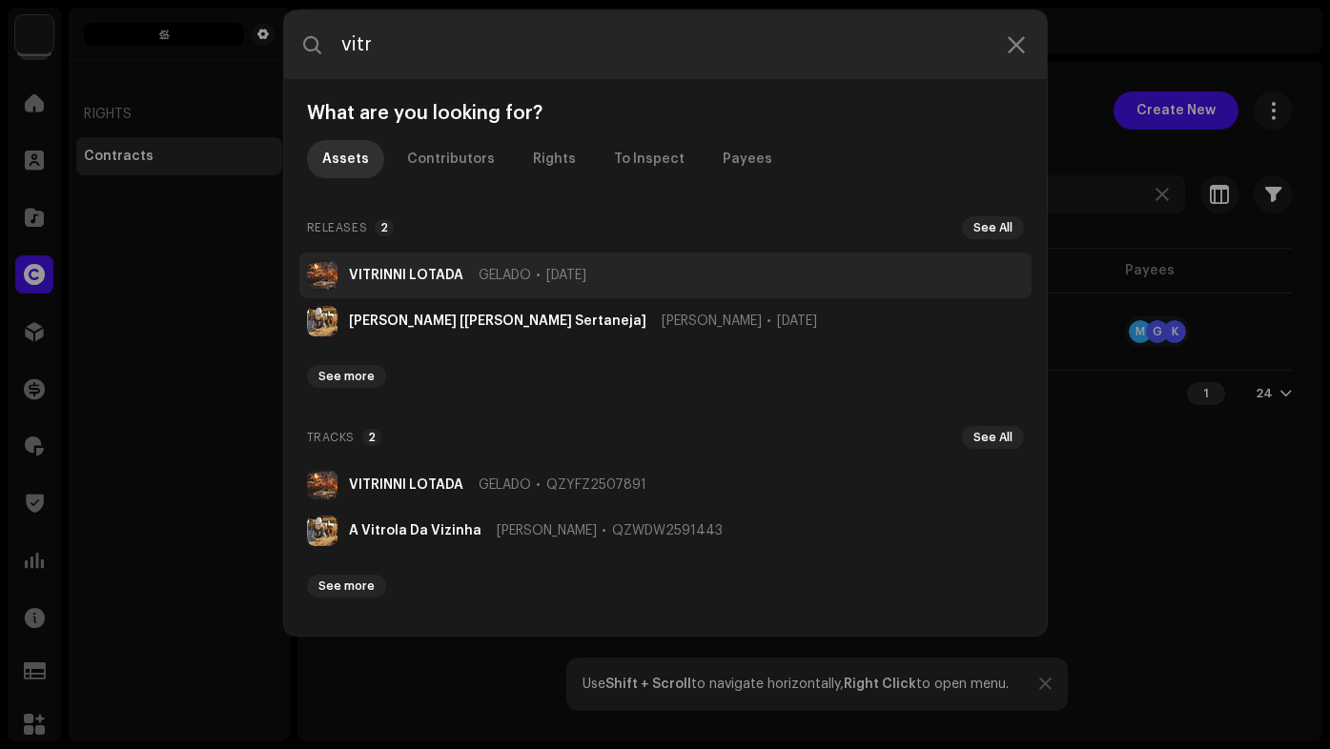
type input "vitr"
click at [546, 268] on span "Oct 5, 2025" at bounding box center [566, 275] width 40 height 15
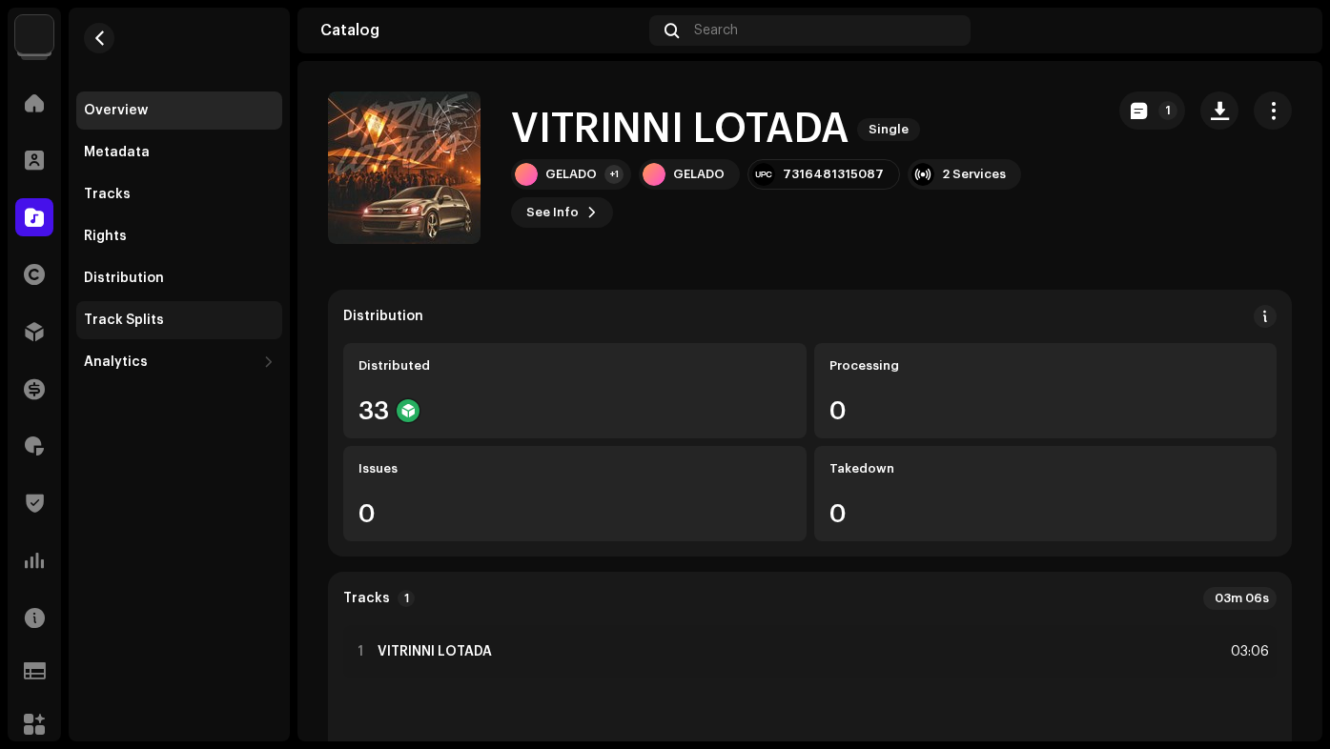
click at [157, 309] on div "Track Splits" at bounding box center [179, 320] width 206 height 38
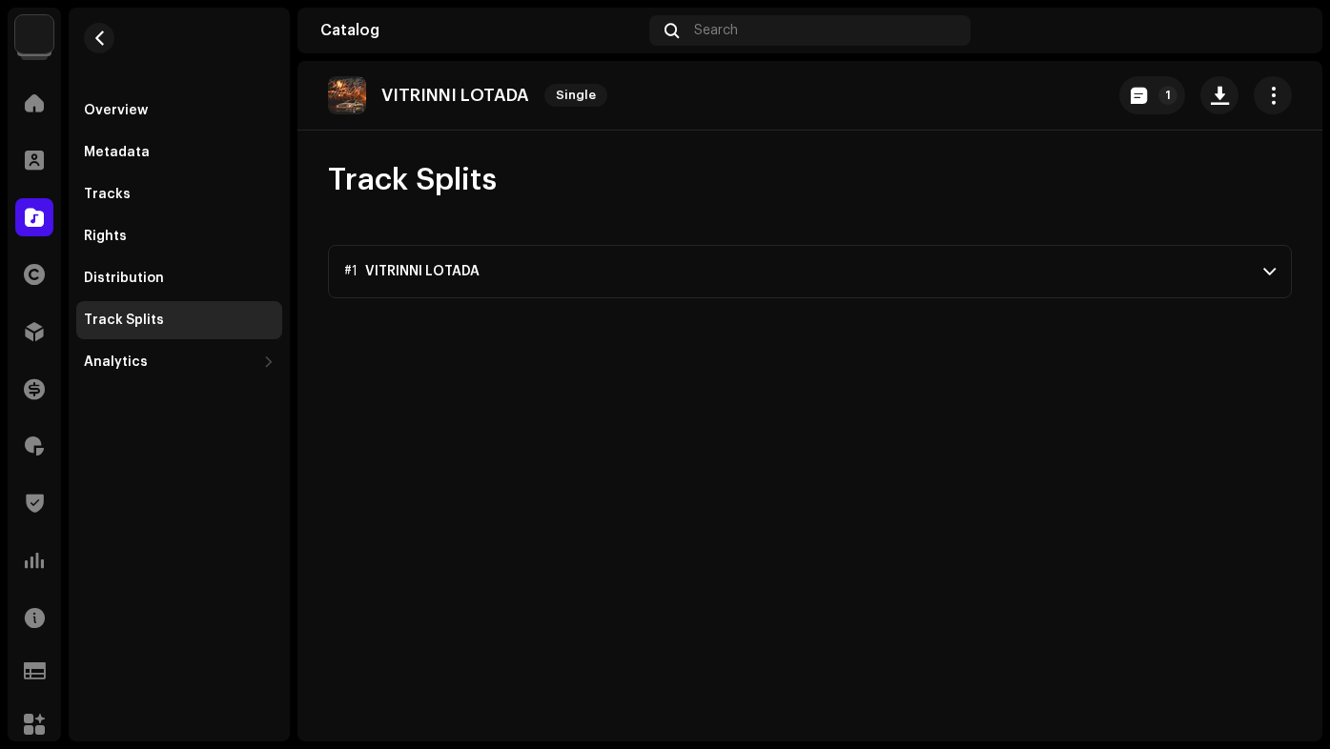
click at [686, 237] on div "Track Splits #1 VITRINNI LOTADA M Maa Beats Maabeatscontato@gmail.com 100 %" at bounding box center [809, 229] width 1025 height 137
click at [690, 264] on p-accordion-header "#1 VITRINNI LOTADA" at bounding box center [810, 271] width 964 height 53
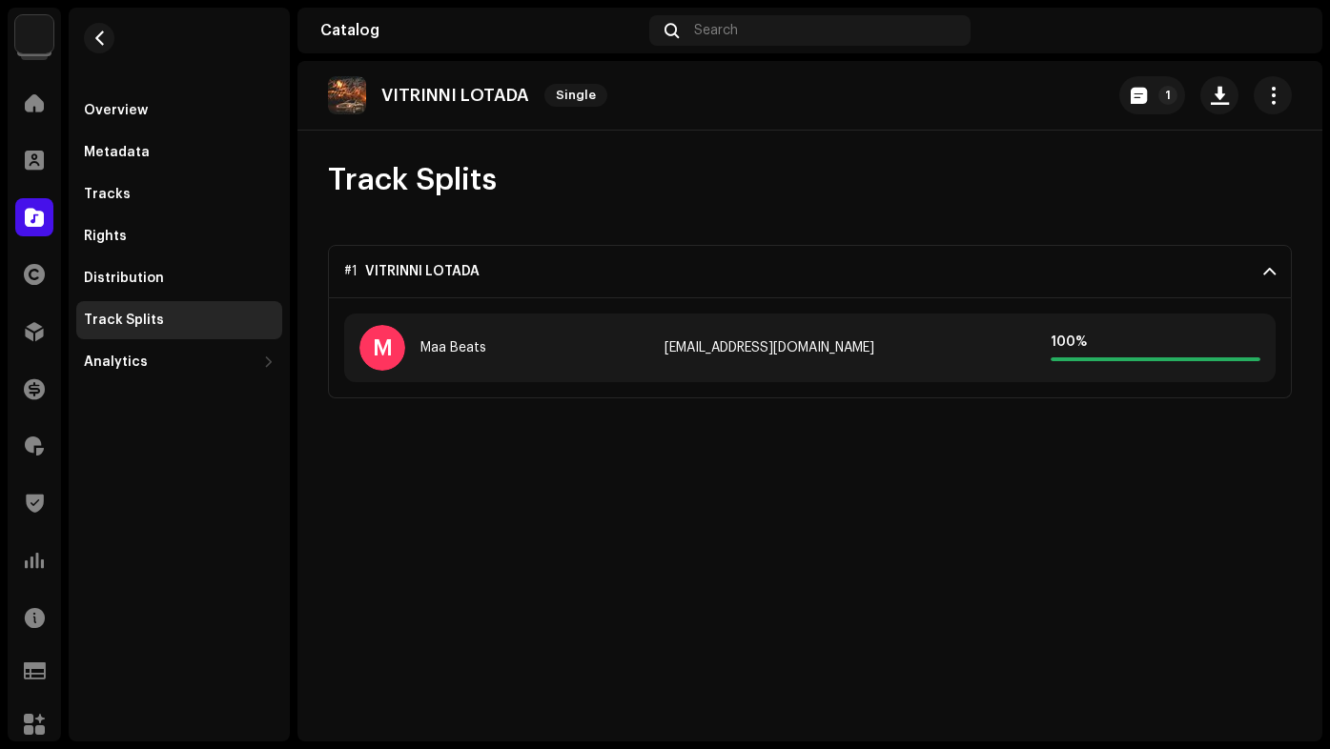
click at [924, 382] on div "M Maa Beats Maabeatscontato@gmail.com 100 %" at bounding box center [810, 348] width 964 height 100
click at [1014, 353] on div "100 %" at bounding box center [1115, 348] width 290 height 27
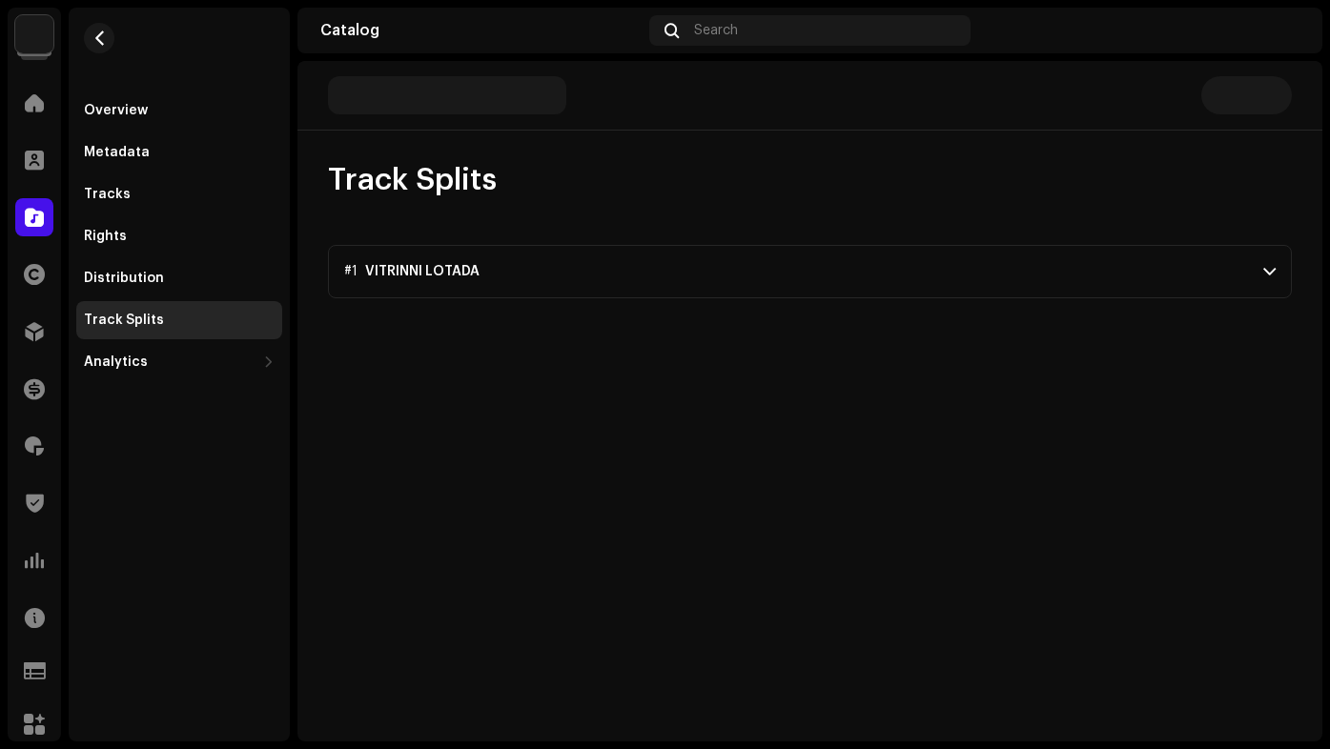
click at [1046, 312] on div "Track Splits #1 VITRINNI LOTADA G Gelado [EMAIL_ADDRESS][DOMAIN_NAME] 45 % K [P…" at bounding box center [809, 401] width 1025 height 680
click at [1037, 288] on p-accordion-header "#1 VITRINNI LOTADA" at bounding box center [810, 271] width 964 height 53
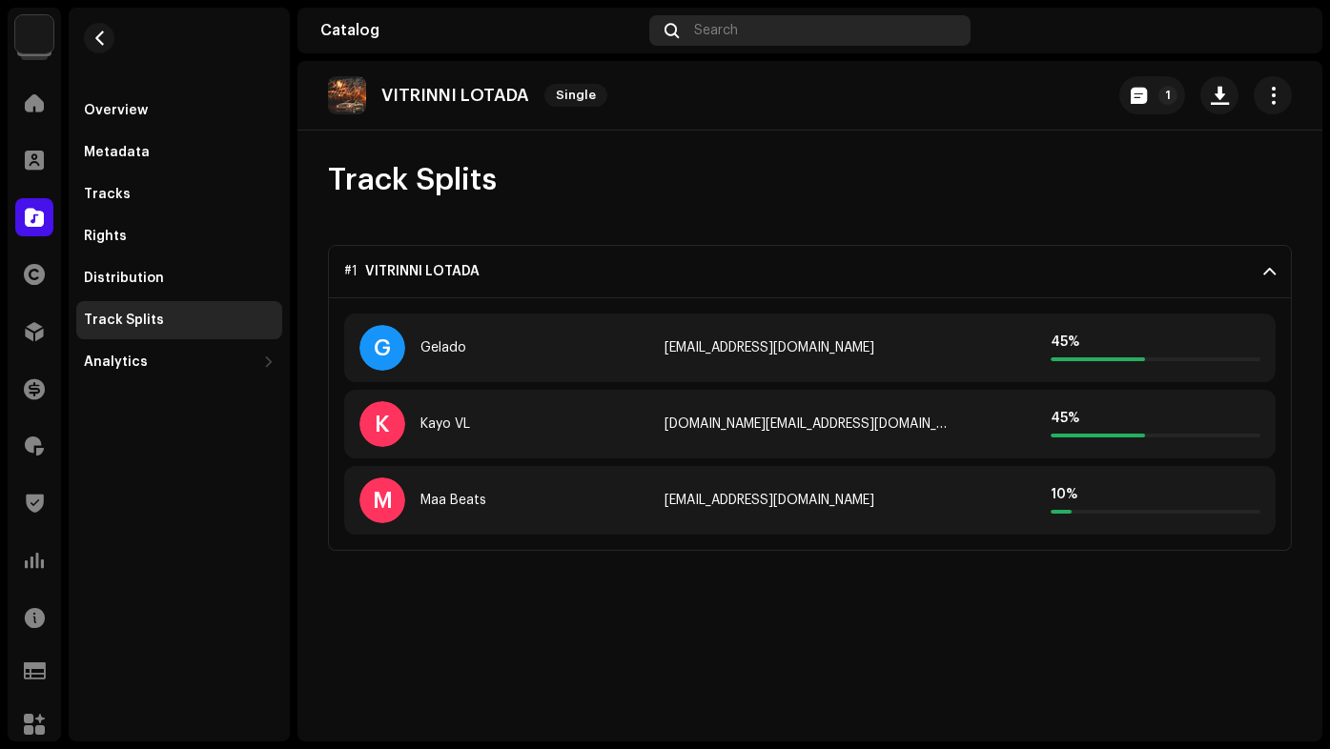
click at [756, 29] on div "Search" at bounding box center [809, 30] width 321 height 30
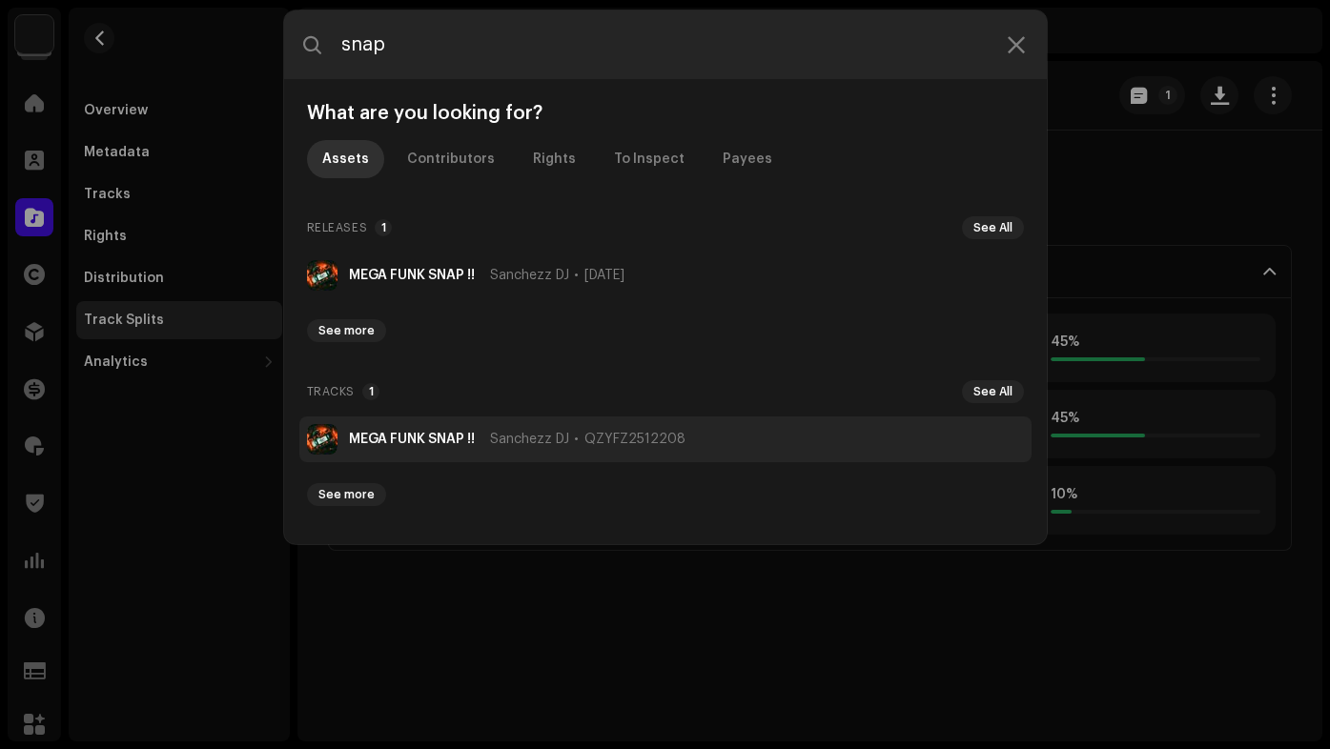
type input "snap"
click at [609, 440] on span "QZYFZ2512208" at bounding box center [634, 439] width 101 height 15
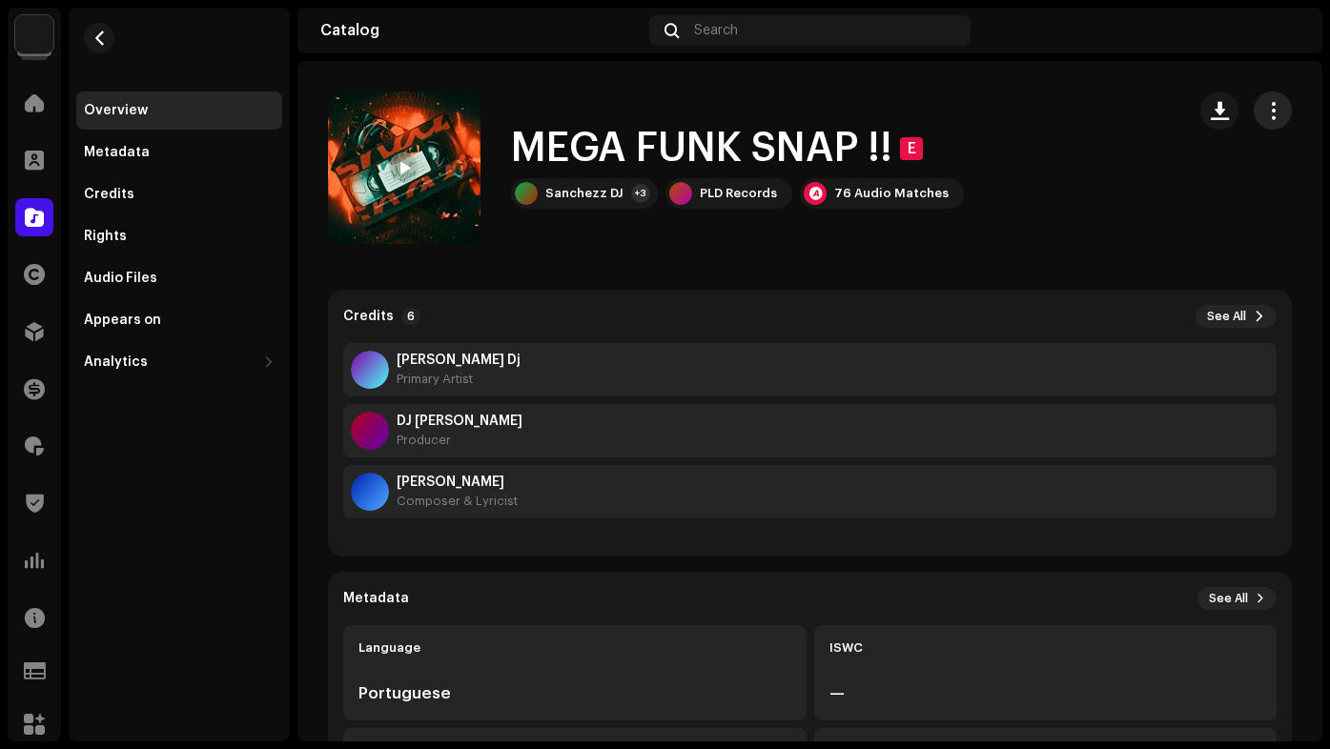
click at [1265, 111] on span "button" at bounding box center [1273, 110] width 18 height 15
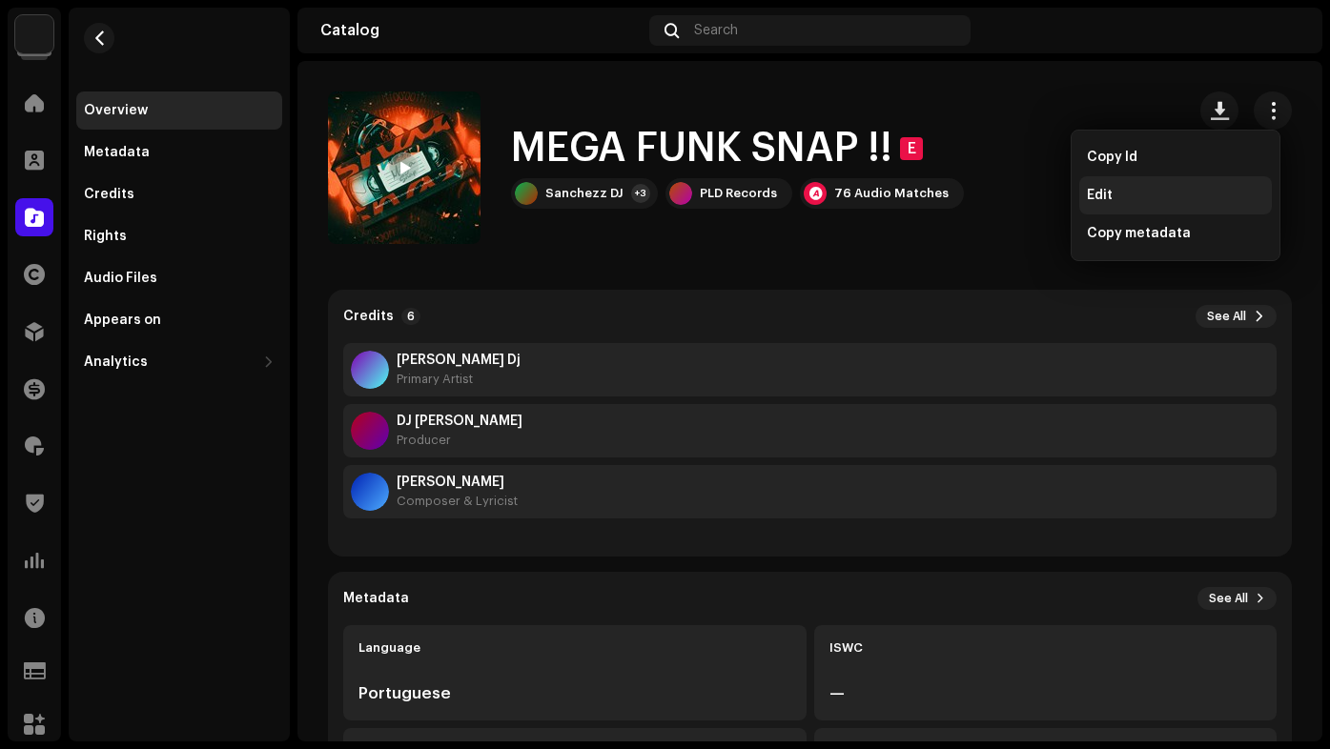
click at [1151, 184] on div "Edit" at bounding box center [1175, 195] width 193 height 38
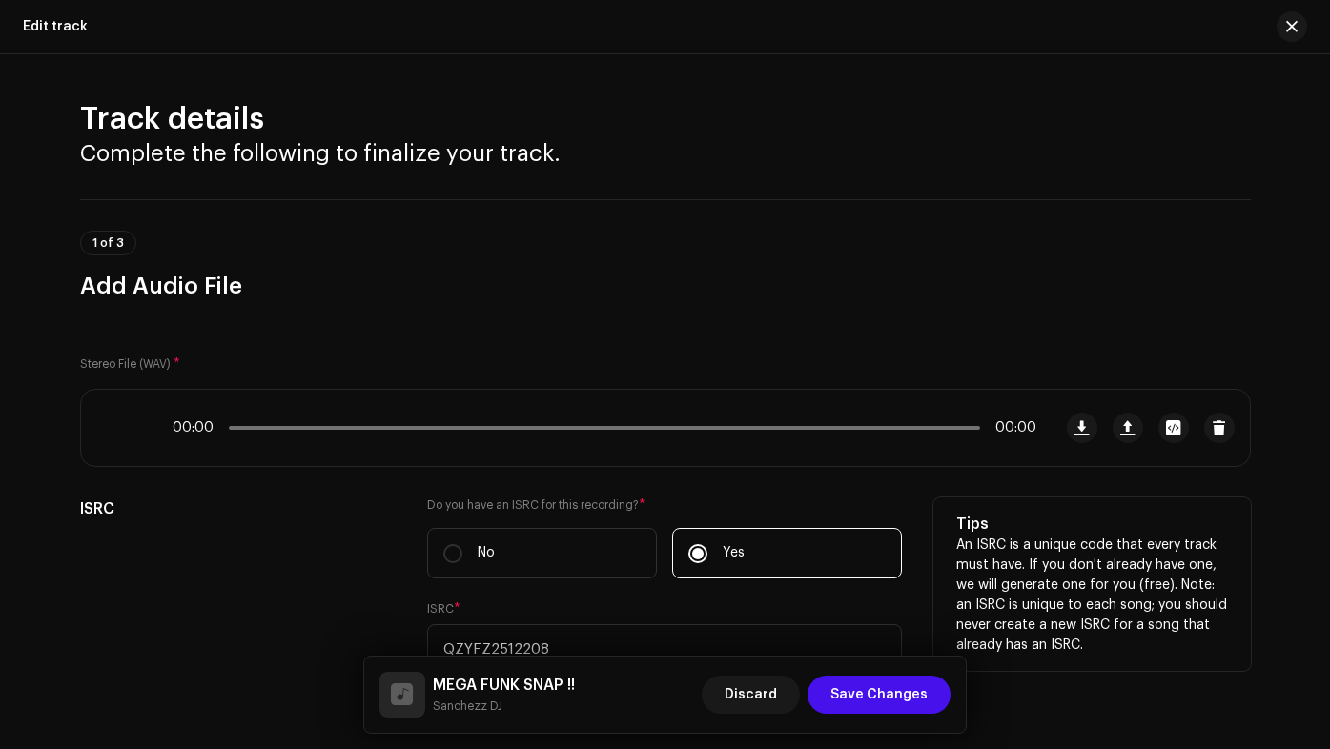
scroll to position [191, 0]
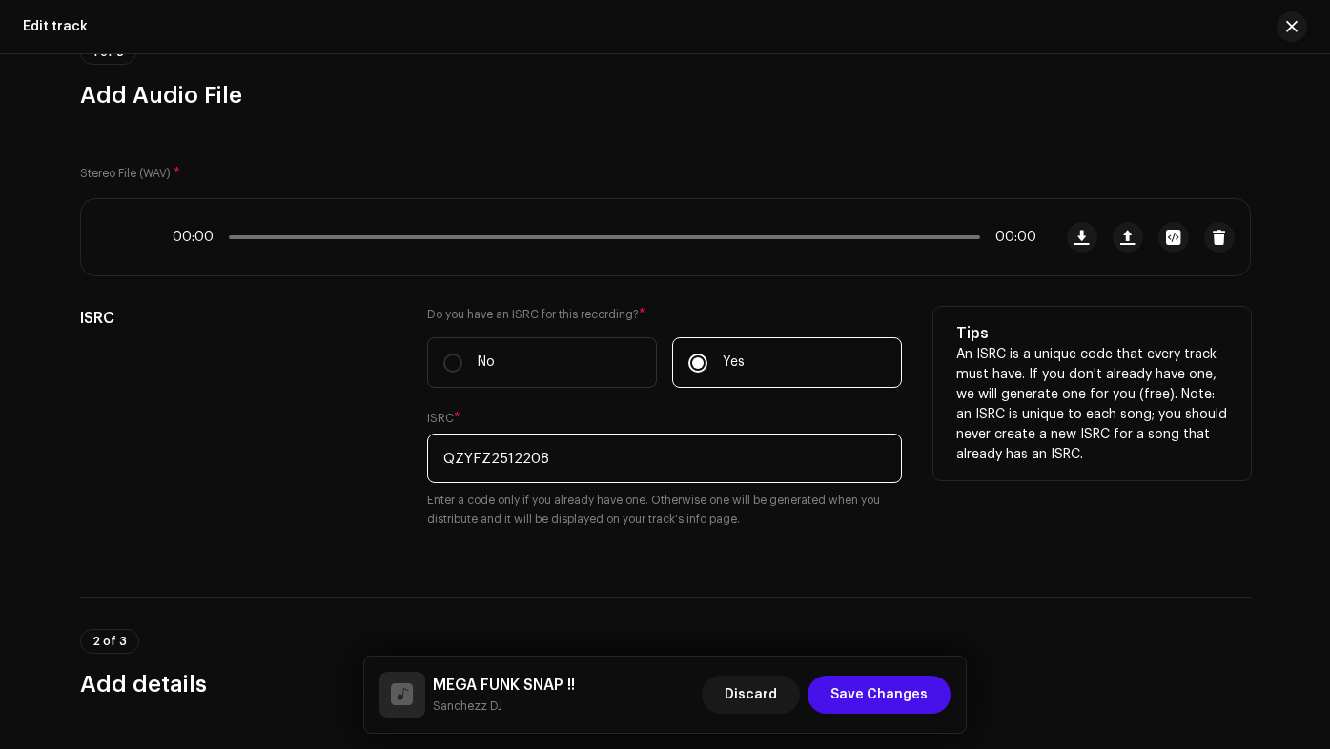
drag, startPoint x: 566, startPoint y: 454, endPoint x: 397, endPoint y: 457, distance: 168.7
click at [397, 457] on div "ISRC Do you have an ISRC for this recording? * No Yes ISRC * QZYFZ2512208 Enter…" at bounding box center [665, 429] width 1170 height 245
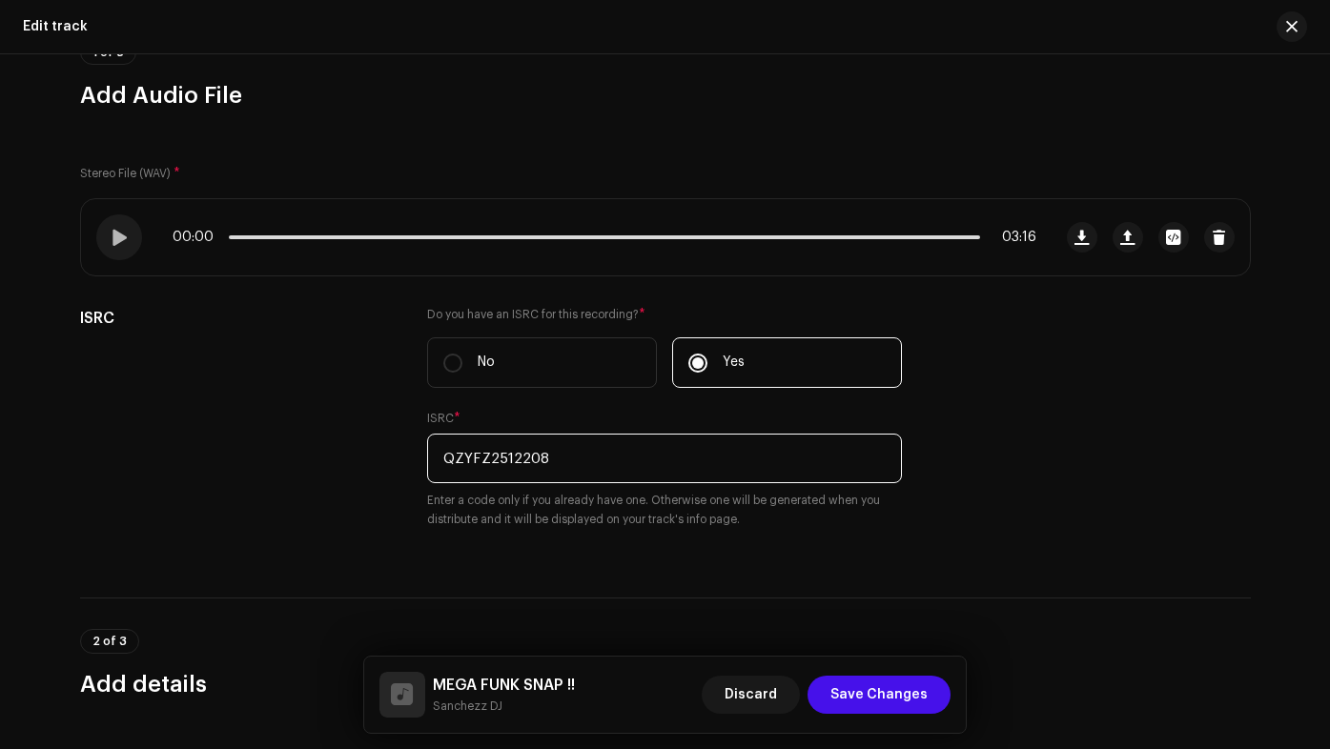
scroll to position [0, 0]
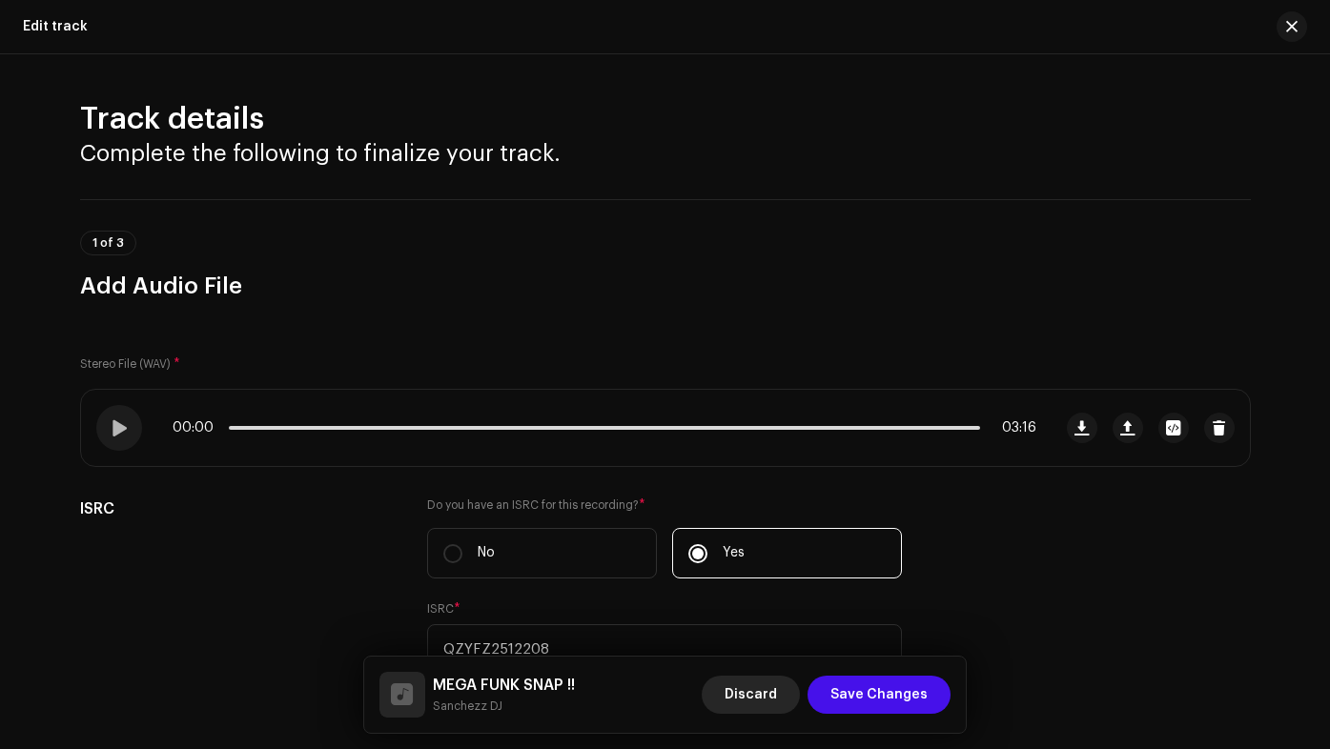
click at [777, 689] on span "Discard" at bounding box center [750, 695] width 52 height 38
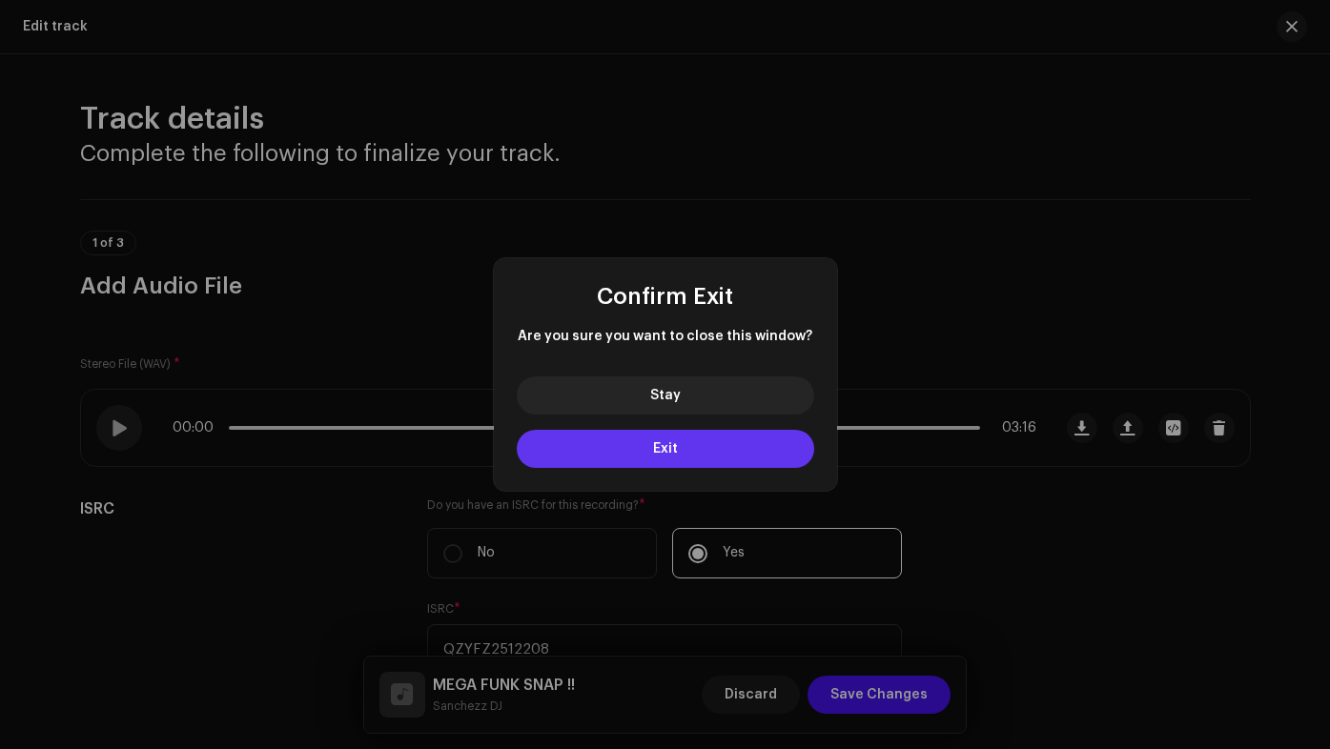
click at [721, 435] on button "Exit" at bounding box center [665, 449] width 297 height 38
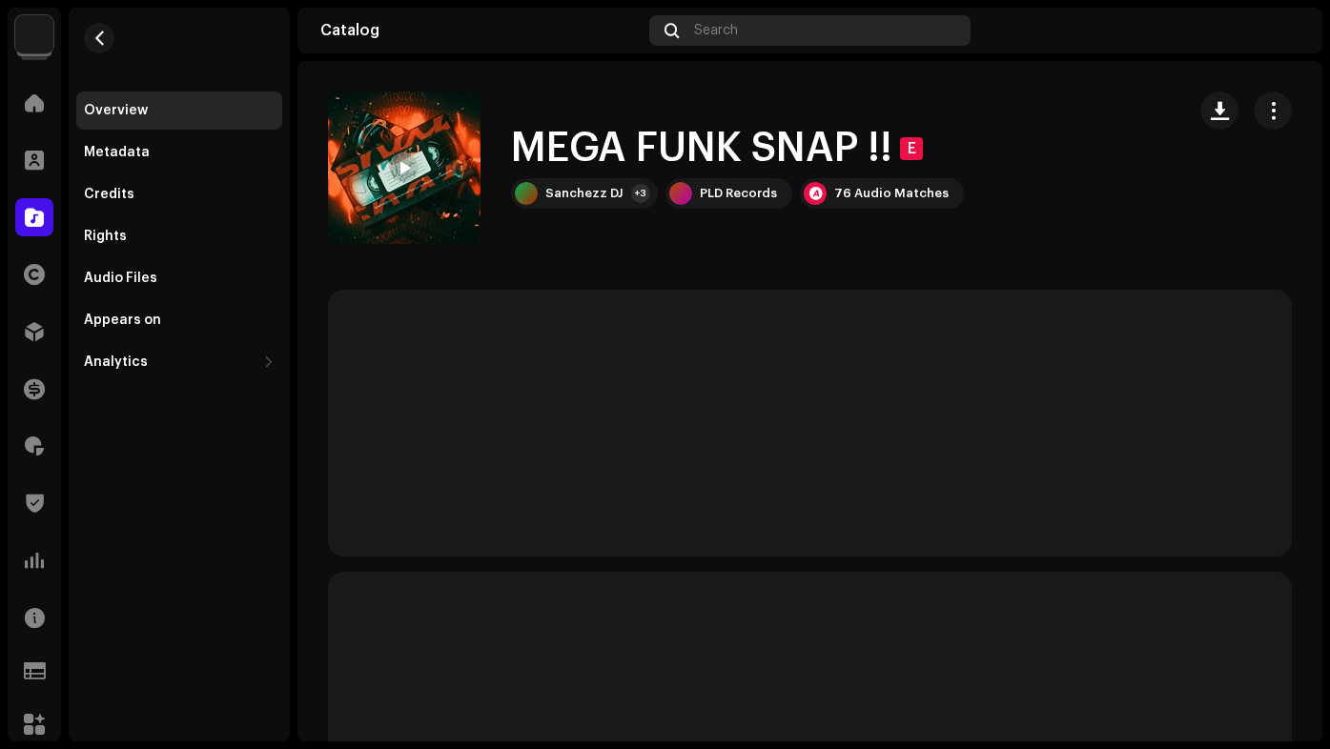
click at [724, 36] on span "Search" at bounding box center [716, 30] width 44 height 15
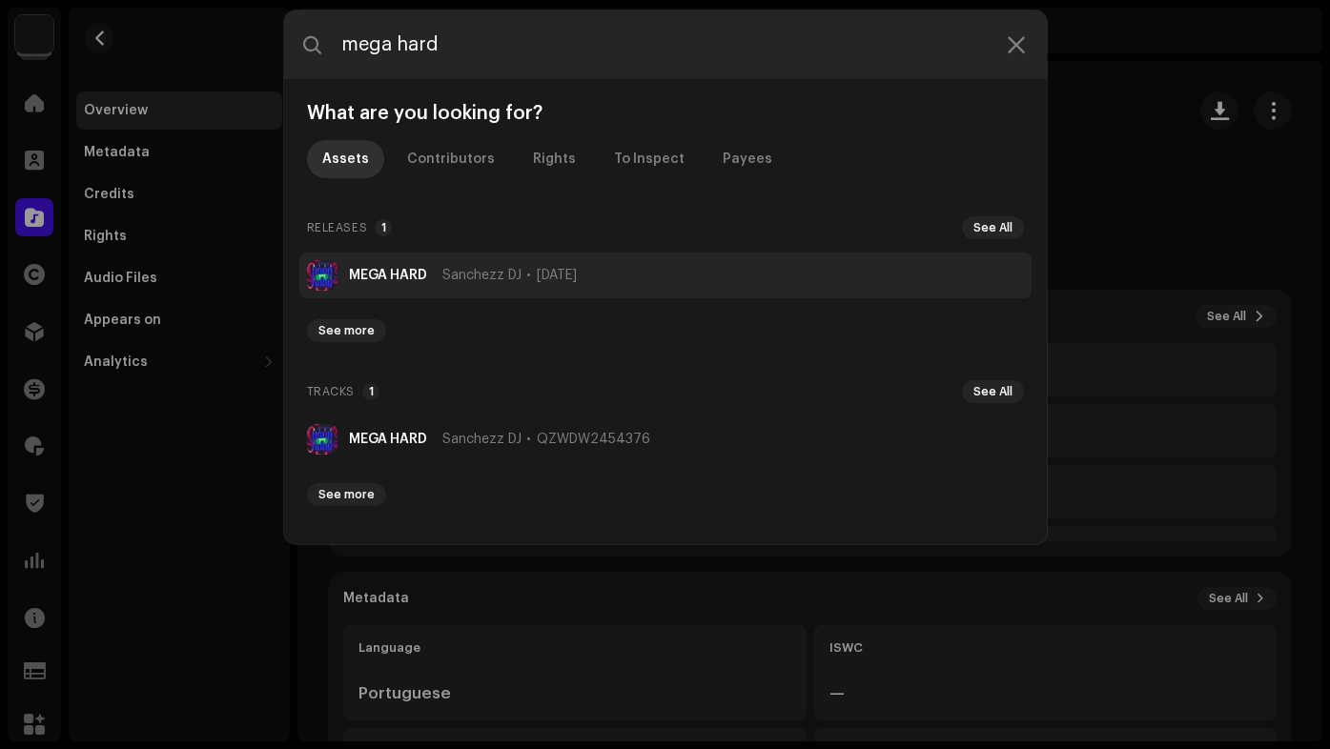
type input "mega hard"
click at [547, 258] on li "MEGA HARD Sanchezz DJ [DATE]" at bounding box center [665, 276] width 732 height 46
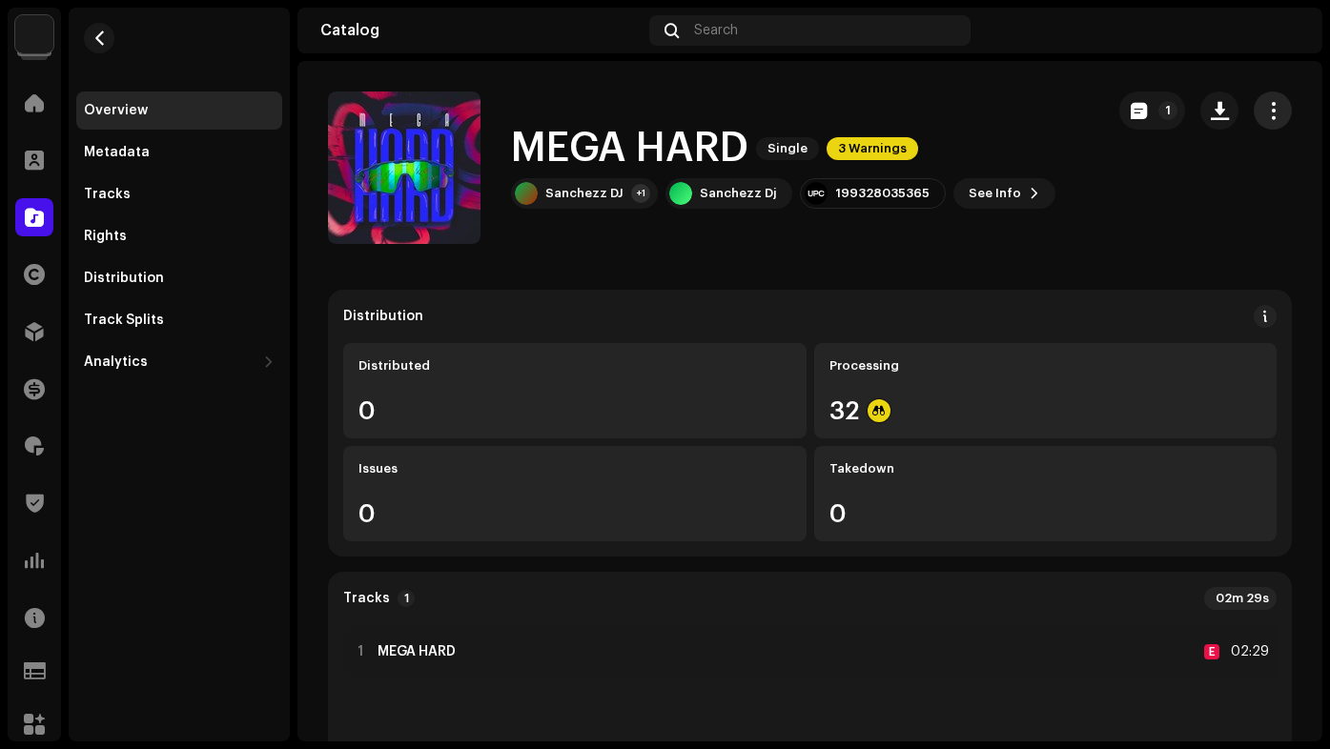
click at [1273, 109] on button "button" at bounding box center [1272, 110] width 38 height 38
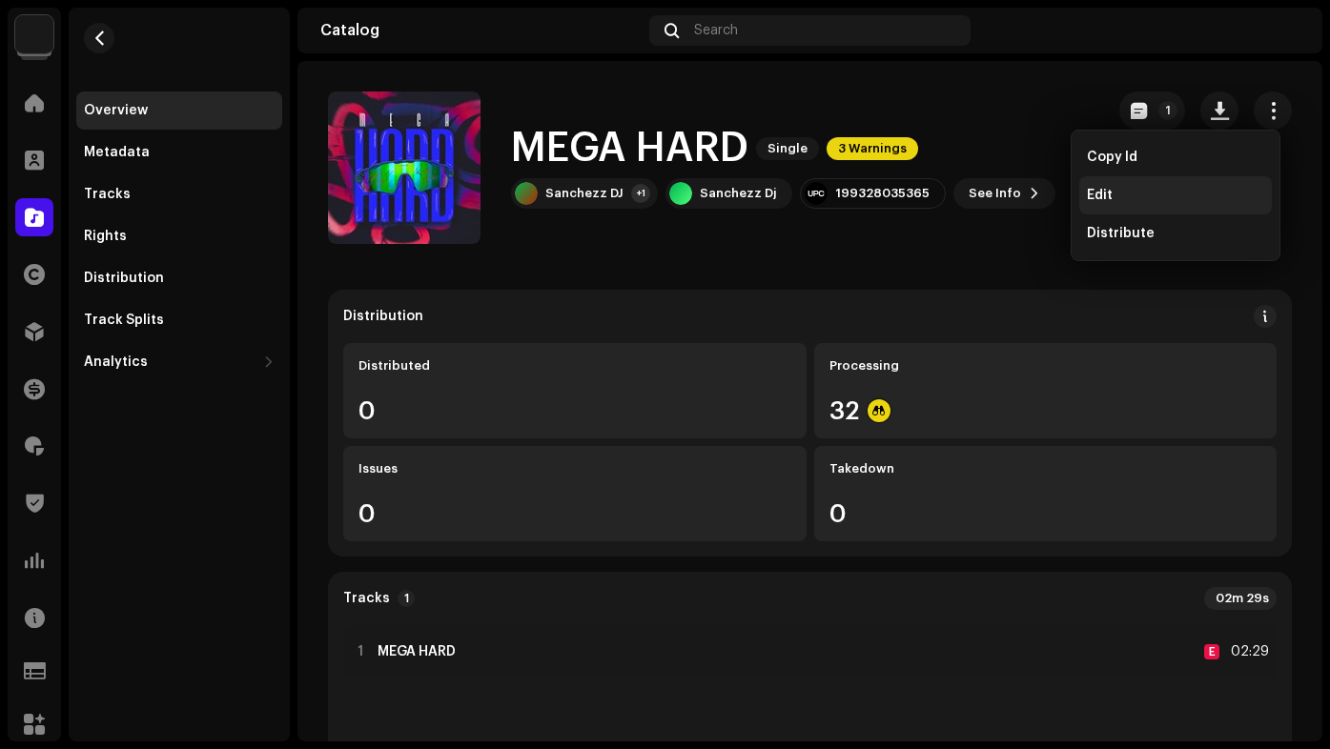
click at [1190, 182] on div "Edit" at bounding box center [1175, 195] width 193 height 38
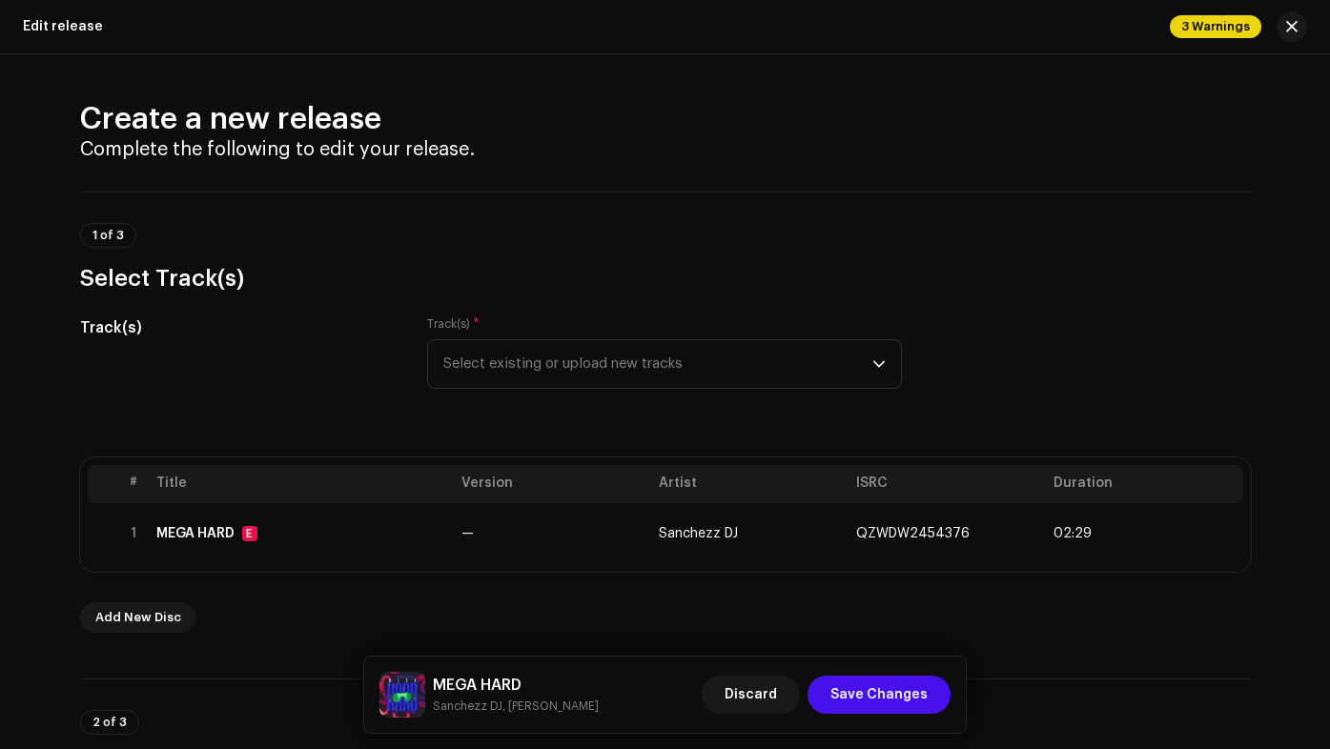
scroll to position [95, 0]
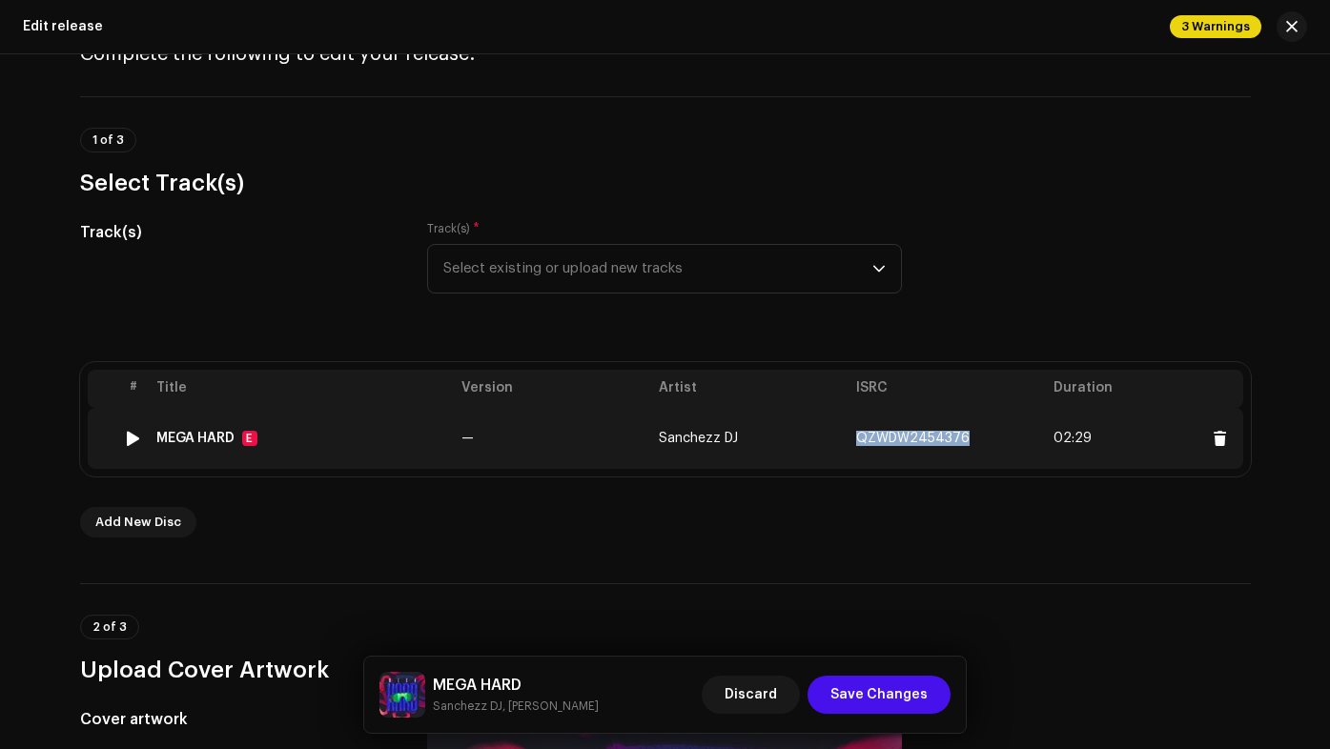
drag, startPoint x: 831, startPoint y: 450, endPoint x: 964, endPoint y: 440, distance: 133.8
click at [964, 440] on tr "1 MEGA HARD E — Sanchezz DJ QZWDW2454376 02:29" at bounding box center [665, 438] width 1155 height 61
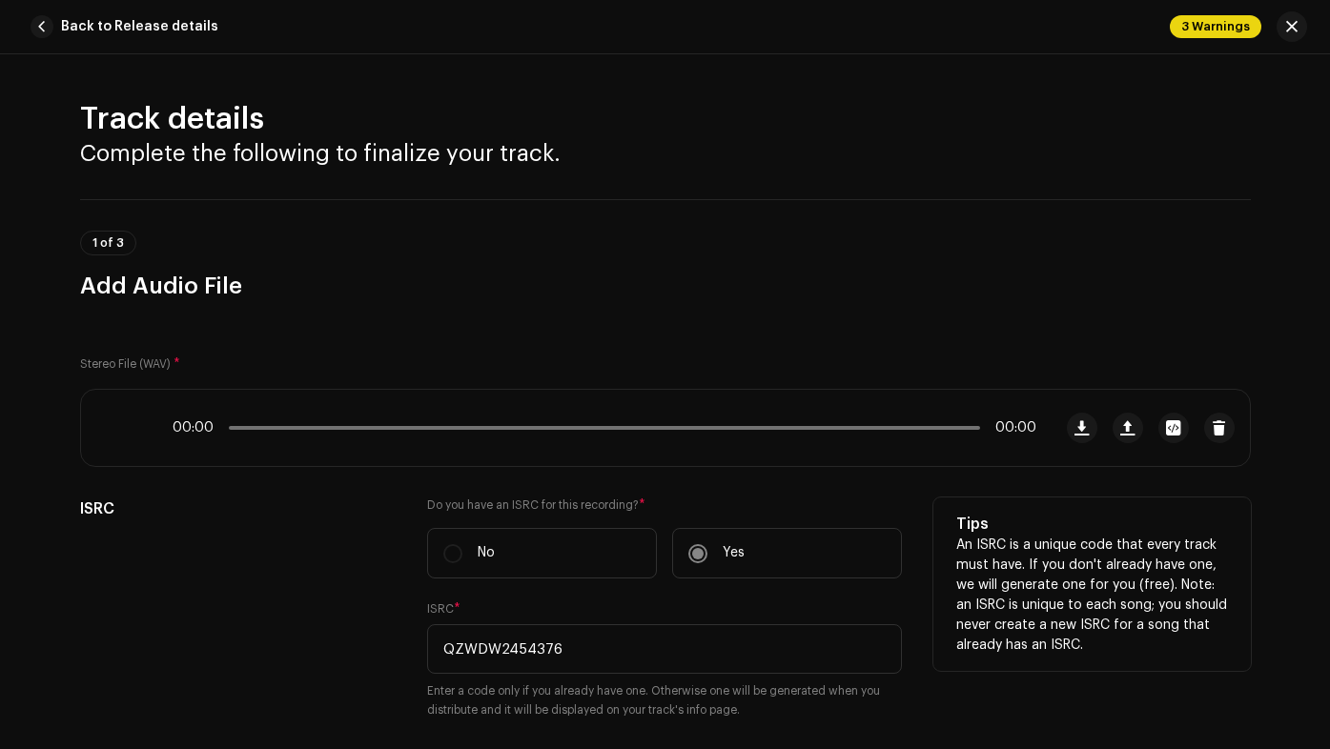
copy tr "QZWDW2454376"
click at [593, 647] on input "QZWDW2454376" at bounding box center [664, 649] width 475 height 50
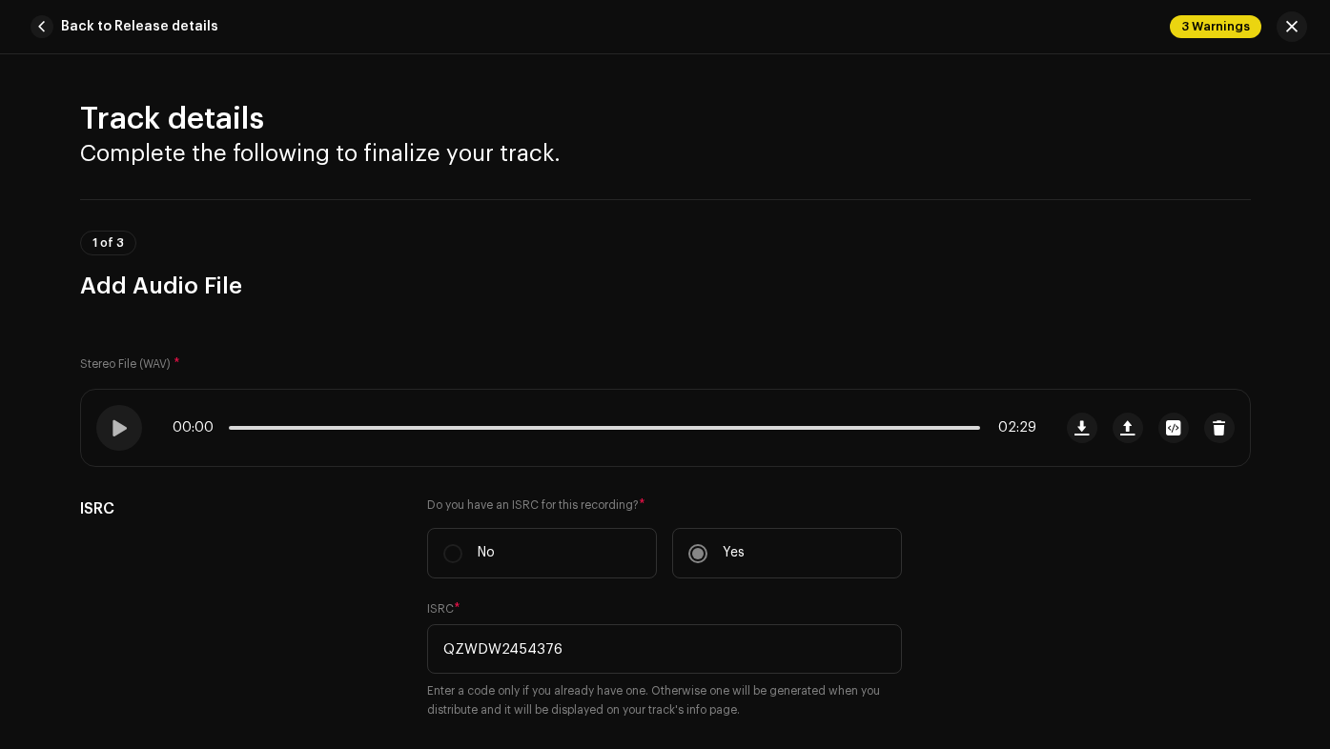
click at [486, 61] on div "Track details Complete the following to finalize your track. 1 of 3 Add Audio F…" at bounding box center [665, 401] width 1330 height 695
